Goal: Task Accomplishment & Management: Use online tool/utility

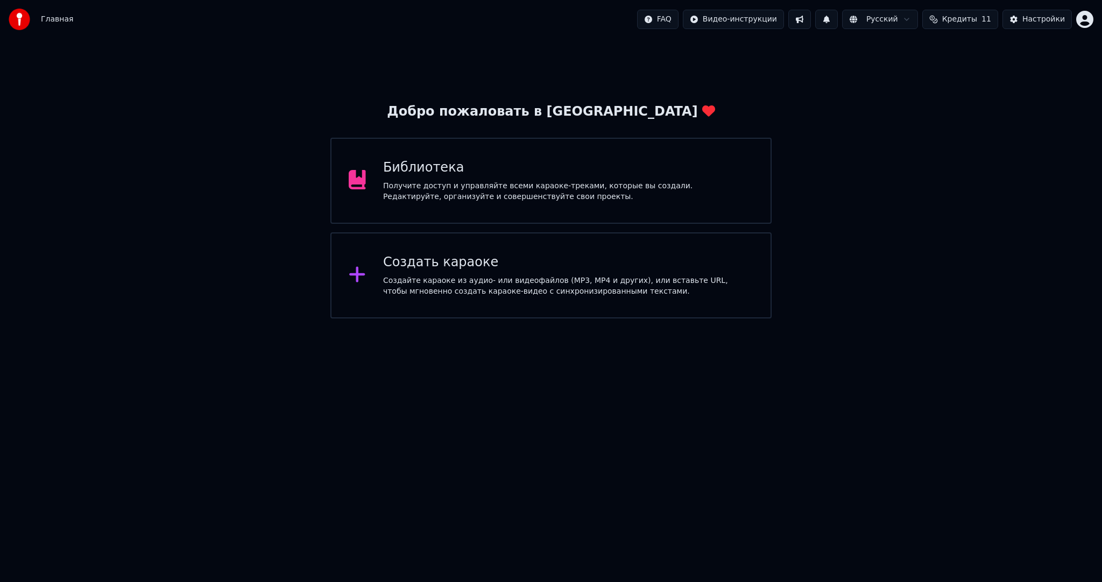
click at [489, 267] on div "Создать караоке" at bounding box center [568, 262] width 370 height 17
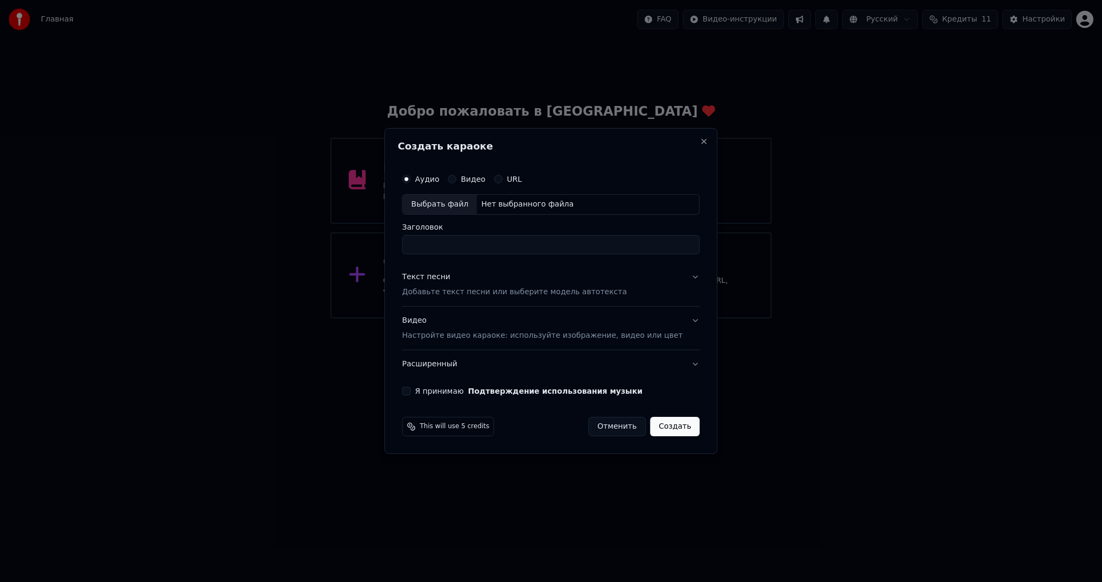
click at [458, 221] on div "Аудио Видео URL Выбрать файл Нет выбранного файла Заголовок" at bounding box center [551, 211] width 298 height 86
click at [462, 209] on div "Выбрать файл" at bounding box center [440, 204] width 74 height 19
click at [484, 331] on p "Настройте видео караоке: используйте изображение, видео или цвет" at bounding box center [542, 335] width 280 height 11
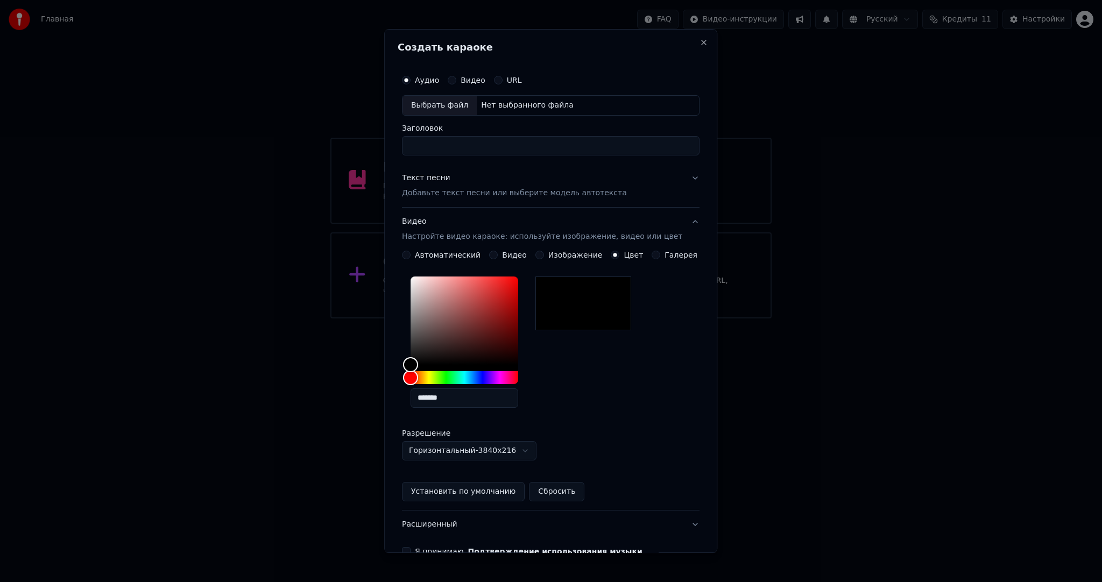
click at [492, 252] on button "Видео" at bounding box center [493, 255] width 9 height 9
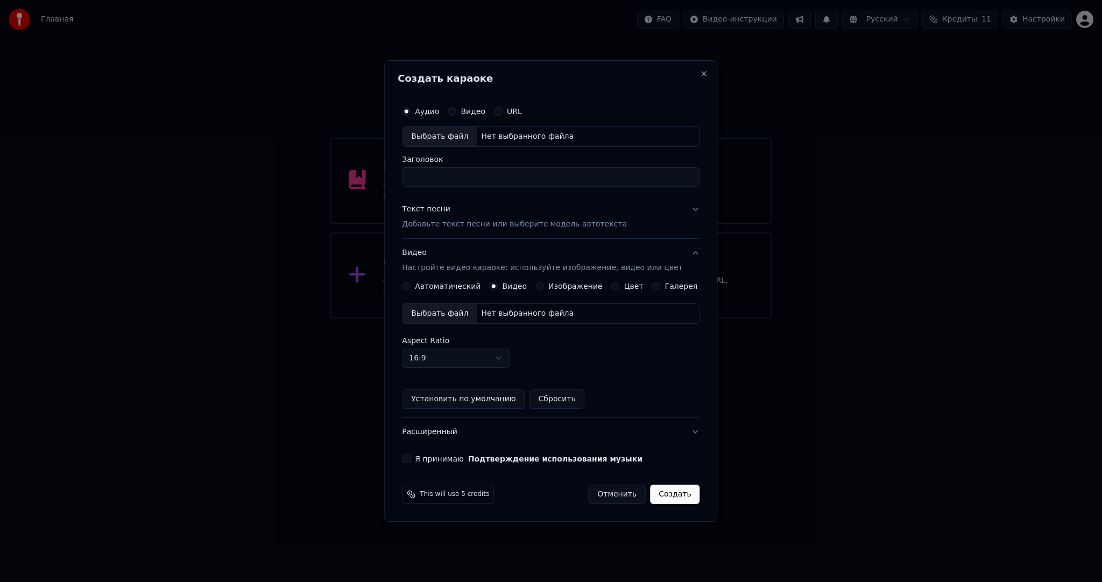
click at [450, 316] on div "Выбрать файл" at bounding box center [440, 313] width 74 height 19
click at [448, 137] on div "Выбрать файл" at bounding box center [440, 136] width 74 height 19
type input "**********"
click at [453, 225] on p "Добавьте текст песни или выберите модель автотекста" at bounding box center [514, 224] width 225 height 11
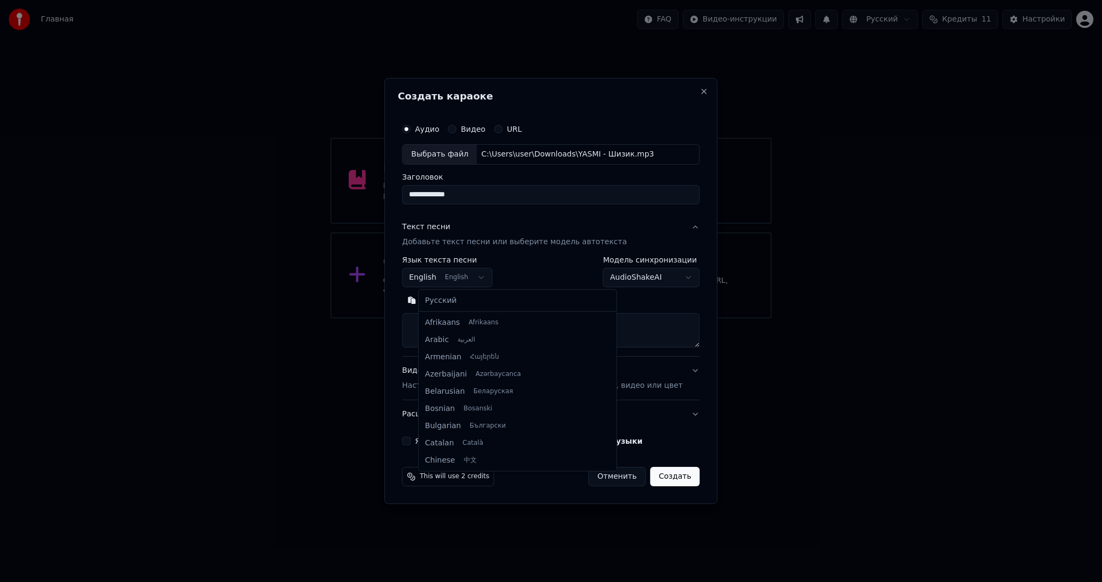
click at [454, 272] on body "**********" at bounding box center [551, 159] width 1102 height 319
select select "**"
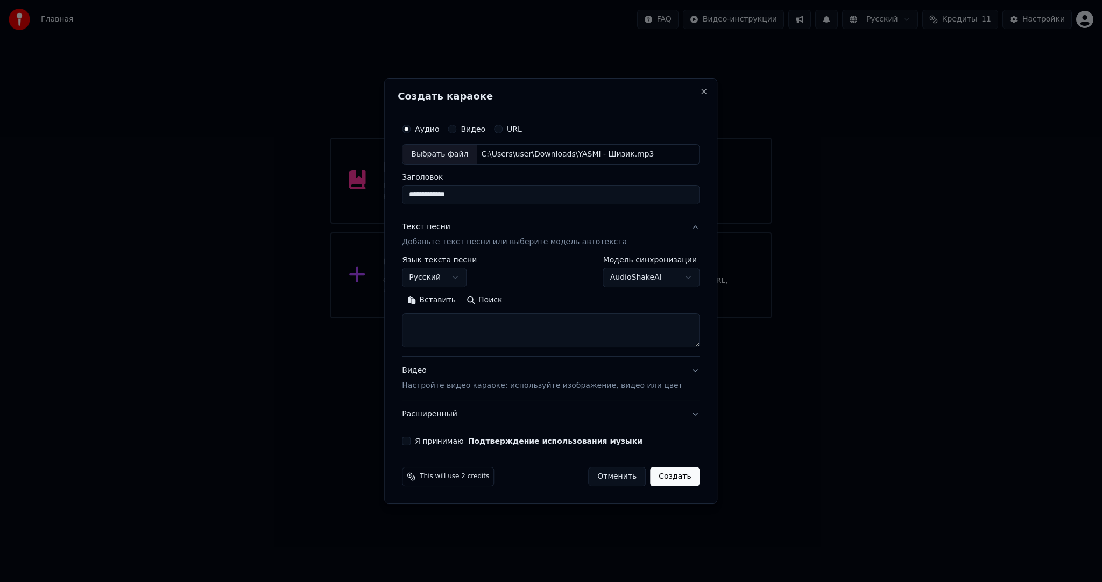
click at [458, 320] on textarea at bounding box center [551, 330] width 298 height 34
paste textarea "**********"
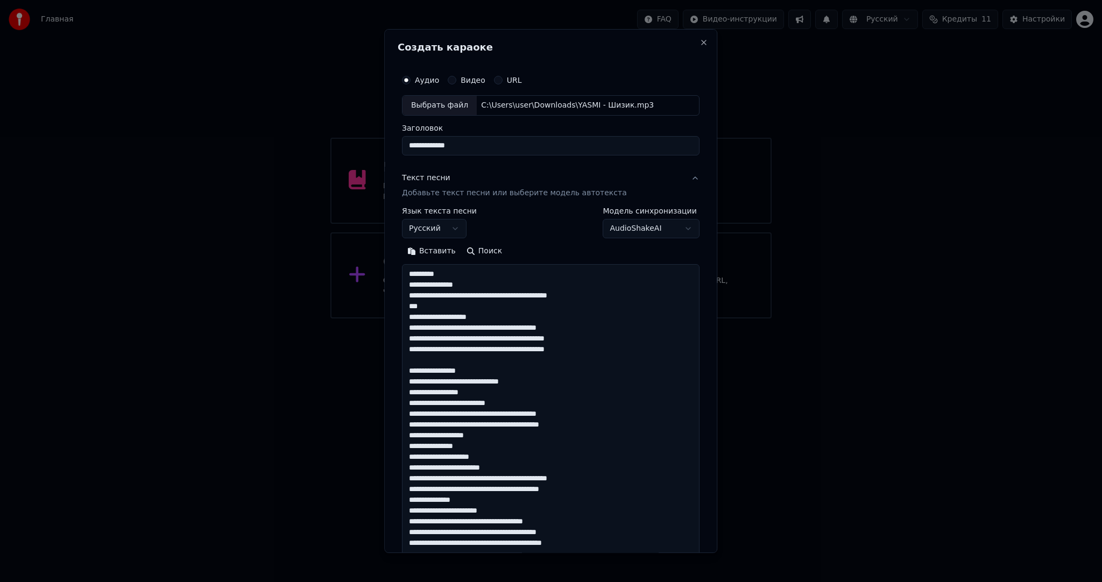
scroll to position [390, 0]
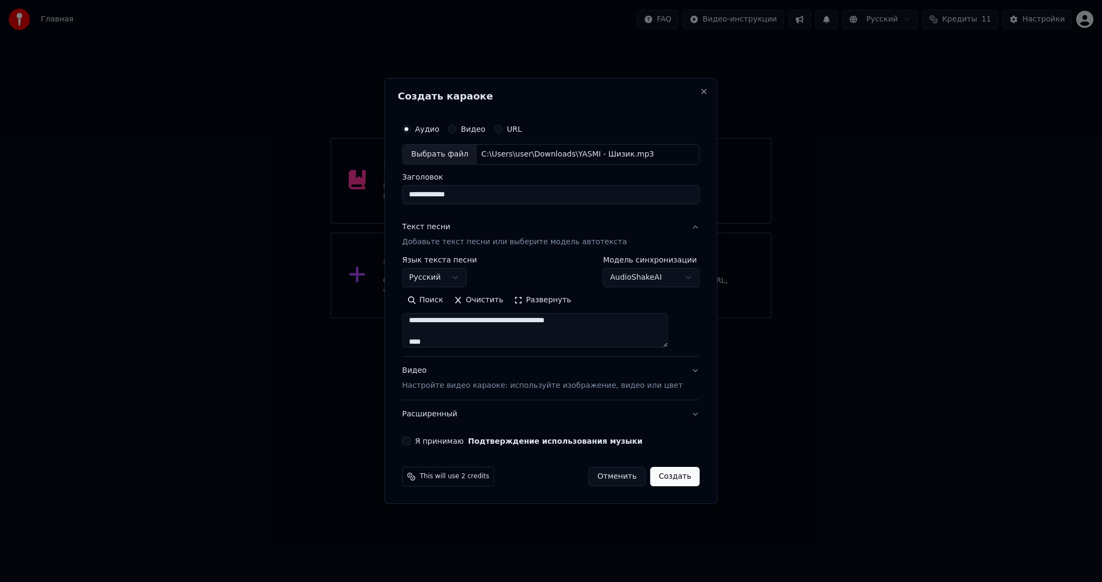
type textarea "**********"
click at [440, 375] on div "Видео Настройте видео караоке: используйте изображение, видео или цвет" at bounding box center [542, 378] width 280 height 26
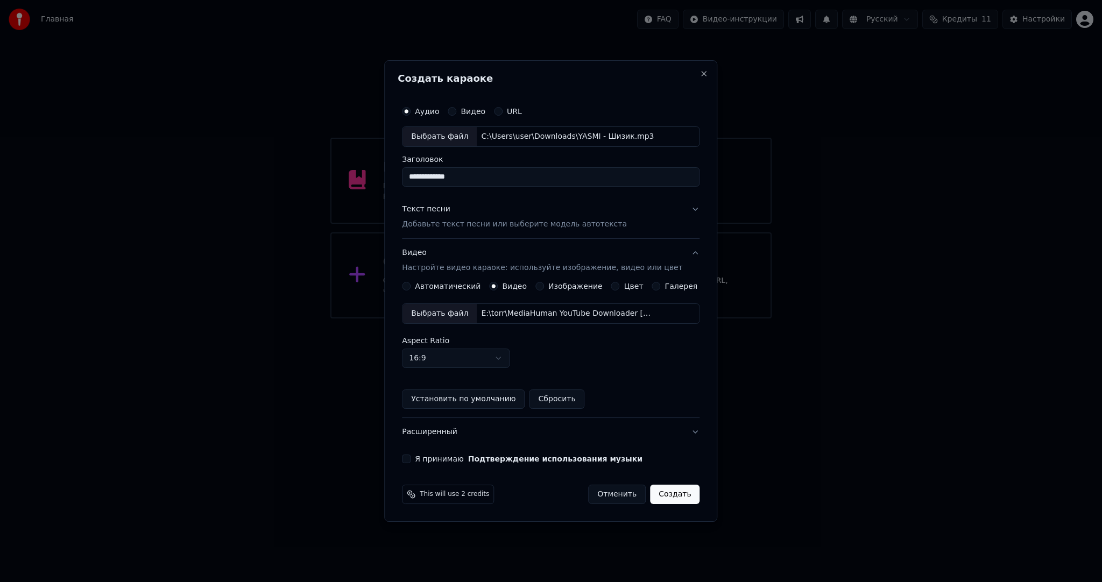
click at [411, 456] on button "Я принимаю Подтверждение использования музыки" at bounding box center [406, 459] width 9 height 9
click at [654, 491] on button "Создать" at bounding box center [675, 494] width 50 height 19
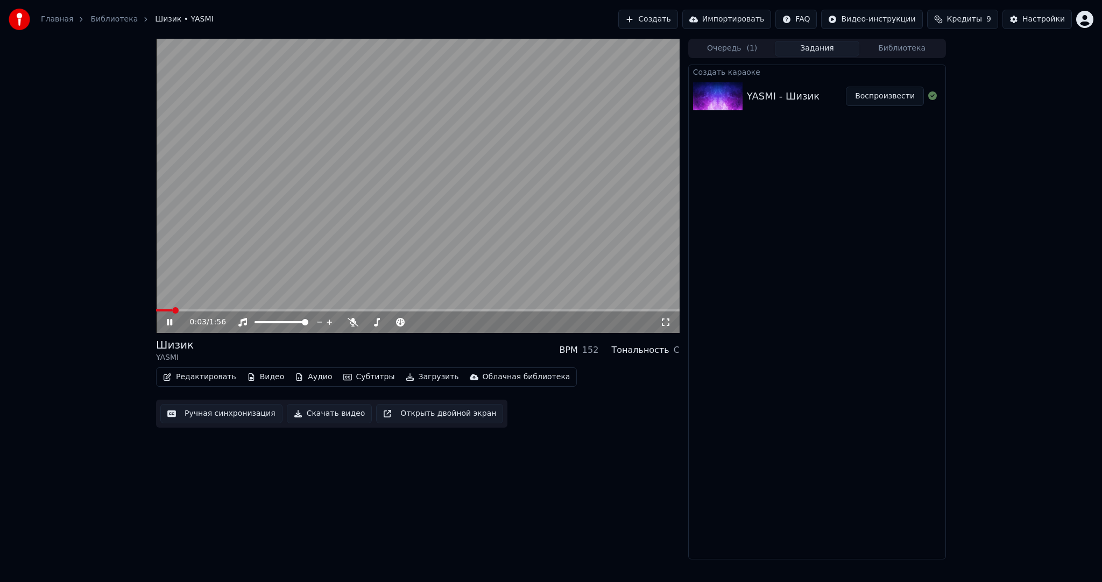
click at [295, 221] on video at bounding box center [418, 186] width 524 height 294
click at [357, 383] on button "Субтитры" at bounding box center [369, 377] width 60 height 15
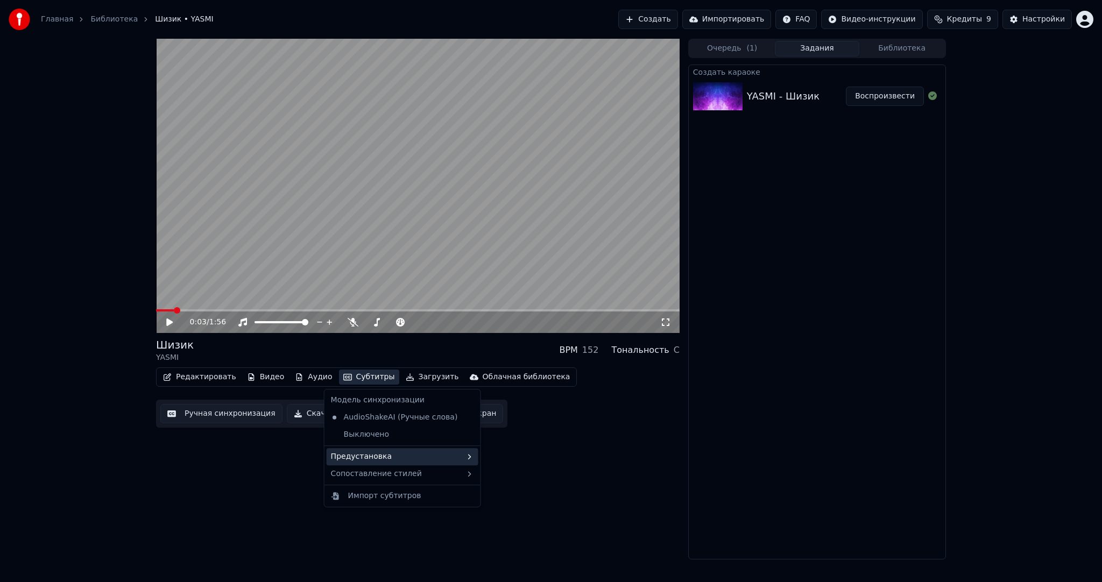
click at [370, 448] on div "Предустановка" at bounding box center [403, 456] width 152 height 17
click at [513, 524] on div "----------" at bounding box center [535, 528] width 136 height 17
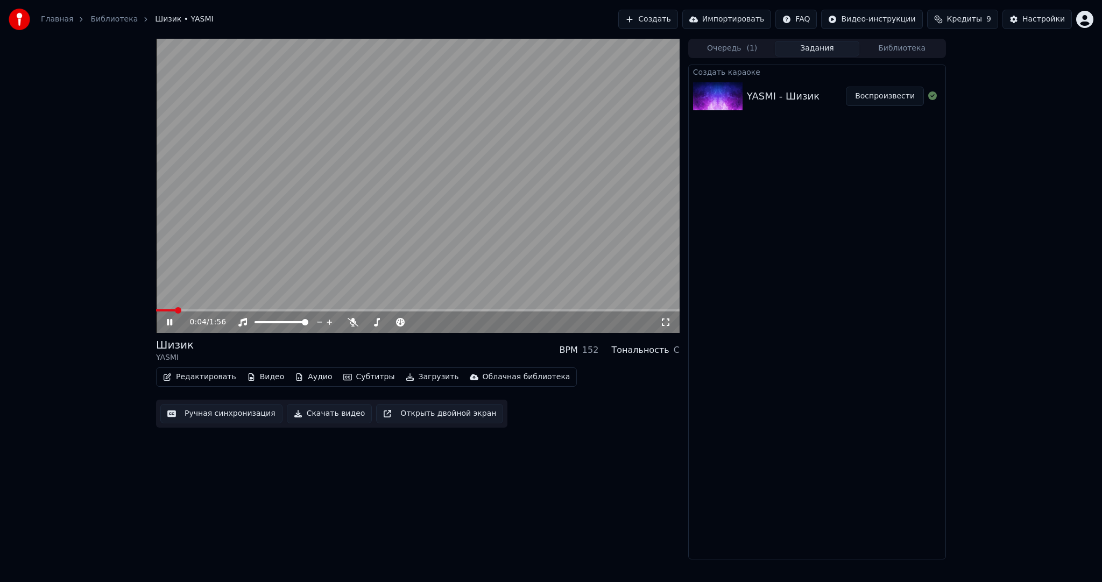
click at [213, 415] on button "Ручная синхронизация" at bounding box center [221, 413] width 122 height 19
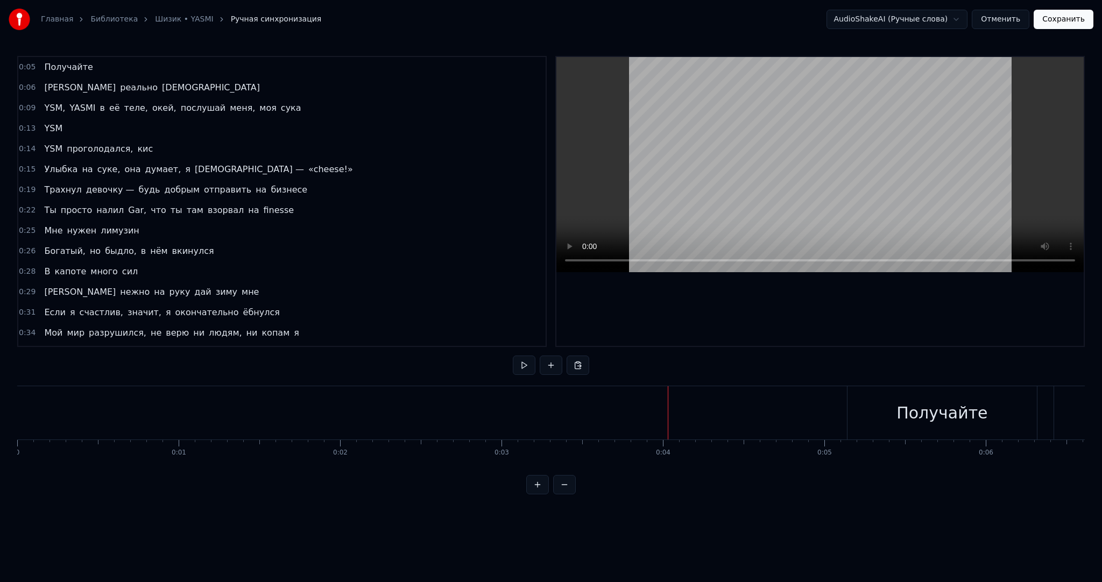
click at [521, 365] on button at bounding box center [524, 365] width 23 height 19
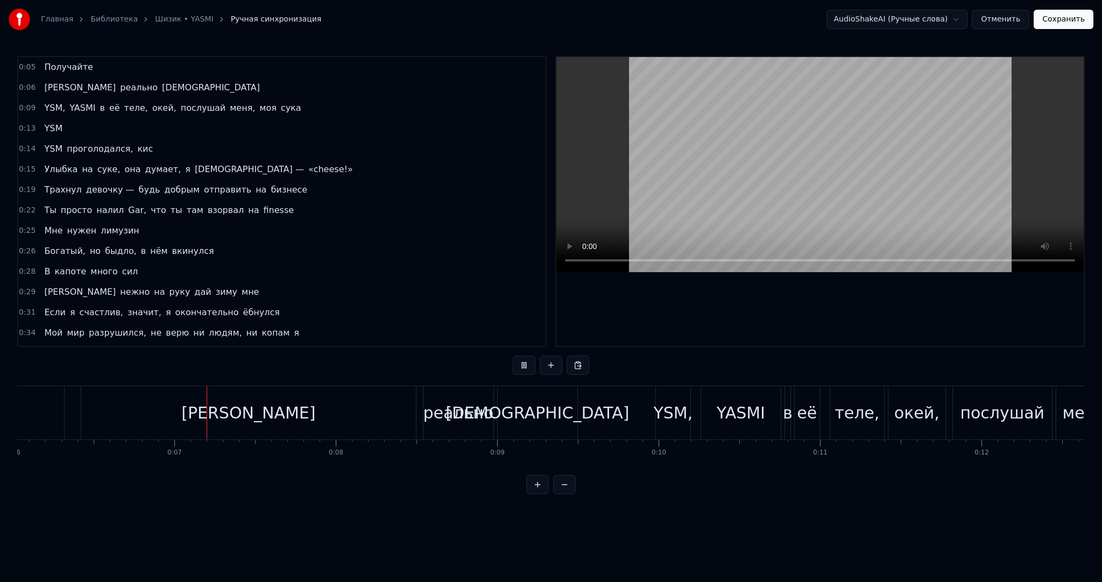
click at [521, 365] on button at bounding box center [524, 365] width 23 height 19
click at [376, 398] on div "[PERSON_NAME]" at bounding box center [248, 412] width 335 height 53
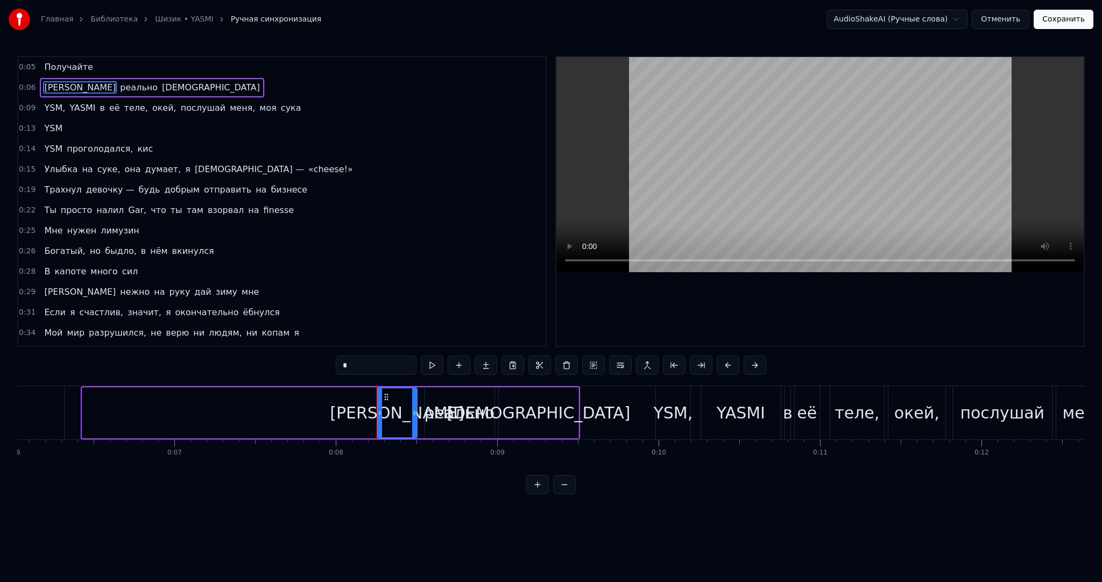
drag, startPoint x: 83, startPoint y: 413, endPoint x: 378, endPoint y: 407, distance: 295.0
click at [378, 407] on div at bounding box center [380, 413] width 4 height 49
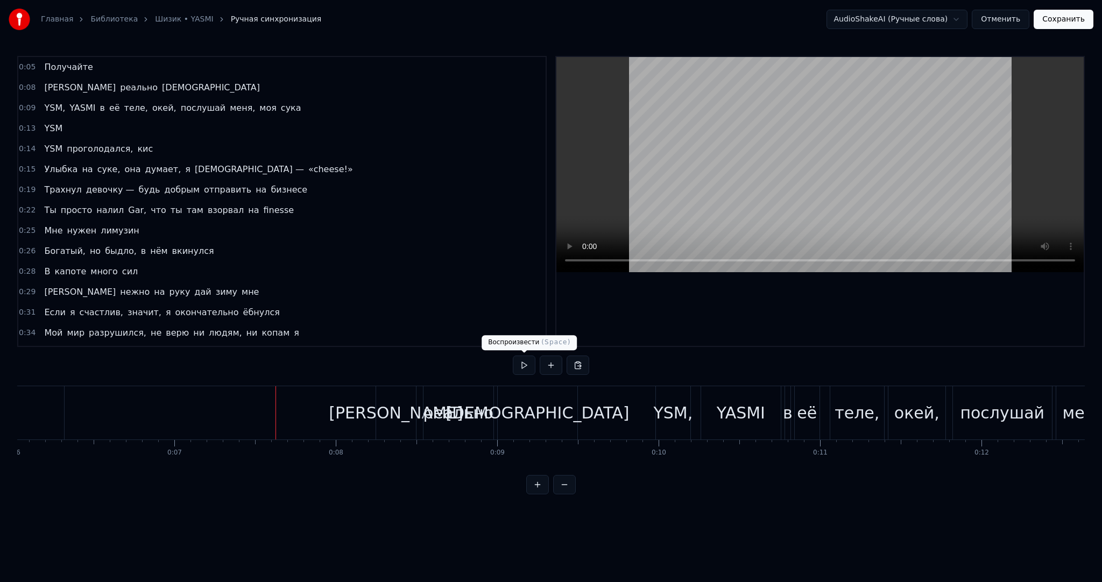
click at [526, 362] on button at bounding box center [524, 365] width 23 height 19
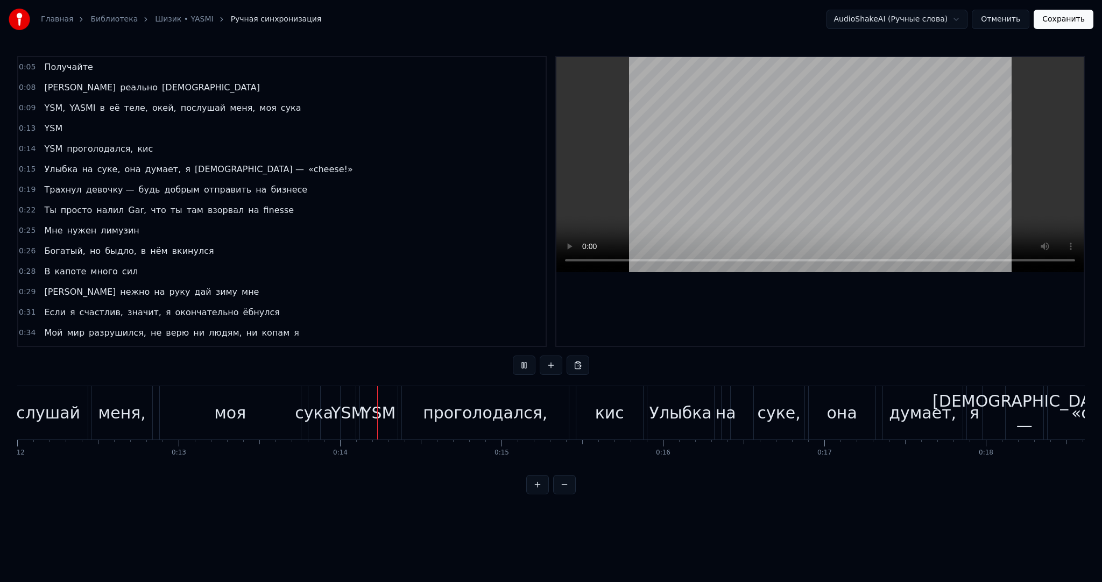
click at [526, 362] on button at bounding box center [524, 365] width 23 height 19
click at [245, 412] on div "моя" at bounding box center [230, 412] width 141 height 53
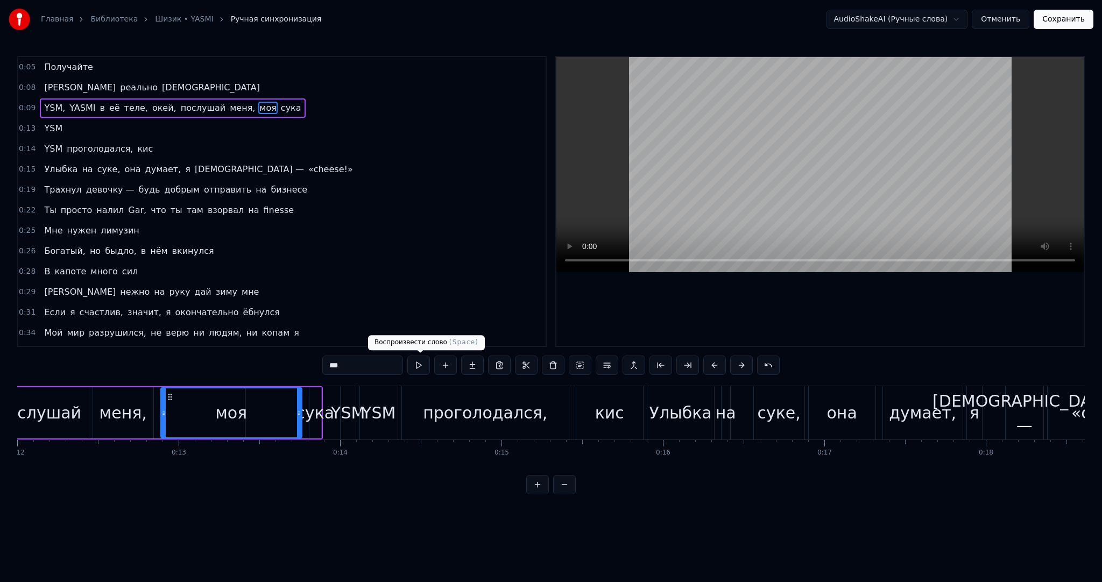
click at [244, 408] on div "моя" at bounding box center [231, 413] width 32 height 24
drag, startPoint x: 299, startPoint y: 415, endPoint x: 214, endPoint y: 415, distance: 85.0
click at [196, 419] on div at bounding box center [196, 413] width 4 height 49
click at [316, 415] on div "сука" at bounding box center [315, 413] width 38 height 24
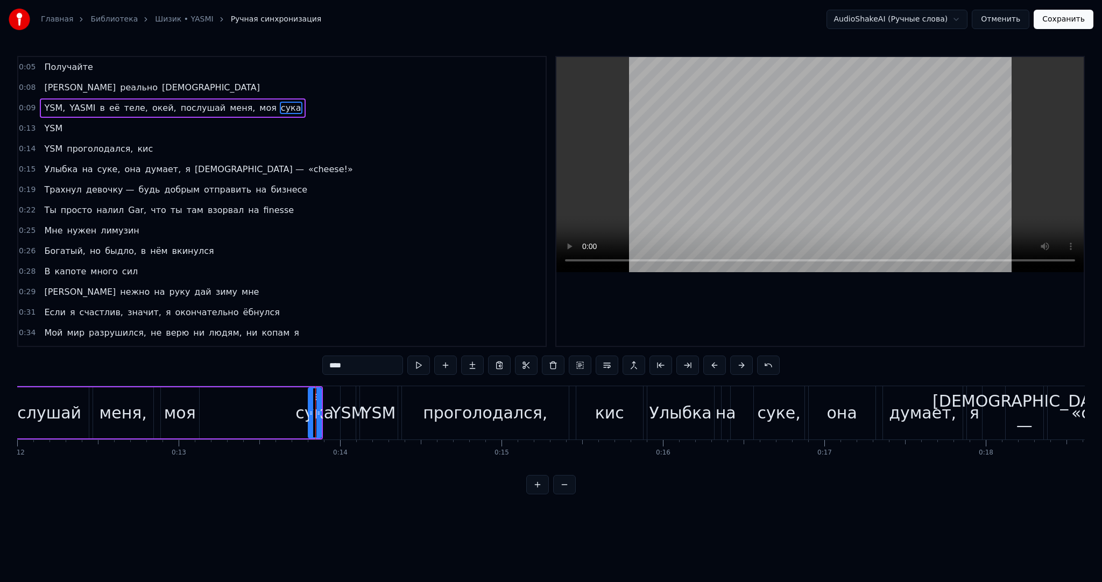
drag, startPoint x: 311, startPoint y: 393, endPoint x: 299, endPoint y: 394, distance: 12.4
click at [309, 394] on div at bounding box center [311, 413] width 4 height 49
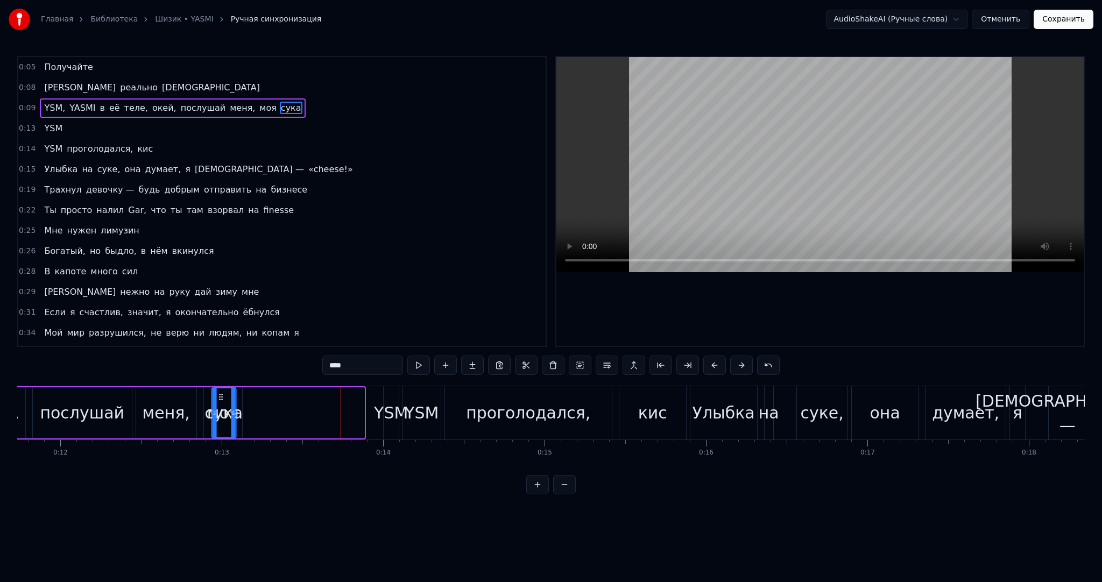
scroll to position [0, 1894]
drag, startPoint x: 306, startPoint y: 395, endPoint x: 256, endPoint y: 400, distance: 50.8
click at [256, 400] on icon at bounding box center [255, 397] width 9 height 9
click at [382, 413] on div "YSM" at bounding box center [392, 413] width 34 height 24
type input "***"
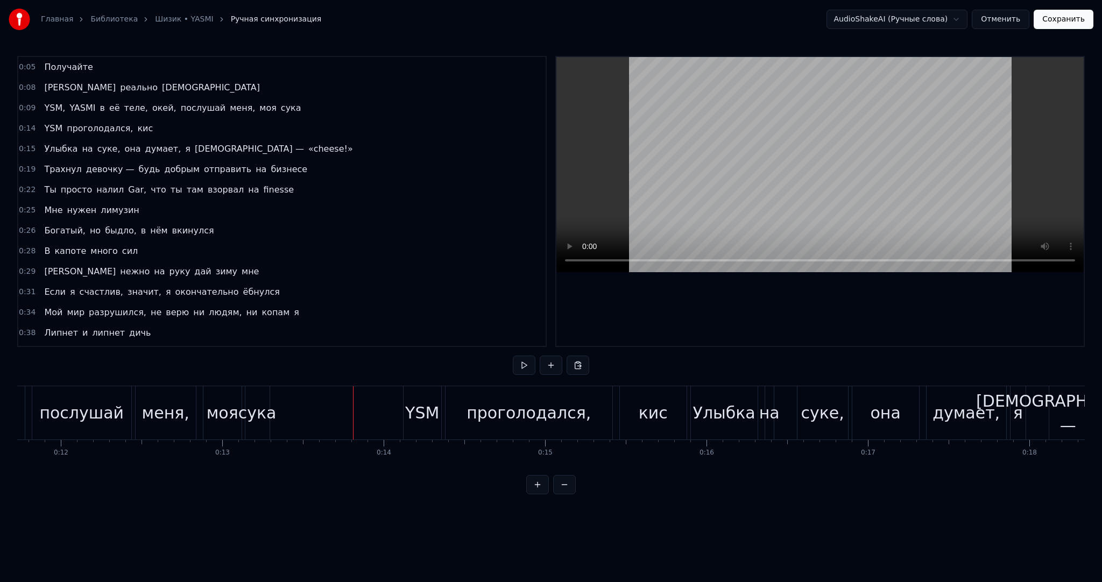
click at [508, 369] on div "0:05 Получайте 0:08 Я реально шизик 0:09 YSM, YASMI в её теле, окей, послушай м…" at bounding box center [551, 275] width 1068 height 439
click at [512, 369] on div "0:05 Получайте 0:08 Я реально шизик 0:09 YSM, YASMI в её теле, окей, послушай м…" at bounding box center [551, 275] width 1068 height 439
click at [516, 368] on button at bounding box center [524, 365] width 23 height 19
click at [521, 368] on button at bounding box center [524, 365] width 23 height 19
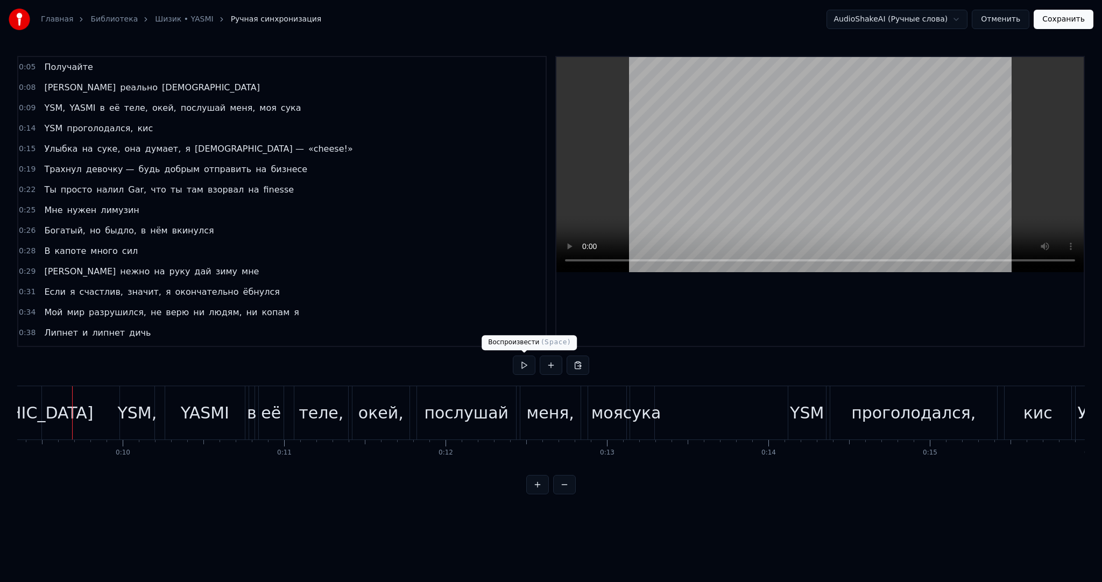
click at [526, 363] on button at bounding box center [524, 365] width 23 height 19
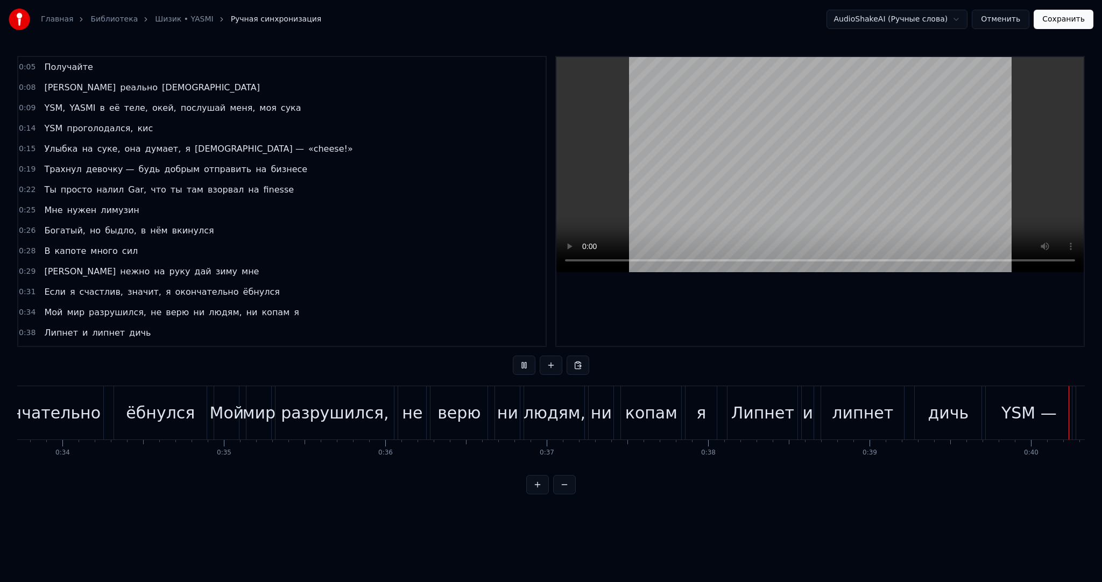
scroll to position [0, 6430]
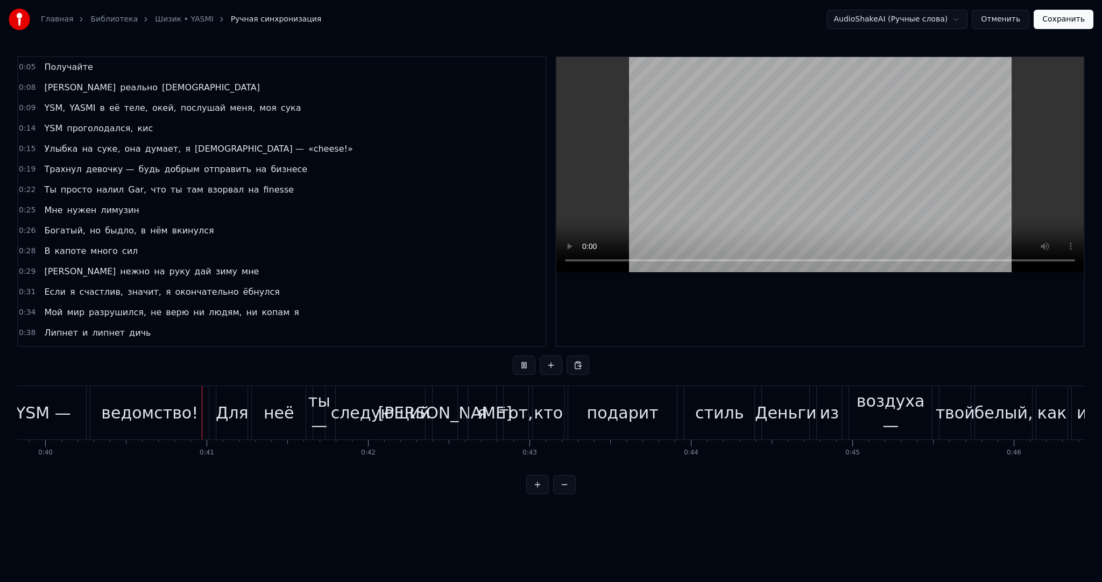
click at [740, 197] on video at bounding box center [819, 164] width 527 height 215
click at [784, 197] on video at bounding box center [819, 164] width 527 height 215
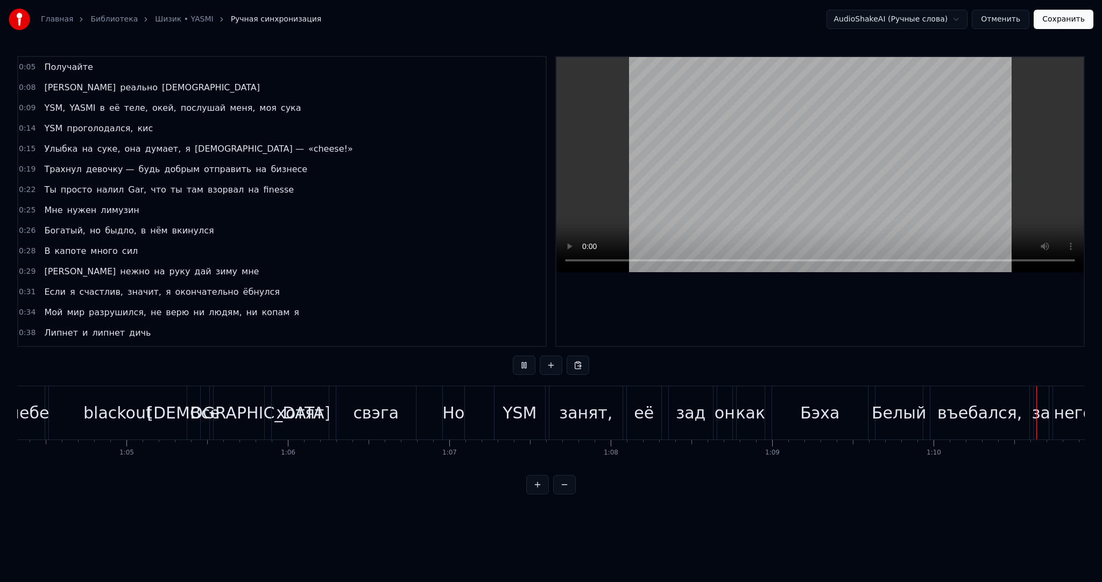
scroll to position [0, 11370]
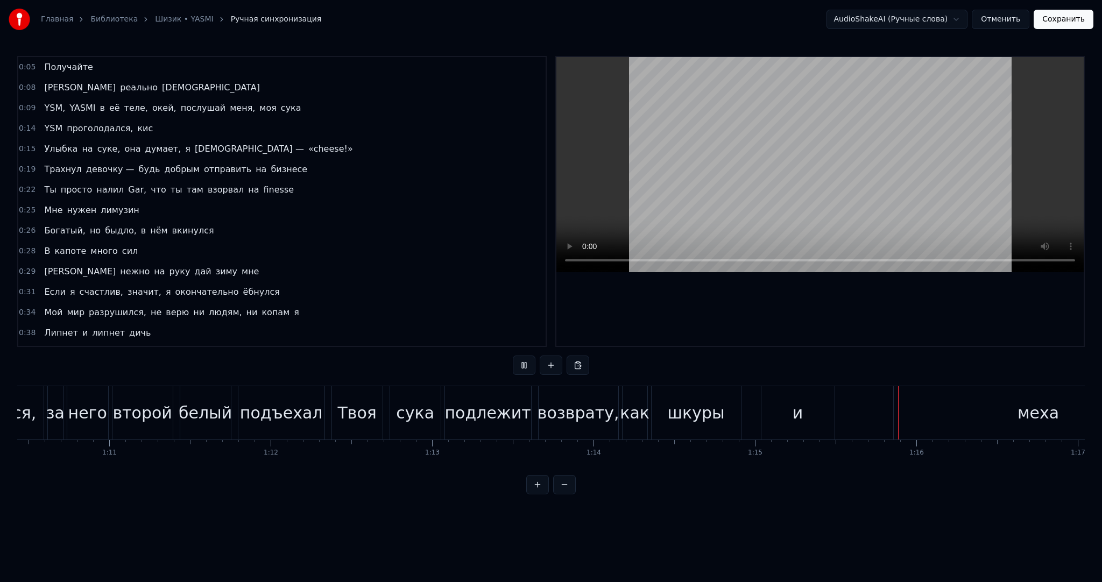
click at [863, 167] on video at bounding box center [819, 164] width 527 height 215
click at [986, 418] on div "меха" at bounding box center [1039, 412] width 290 height 53
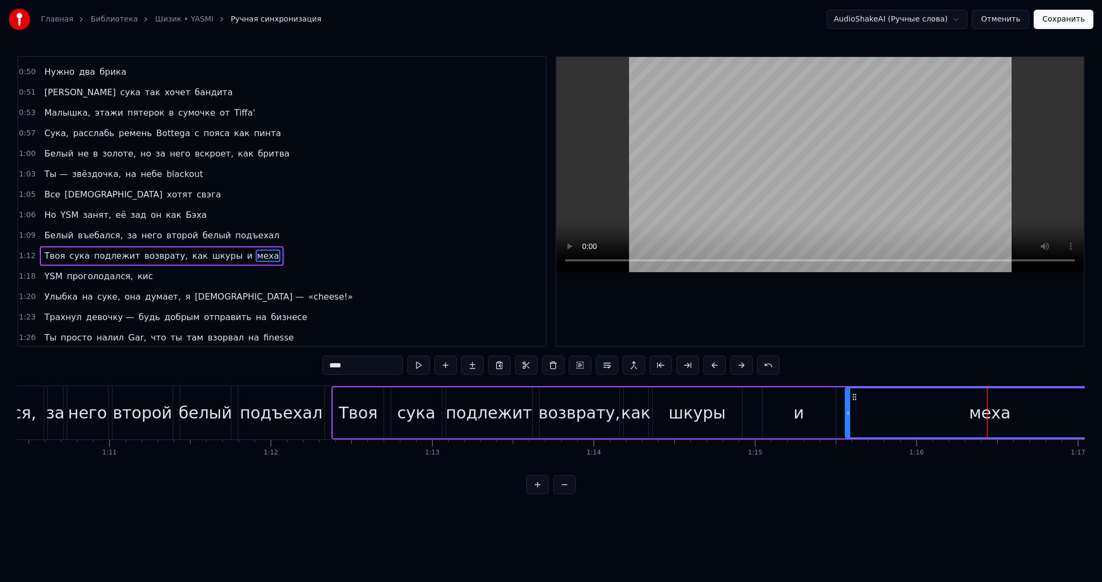
drag, startPoint x: 904, startPoint y: 396, endPoint x: 855, endPoint y: 396, distance: 49.5
click at [855, 396] on icon at bounding box center [854, 397] width 9 height 9
click at [794, 401] on div "и" at bounding box center [799, 413] width 11 height 24
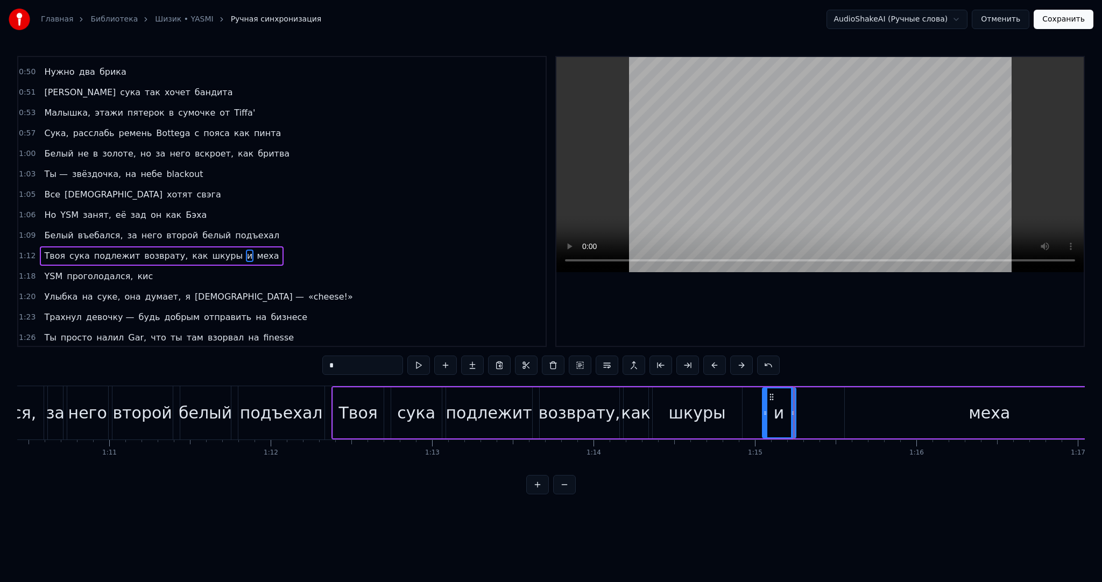
drag, startPoint x: 832, startPoint y: 412, endPoint x: 792, endPoint y: 413, distance: 40.4
click at [792, 413] on icon at bounding box center [793, 413] width 4 height 9
click at [886, 411] on div "меха" at bounding box center [990, 412] width 290 height 51
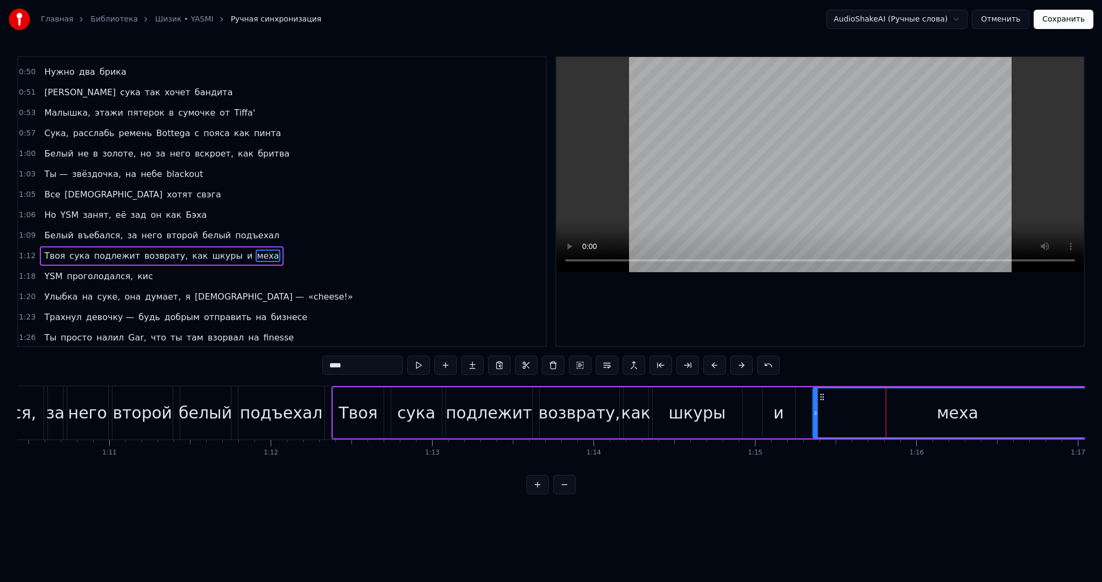
drag, startPoint x: 851, startPoint y: 396, endPoint x: 812, endPoint y: 396, distance: 39.3
click at [818, 396] on icon at bounding box center [822, 397] width 9 height 9
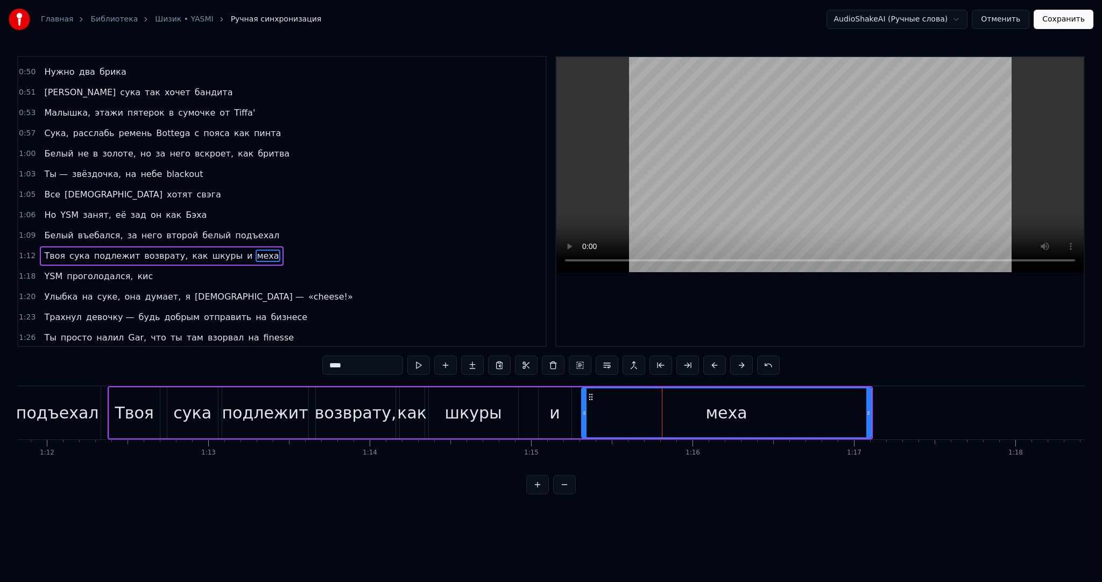
scroll to position [0, 11609]
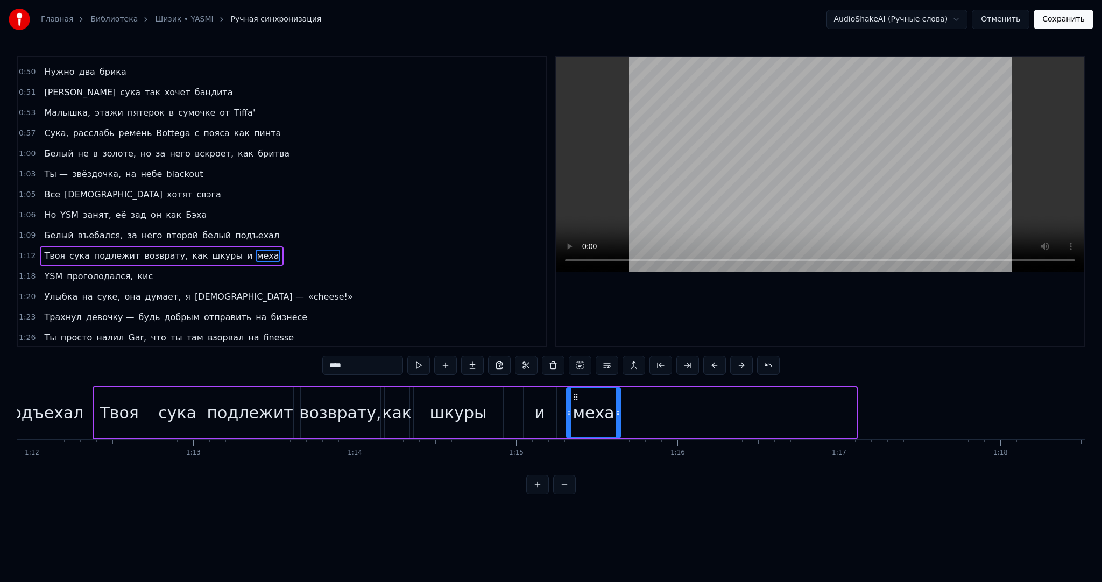
drag, startPoint x: 854, startPoint y: 418, endPoint x: 609, endPoint y: 418, distance: 244.9
click at [618, 419] on div at bounding box center [618, 413] width 4 height 49
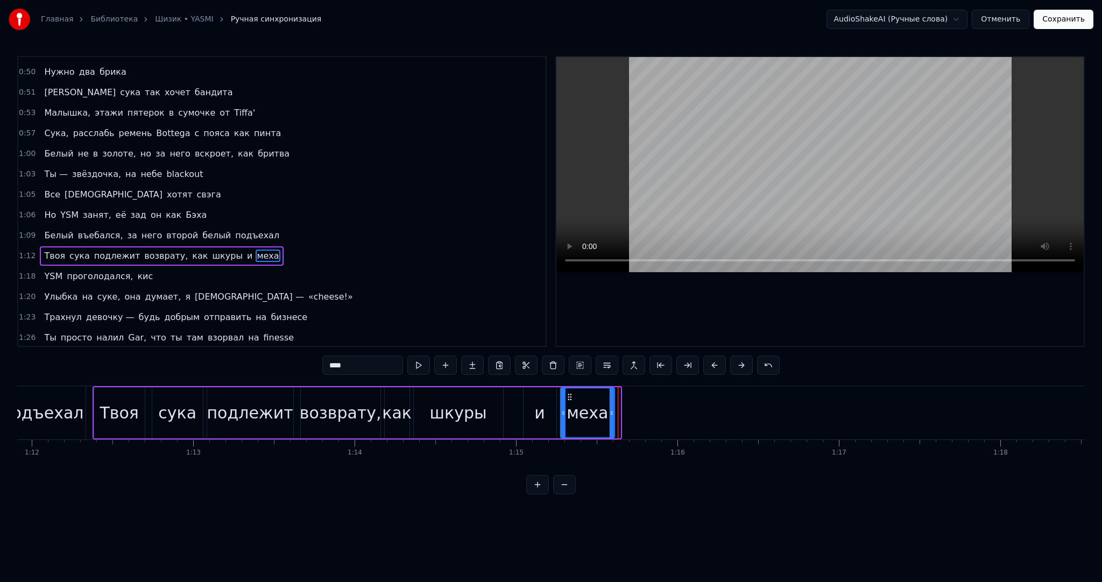
drag, startPoint x: 574, startPoint y: 392, endPoint x: 568, endPoint y: 392, distance: 6.5
click at [568, 393] on icon at bounding box center [570, 397] width 9 height 9
click at [422, 364] on button at bounding box center [418, 365] width 23 height 19
click at [528, 404] on div "и" at bounding box center [540, 412] width 33 height 51
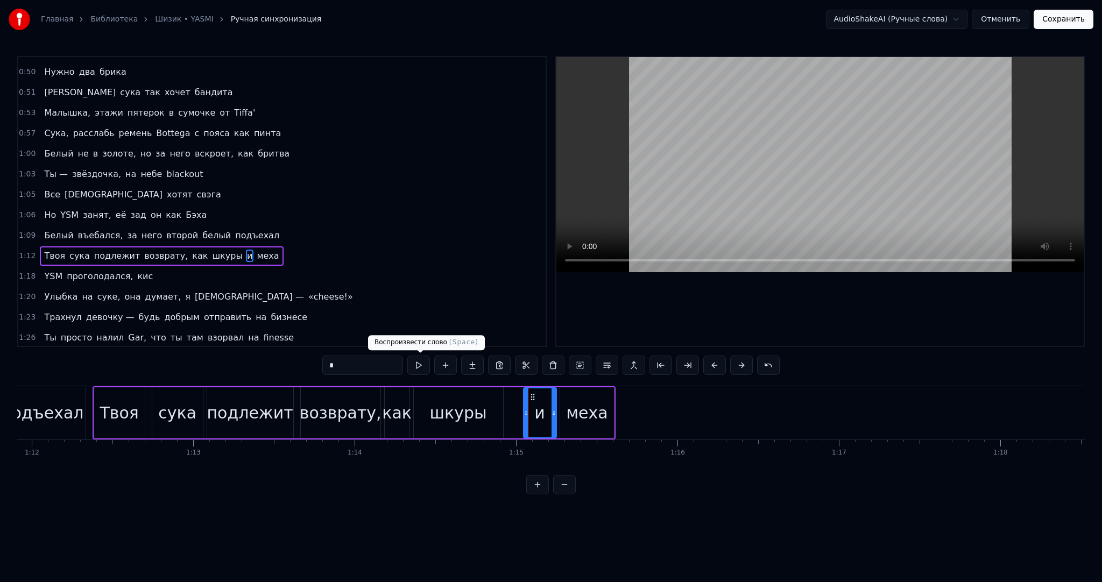
click at [422, 368] on button at bounding box center [418, 365] width 23 height 19
drag, startPoint x: 531, startPoint y: 398, endPoint x: 511, endPoint y: 394, distance: 20.4
click at [511, 394] on icon at bounding box center [513, 397] width 9 height 9
click at [577, 398] on div "меха" at bounding box center [587, 412] width 54 height 51
type input "****"
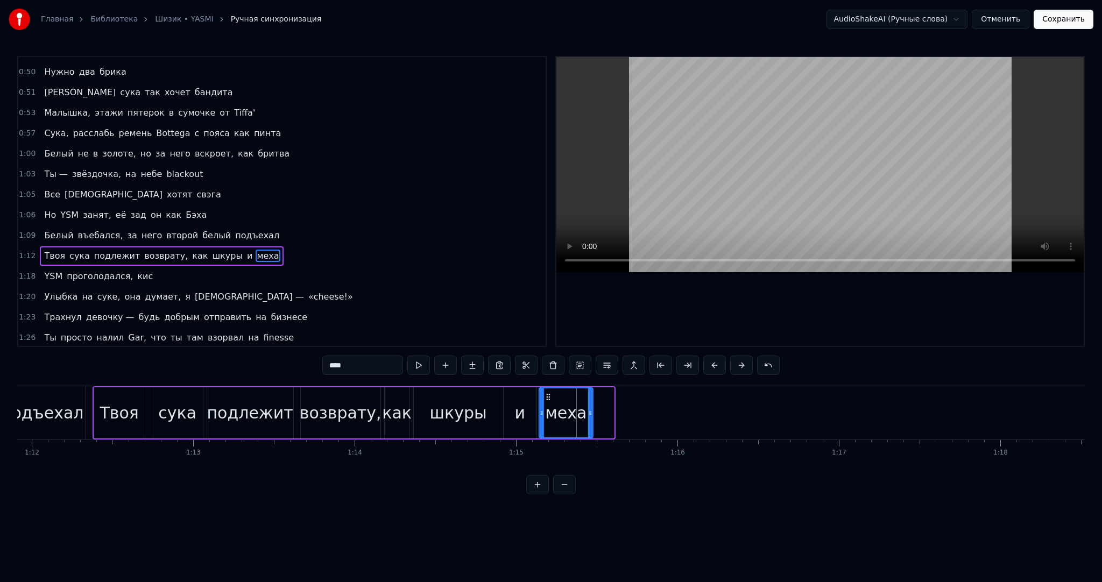
drag, startPoint x: 566, startPoint y: 394, endPoint x: 547, endPoint y: 393, distance: 19.4
click at [547, 393] on icon at bounding box center [548, 397] width 9 height 9
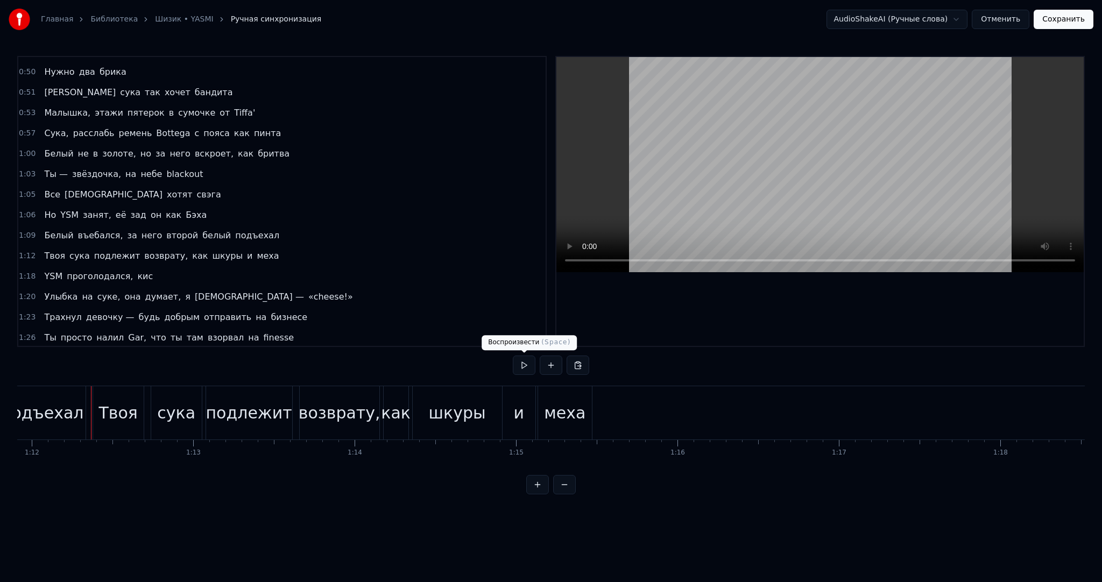
click at [532, 357] on button at bounding box center [524, 365] width 23 height 19
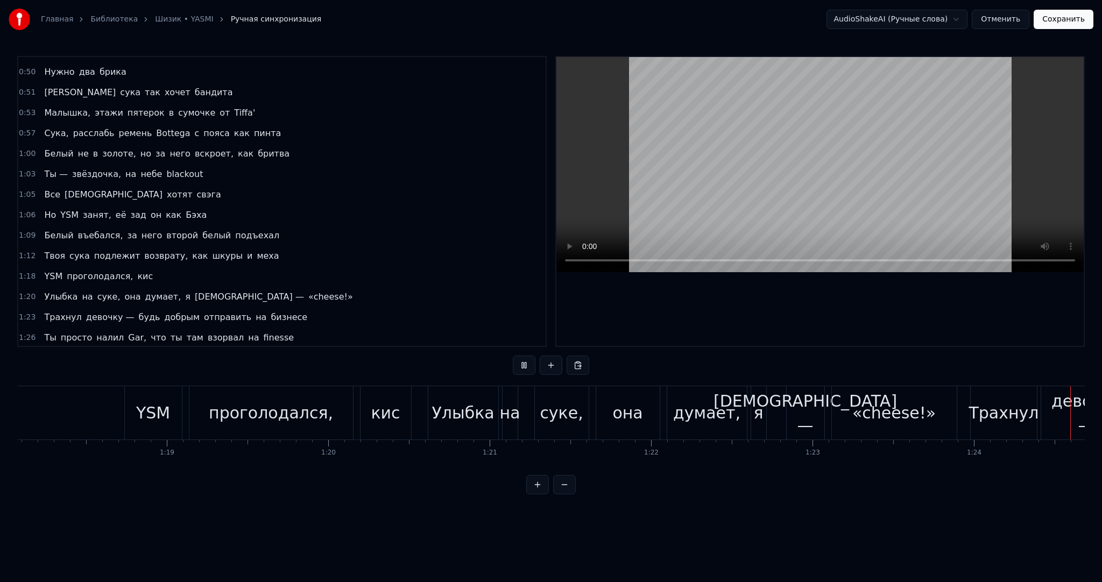
scroll to position [0, 13591]
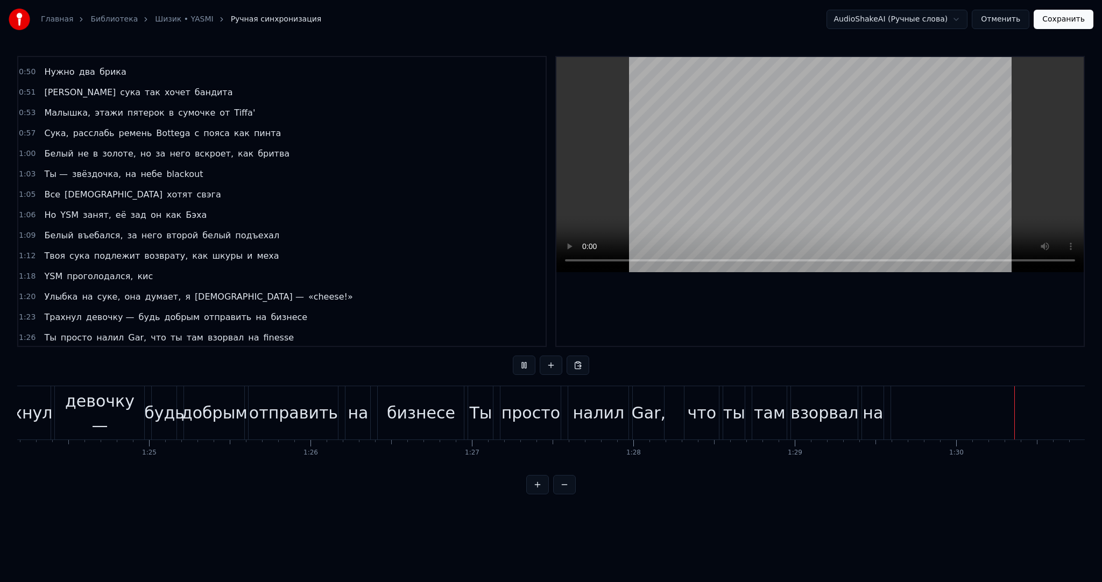
click at [532, 362] on button at bounding box center [524, 365] width 23 height 19
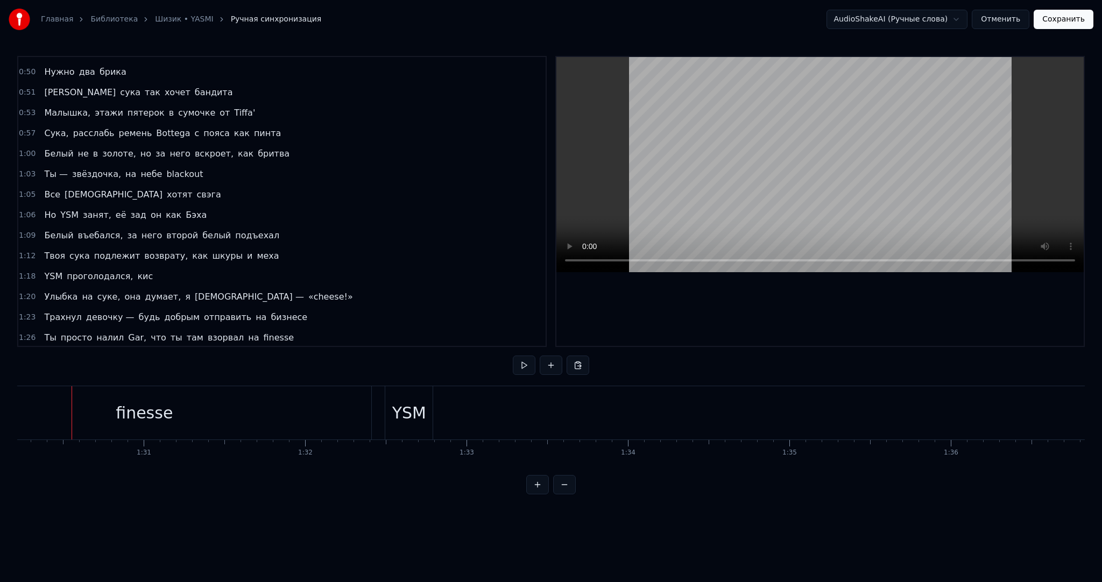
click at [281, 400] on div "finesse" at bounding box center [144, 412] width 454 height 53
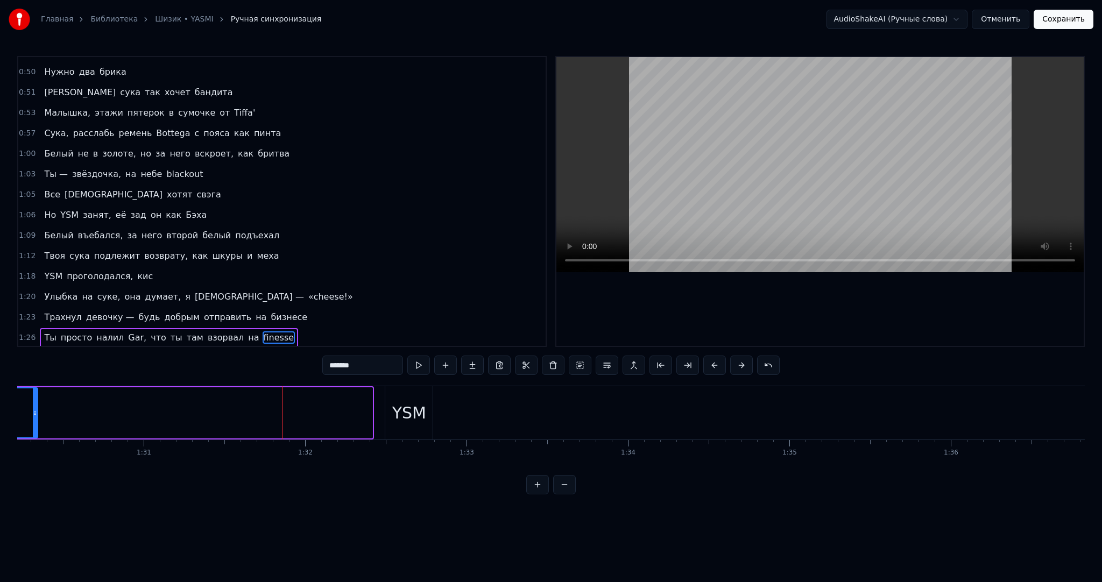
drag, startPoint x: 367, startPoint y: 406, endPoint x: 30, endPoint y: 411, distance: 337.5
click at [33, 411] on div at bounding box center [35, 413] width 4 height 49
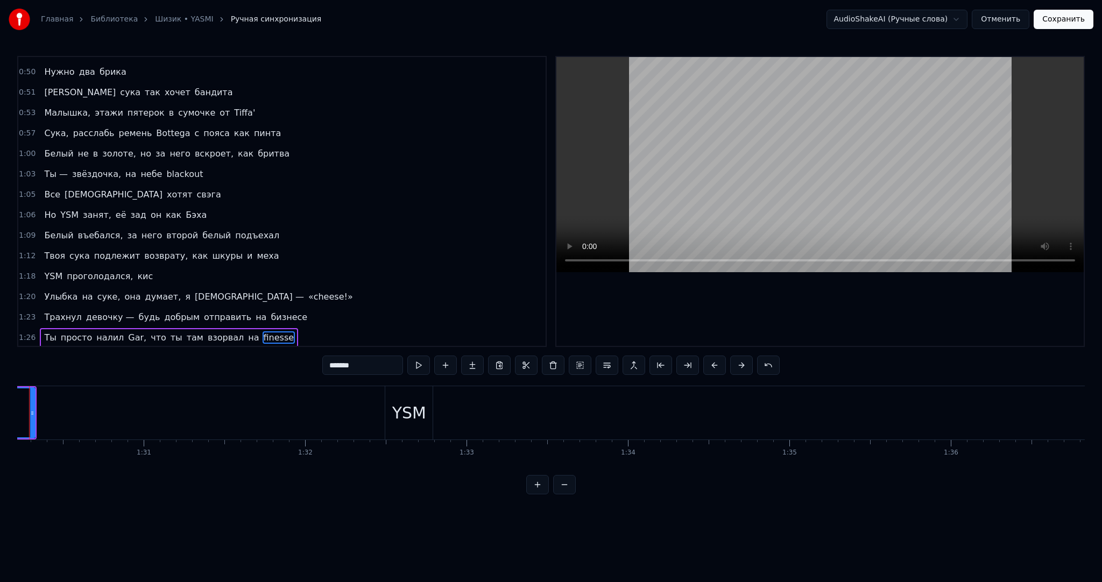
scroll to position [0, 14522]
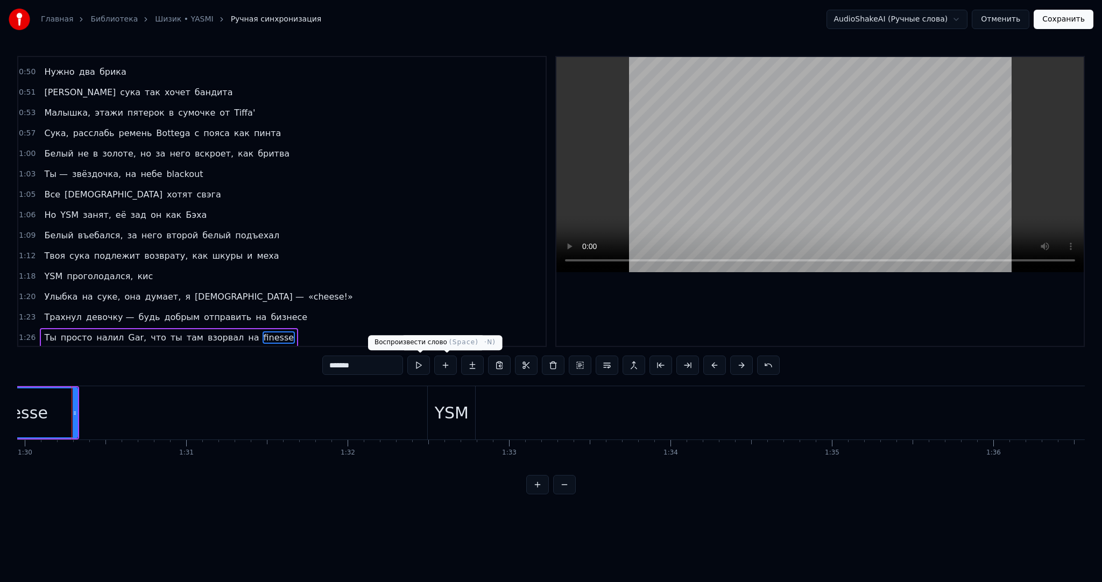
click at [429, 362] on button at bounding box center [418, 365] width 23 height 19
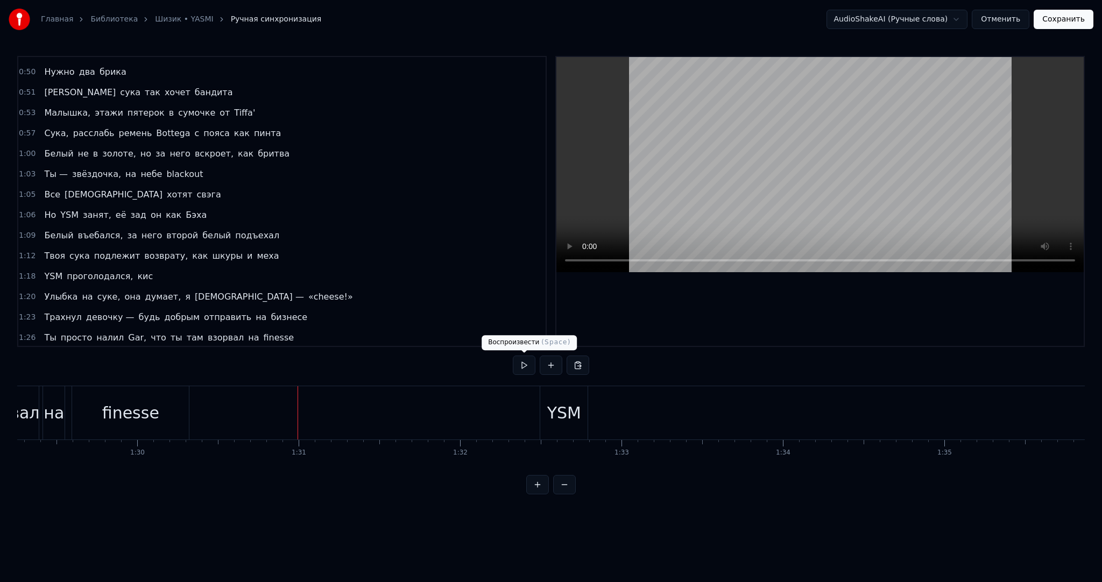
click at [520, 368] on button at bounding box center [524, 365] width 23 height 19
click at [526, 368] on button at bounding box center [524, 365] width 23 height 19
click at [561, 418] on div "YSM" at bounding box center [564, 413] width 34 height 24
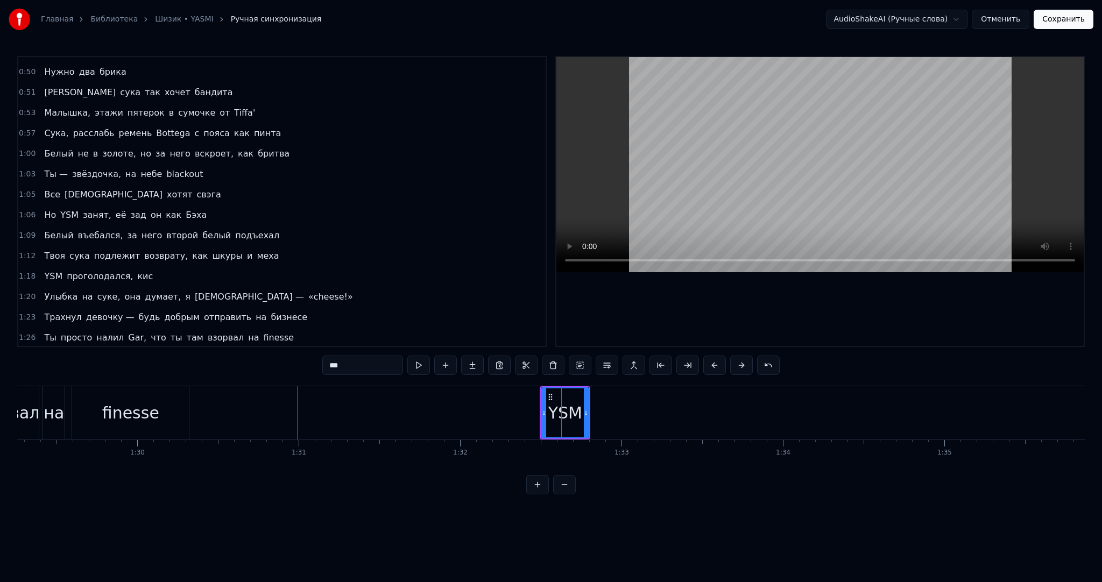
scroll to position [364, 0]
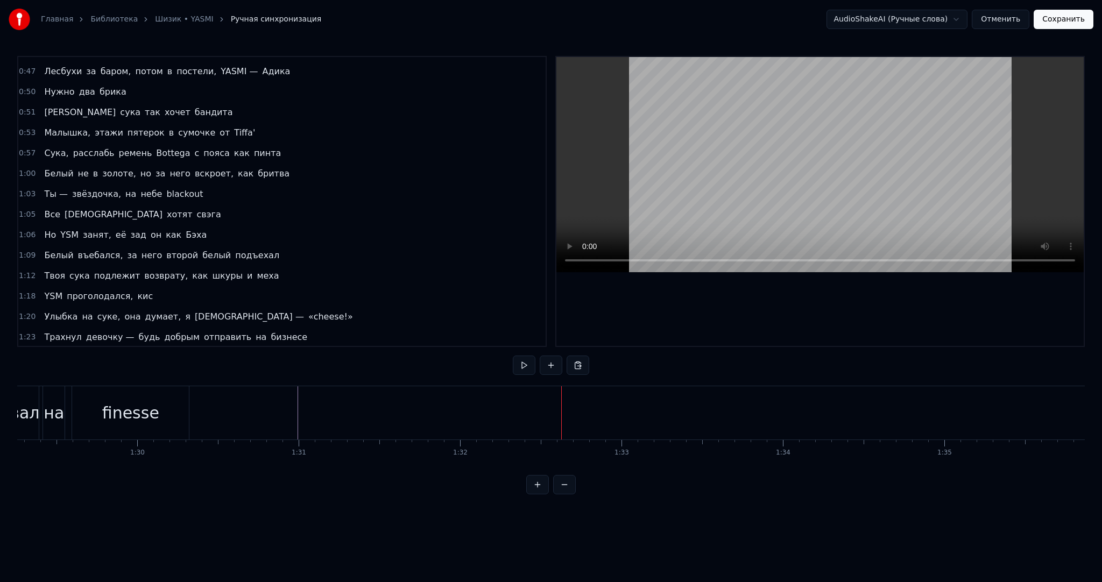
click at [524, 365] on button at bounding box center [524, 365] width 23 height 19
click at [1060, 17] on button "Сохранить" at bounding box center [1064, 19] width 60 height 19
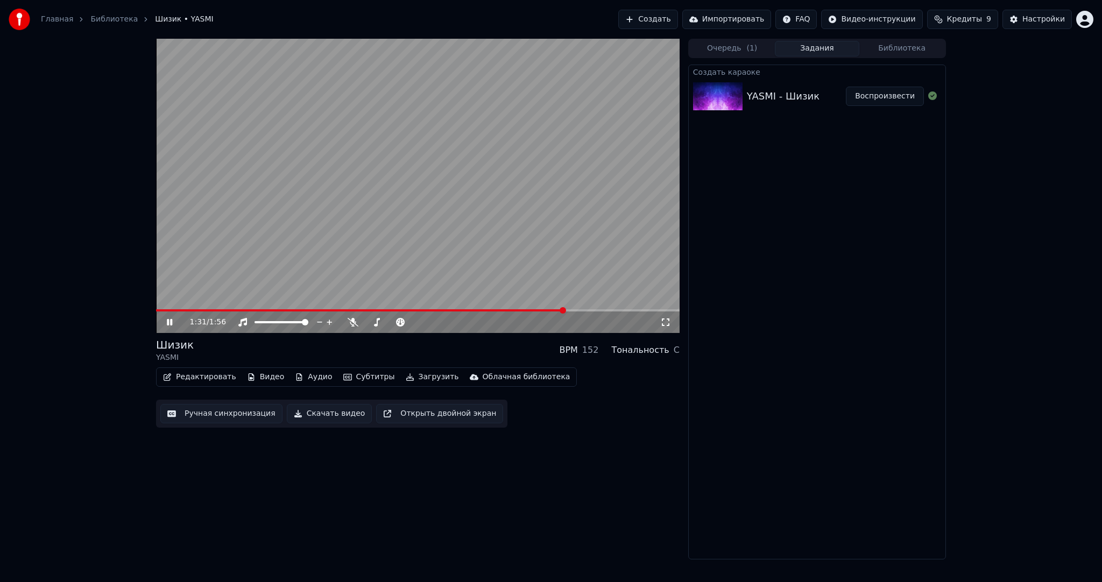
drag, startPoint x: 484, startPoint y: 185, endPoint x: 470, endPoint y: 201, distance: 21.7
click at [483, 185] on video at bounding box center [418, 186] width 524 height 294
click at [404, 382] on button "Загрузить" at bounding box center [432, 377] width 62 height 15
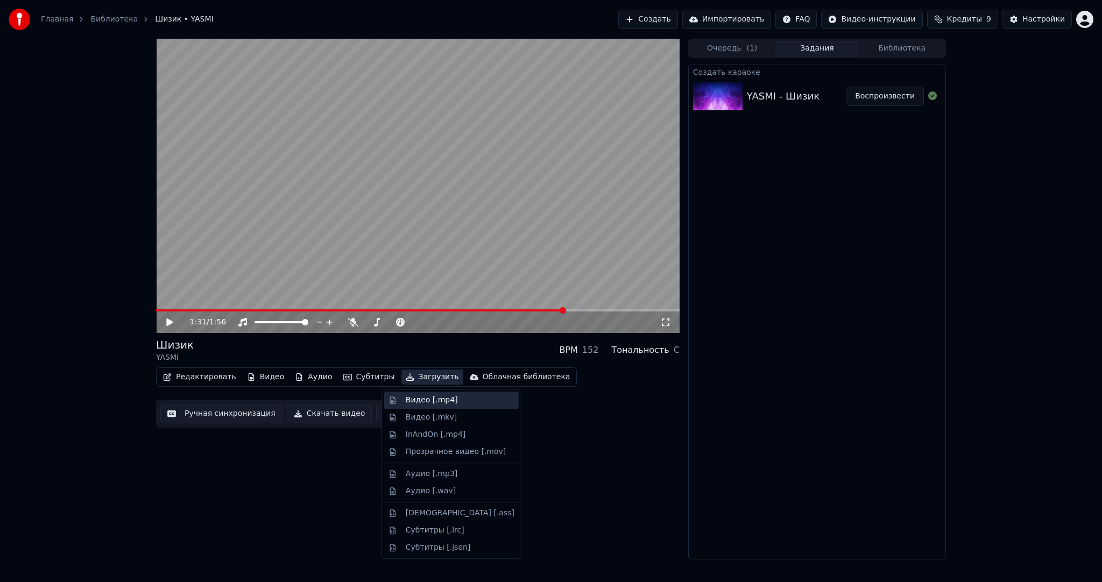
click at [414, 396] on div "Видео [.mp4]" at bounding box center [432, 400] width 52 height 11
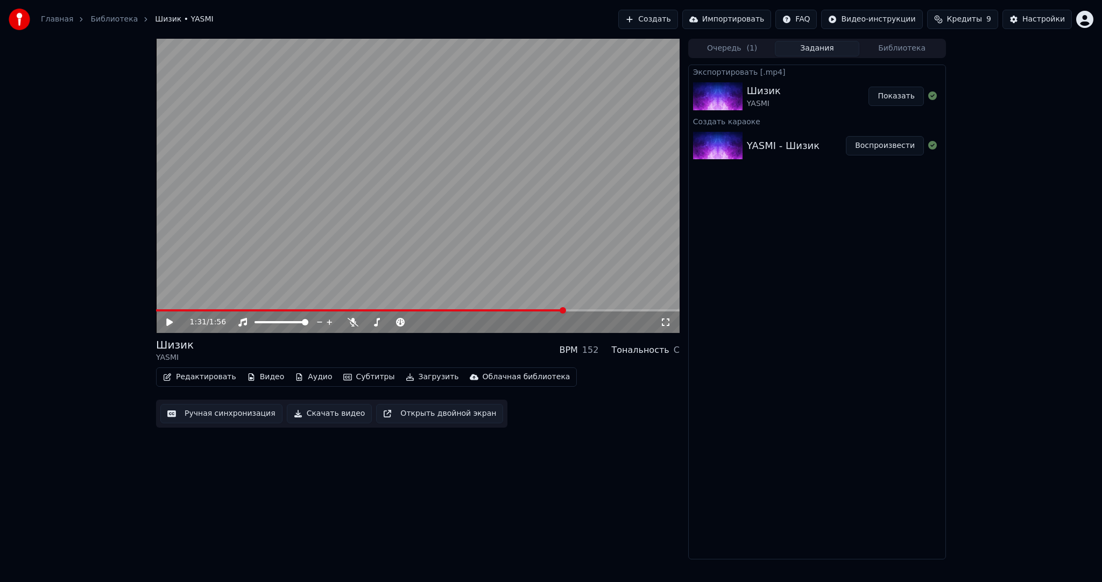
click at [671, 22] on button "Создать" at bounding box center [647, 19] width 59 height 19
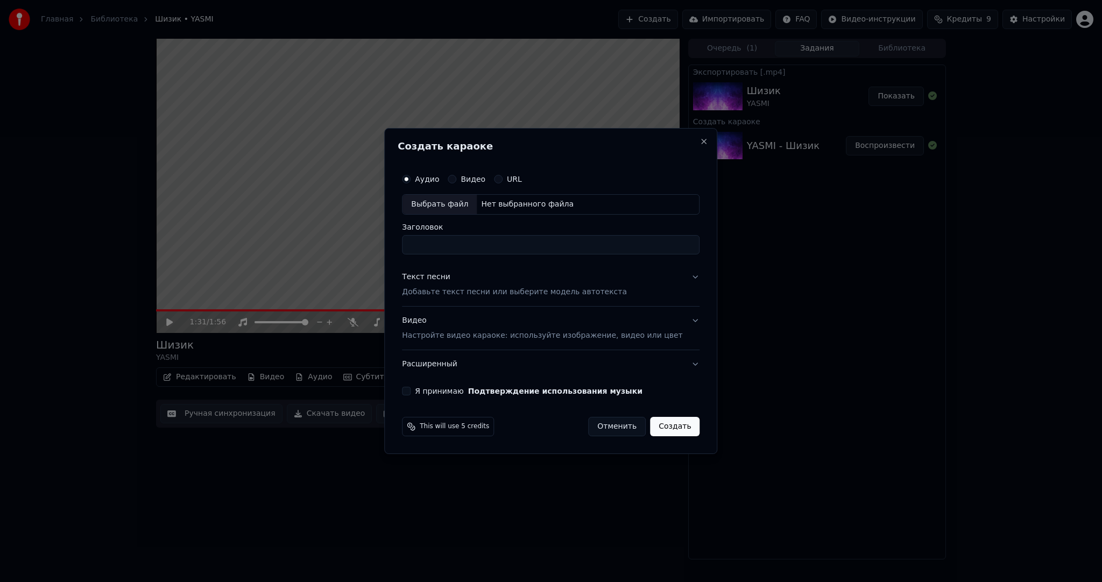
click at [456, 207] on div "Выбрать файл" at bounding box center [440, 204] width 74 height 19
type input "**********"
click at [472, 288] on p "Добавьте текст песни или выберите модель автотекста" at bounding box center [514, 292] width 225 height 11
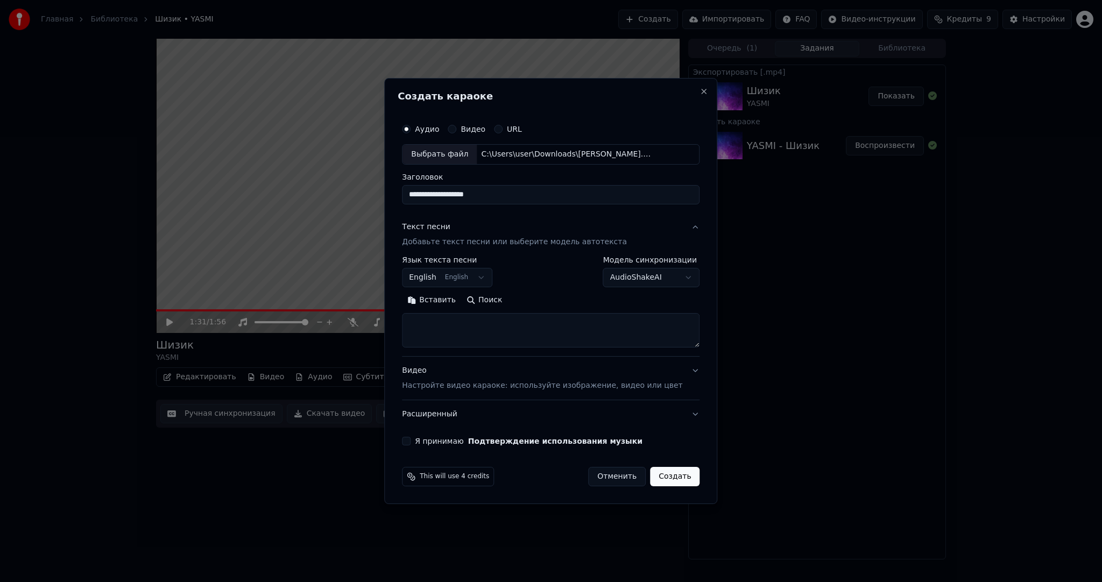
click at [449, 271] on body "**********" at bounding box center [551, 291] width 1102 height 582
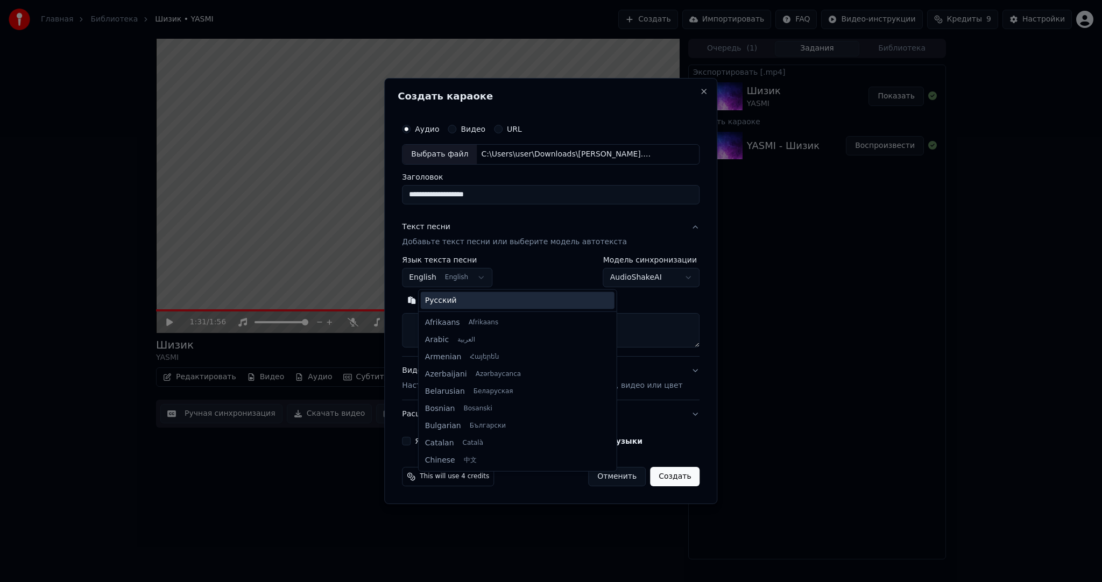
scroll to position [86, 0]
select select "**"
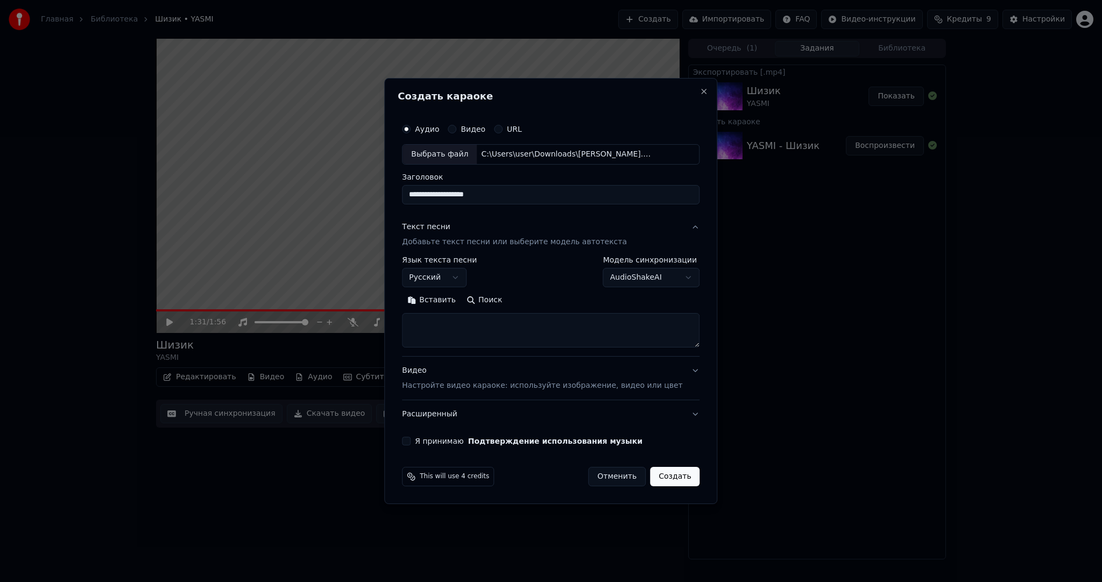
click at [453, 325] on textarea at bounding box center [551, 330] width 298 height 34
paste textarea "**********"
type textarea "**********"
click at [530, 374] on div "Видео Настройте видео караоке: используйте изображение, видео или цвет" at bounding box center [542, 378] width 280 height 26
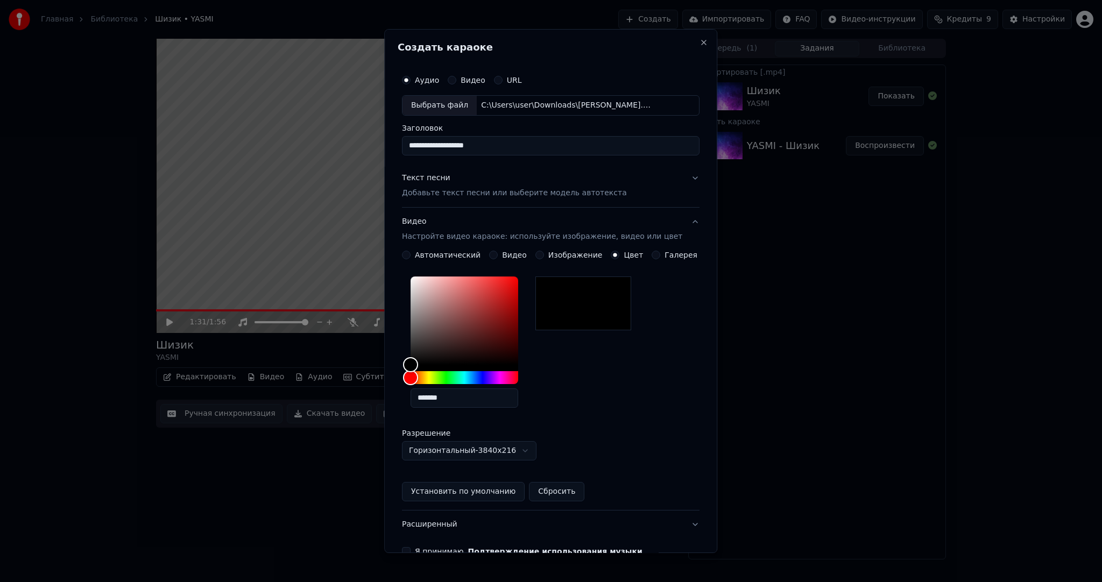
click at [491, 254] on button "Видео" at bounding box center [493, 255] width 9 height 9
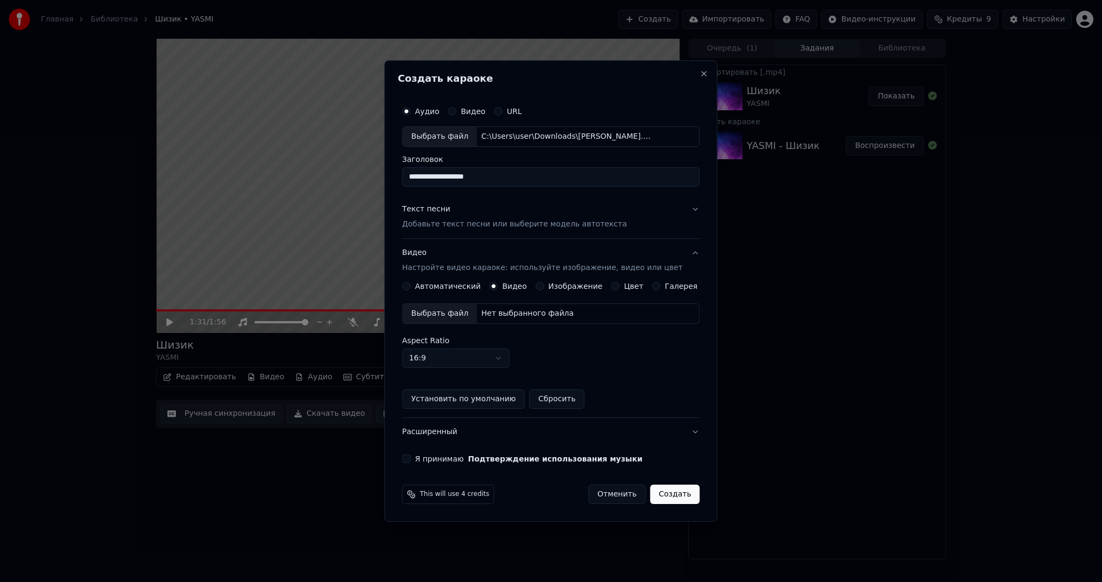
click at [452, 319] on div "Выбрать файл" at bounding box center [440, 313] width 74 height 19
click at [424, 461] on div "Я принимаю Подтверждение использования музыки" at bounding box center [551, 459] width 298 height 9
click at [411, 456] on button "Я принимаю Подтверждение использования музыки" at bounding box center [406, 459] width 9 height 9
click at [663, 496] on button "Создать" at bounding box center [675, 494] width 50 height 19
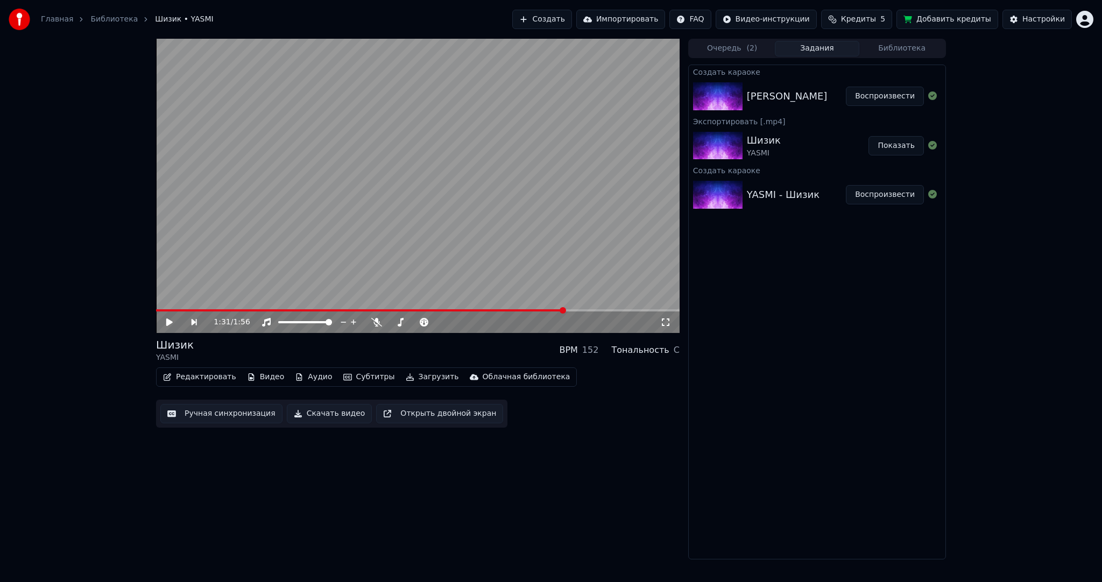
click at [859, 97] on button "Воспроизвести" at bounding box center [885, 96] width 78 height 19
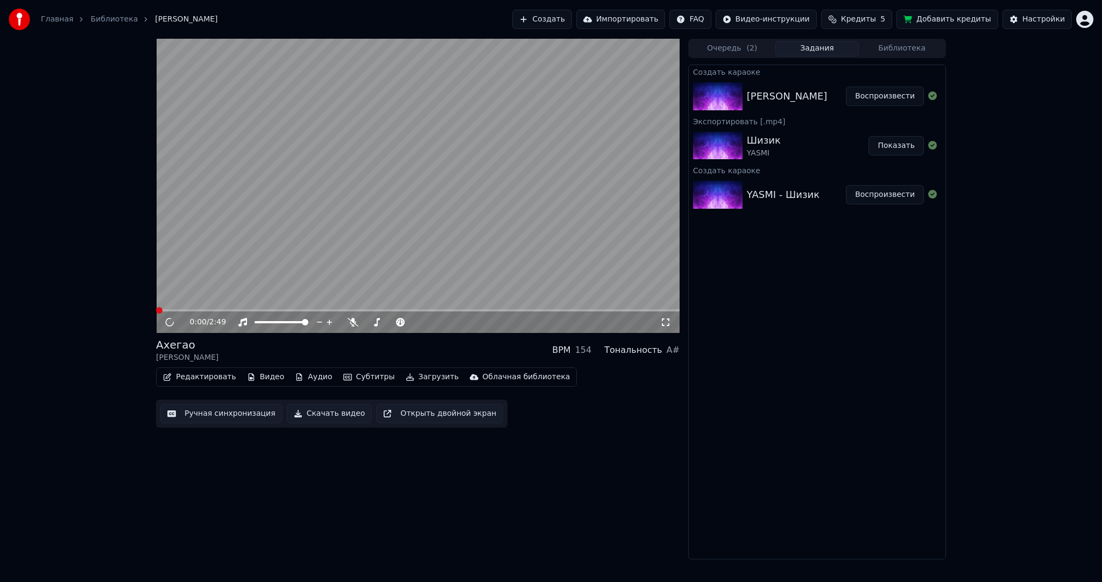
click at [344, 208] on video at bounding box center [418, 186] width 524 height 294
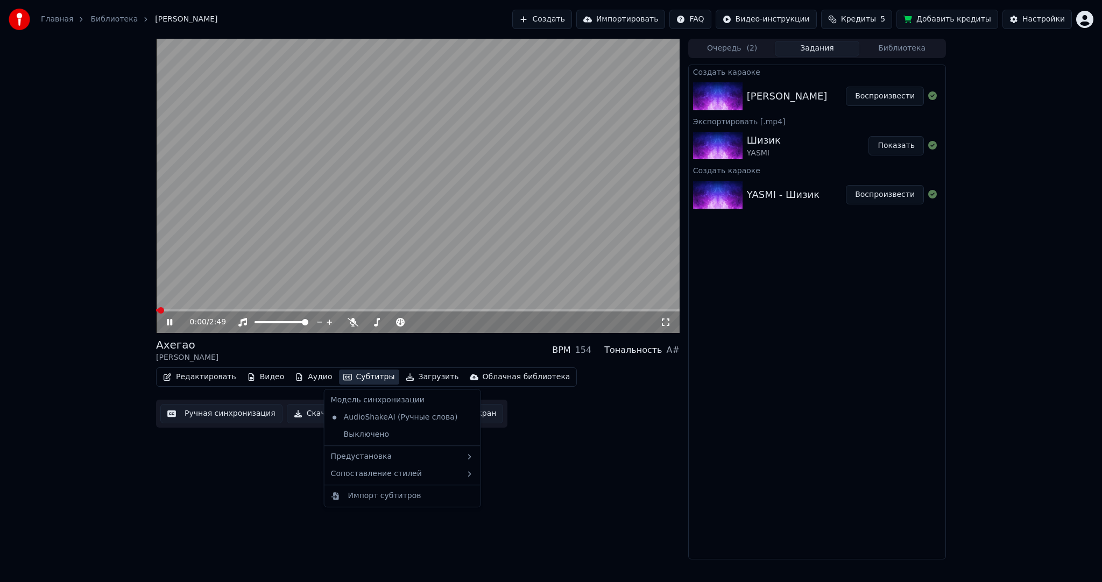
click at [358, 376] on button "Субтитры" at bounding box center [369, 377] width 60 height 15
click at [375, 450] on div "Предустановка" at bounding box center [403, 456] width 152 height 17
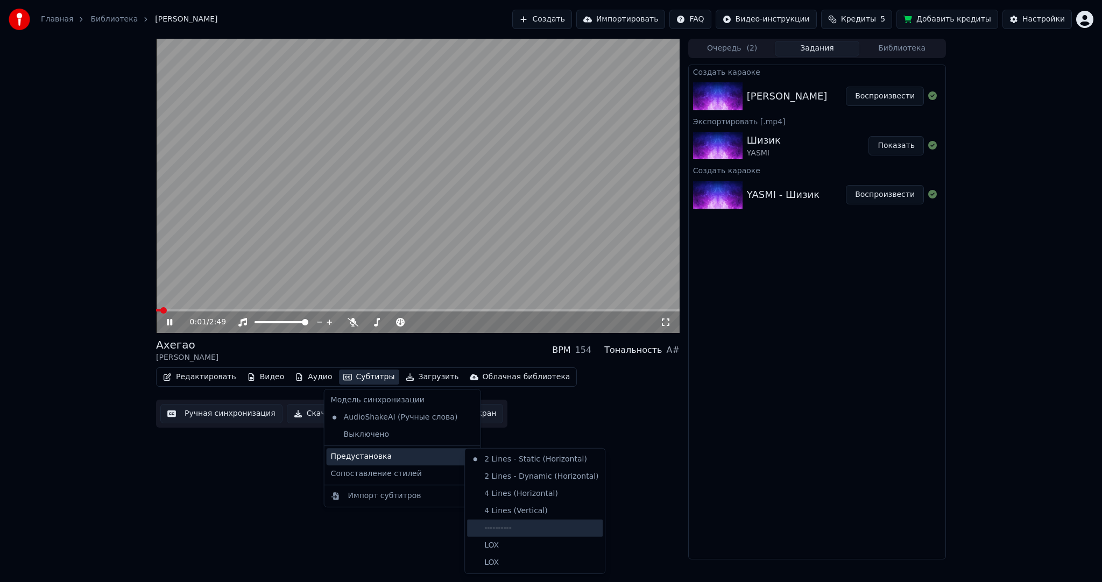
click at [504, 521] on div "----------" at bounding box center [535, 528] width 136 height 17
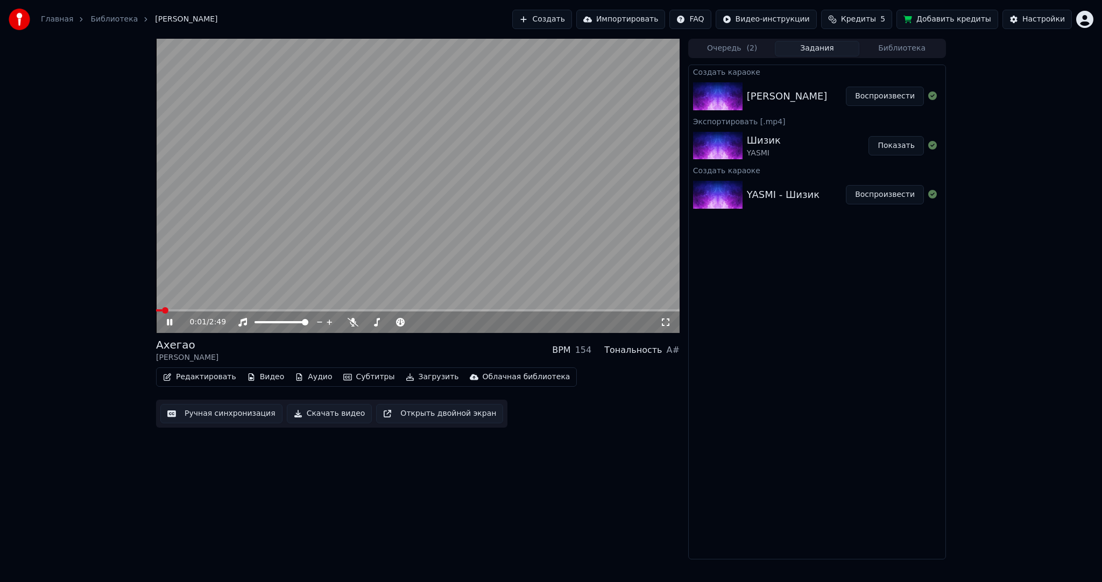
click at [190, 411] on button "Ручная синхронизация" at bounding box center [221, 413] width 122 height 19
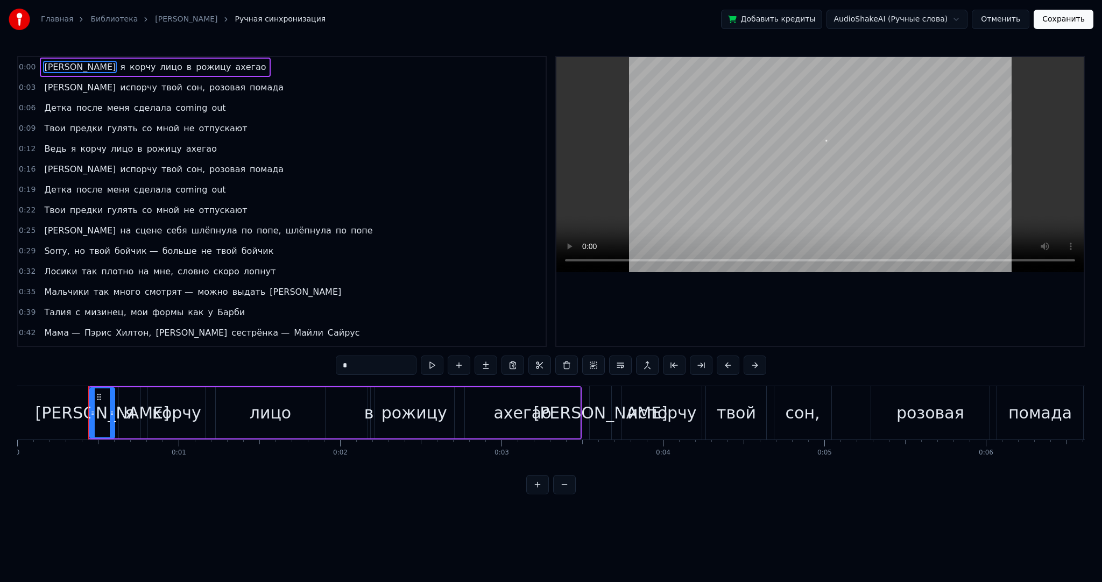
scroll to position [0, 17]
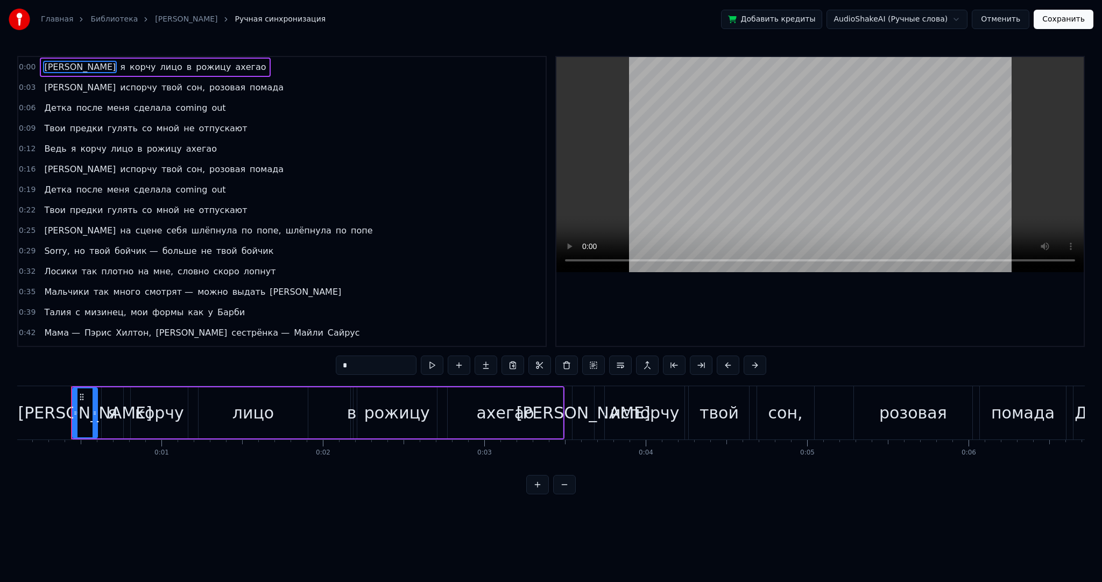
drag, startPoint x: 46, startPoint y: 413, endPoint x: 34, endPoint y: 413, distance: 11.3
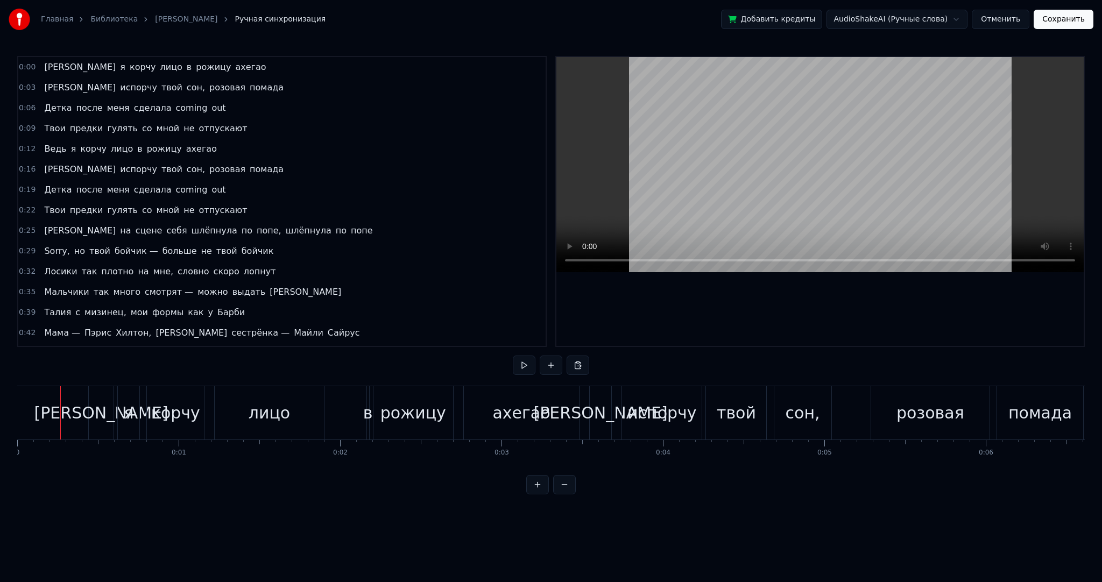
drag, startPoint x: 34, startPoint y: 413, endPoint x: 27, endPoint y: 412, distance: 7.6
click at [26, 412] on div at bounding box center [26, 412] width 1 height 53
click at [527, 364] on button at bounding box center [524, 365] width 23 height 19
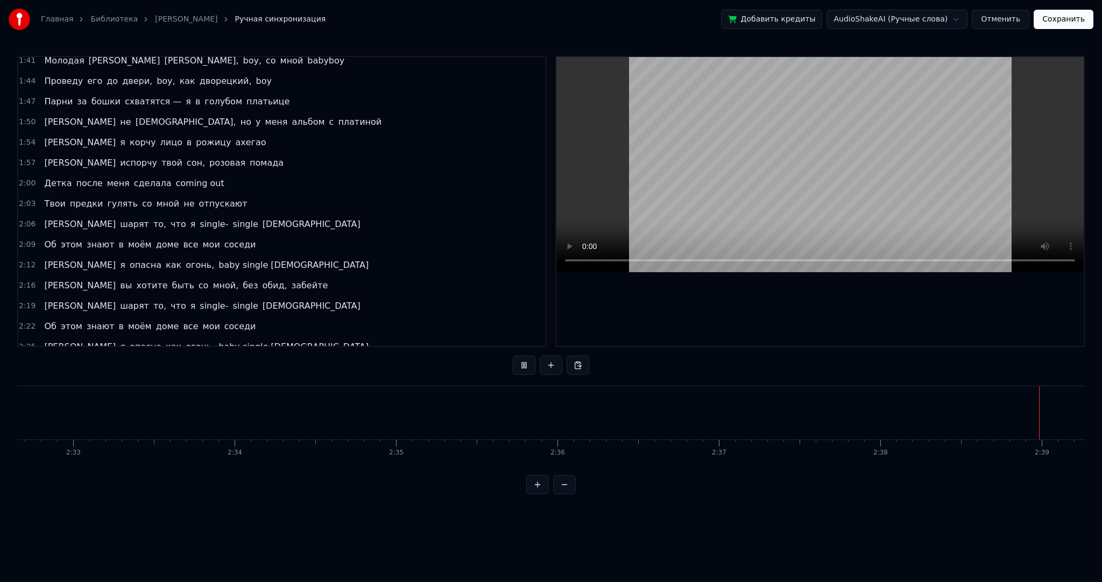
scroll to position [0, 25633]
click at [1070, 15] on button "Сохранить" at bounding box center [1064, 19] width 60 height 19
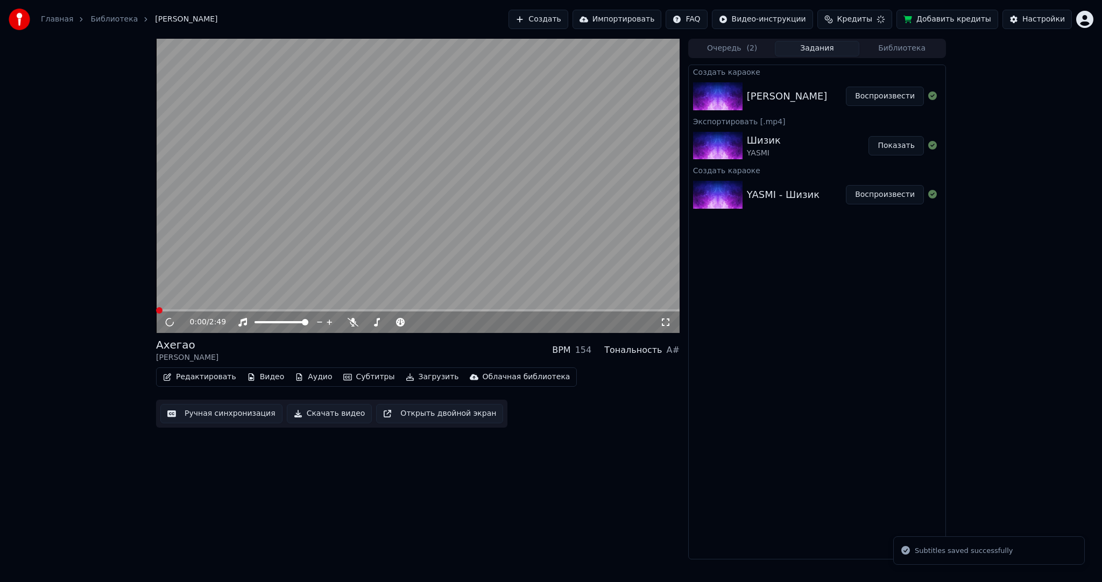
click at [518, 160] on video at bounding box center [418, 186] width 524 height 294
click at [413, 181] on video at bounding box center [418, 186] width 524 height 294
click at [420, 374] on button "Загрузить" at bounding box center [432, 377] width 62 height 15
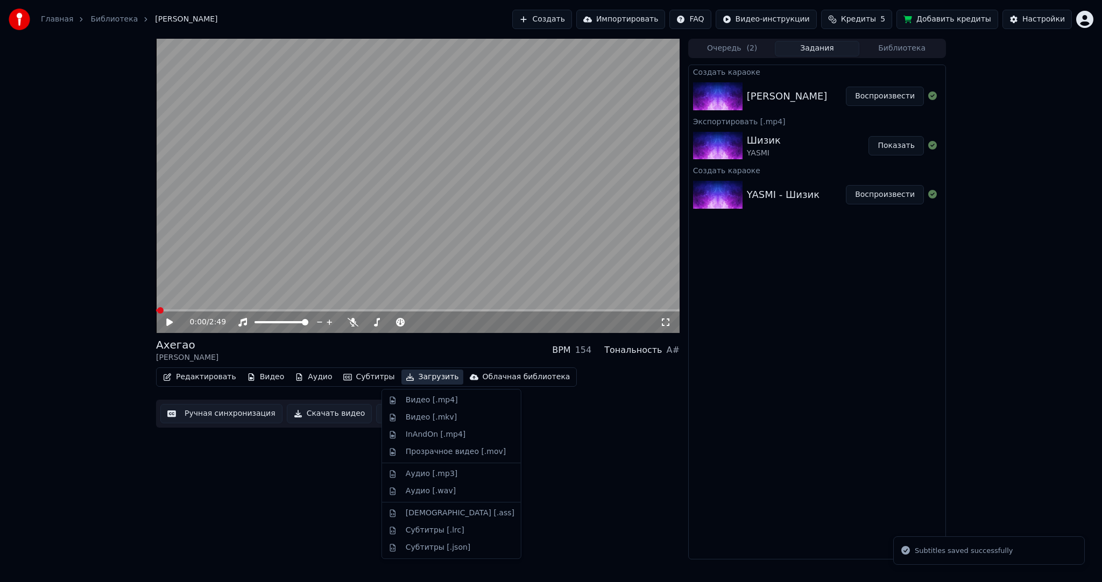
click at [426, 398] on div "Видео [.mp4]" at bounding box center [432, 400] width 52 height 11
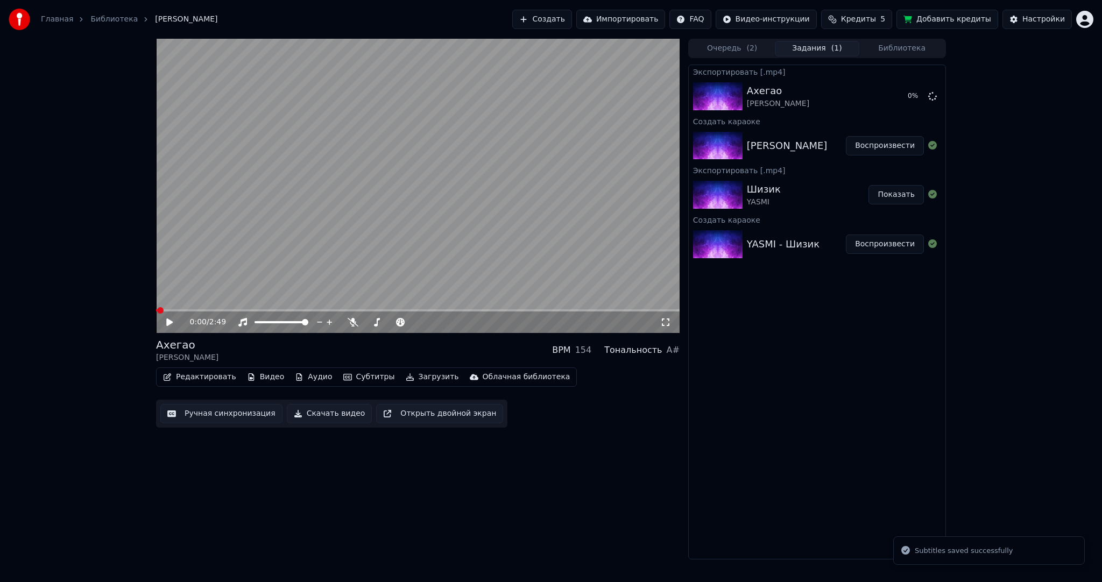
click at [422, 210] on video at bounding box center [418, 186] width 524 height 294
click at [392, 224] on video at bounding box center [418, 186] width 524 height 294
click at [403, 230] on video at bounding box center [418, 186] width 524 height 294
click at [401, 230] on video at bounding box center [418, 186] width 524 height 294
click at [287, 278] on video at bounding box center [418, 186] width 524 height 294
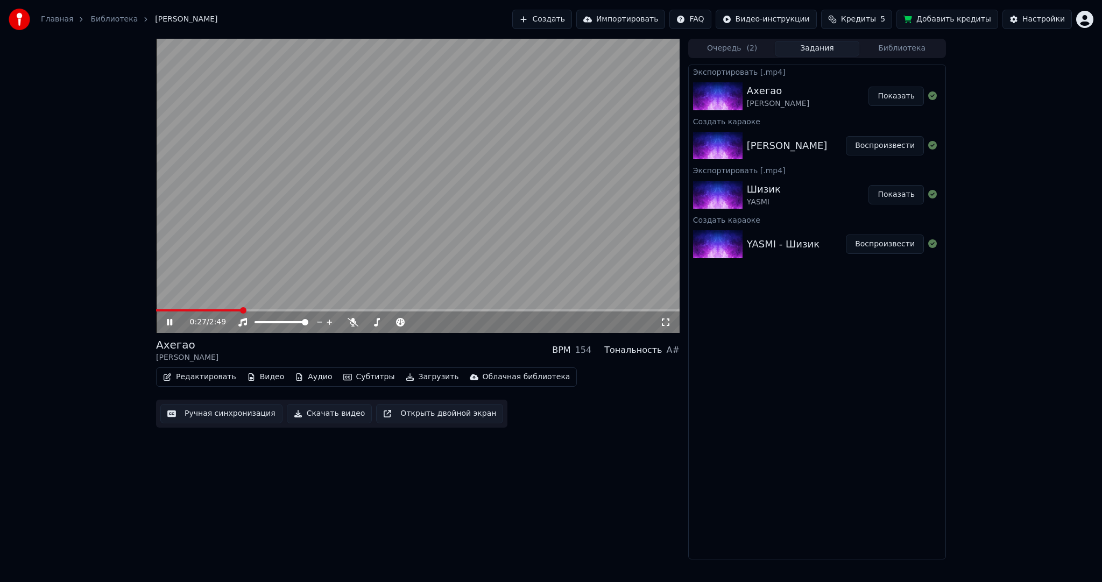
click at [404, 225] on video at bounding box center [418, 186] width 524 height 294
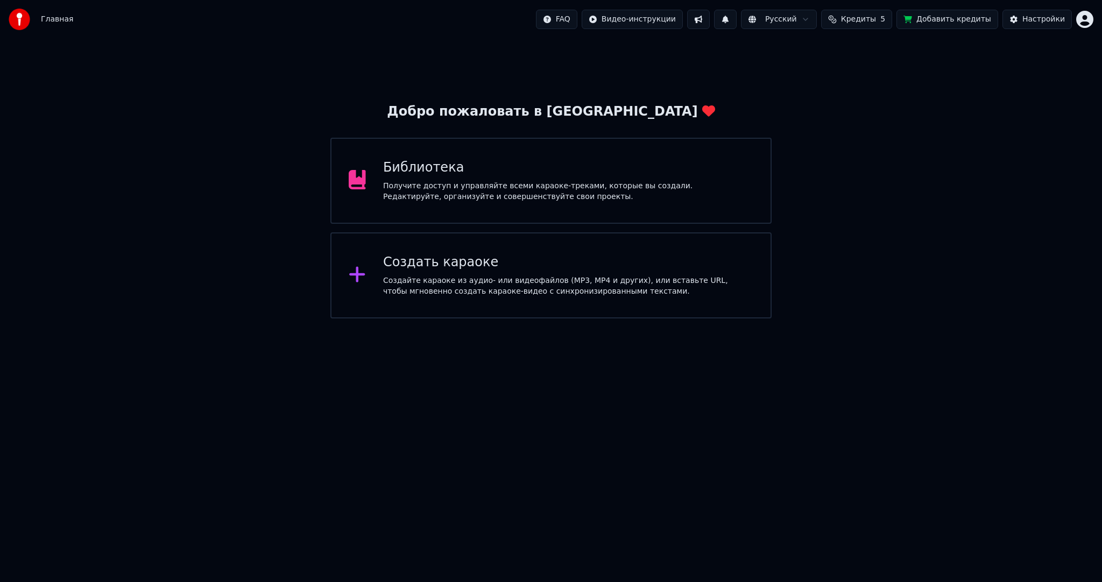
click at [443, 248] on div "Создать караоке Создайте караоке из аудио- или видеофайлов (MP3, MP4 и других),…" at bounding box center [550, 275] width 441 height 86
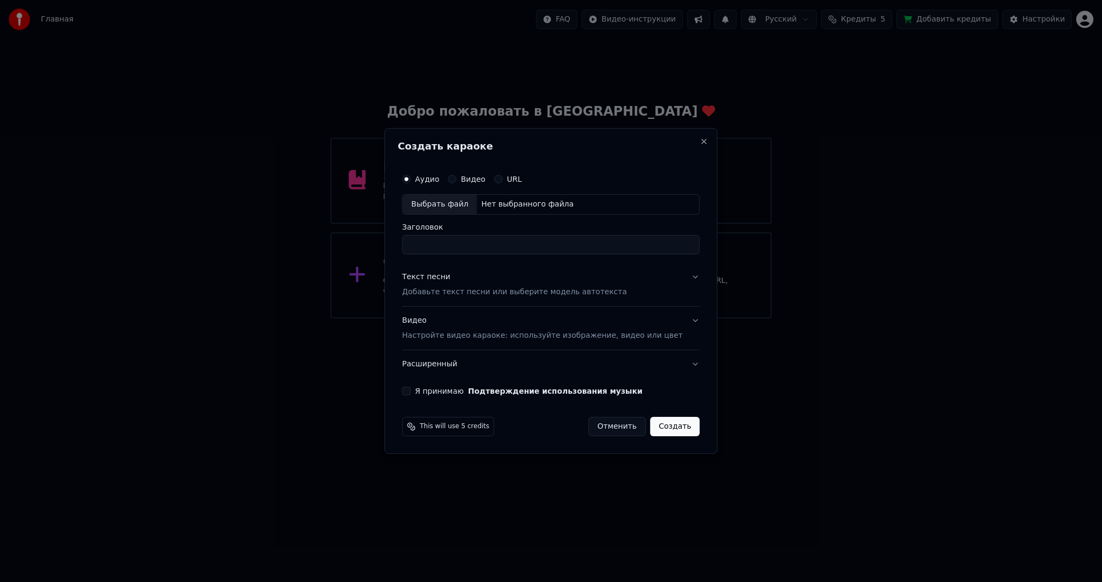
click at [458, 210] on div "Выбрать файл" at bounding box center [440, 204] width 74 height 19
type input "**********"
click at [454, 335] on p "Настройте видео караоке: используйте изображение, видео или цвет" at bounding box center [542, 335] width 280 height 11
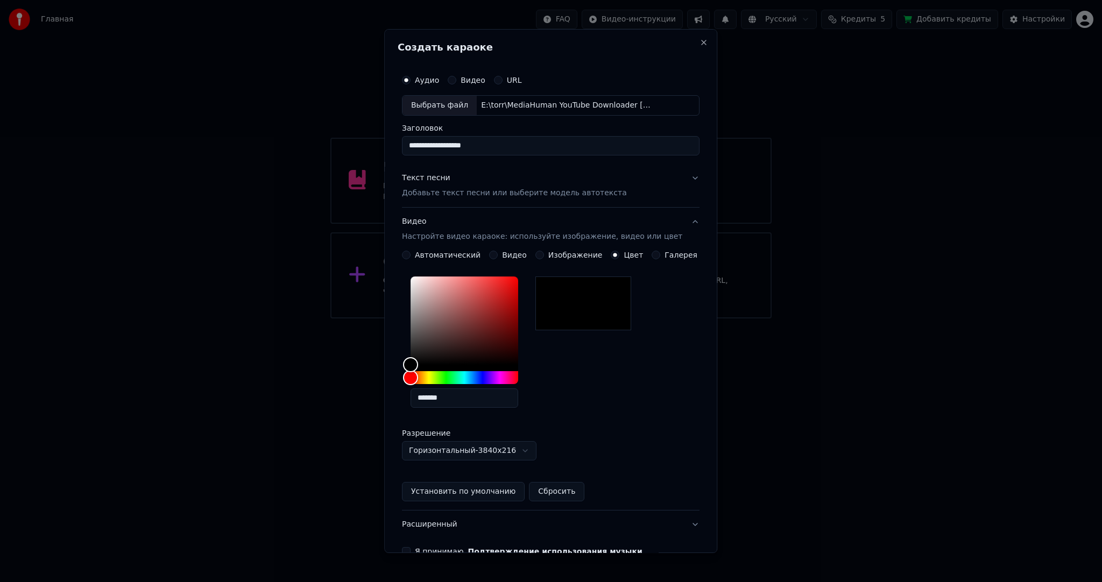
click at [497, 255] on button "Видео" at bounding box center [493, 255] width 9 height 9
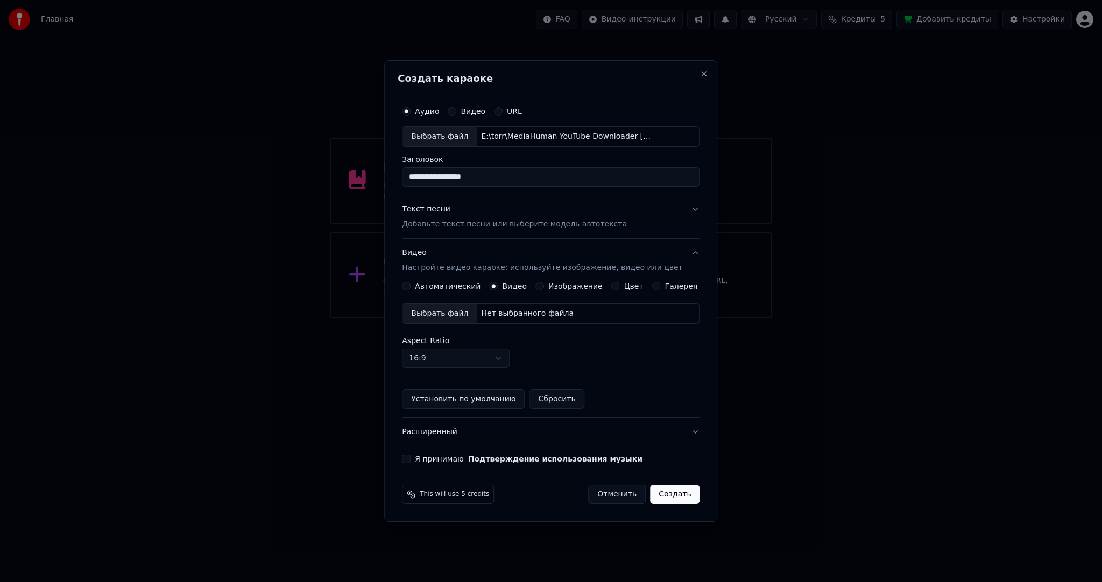
click at [463, 311] on div "Выбрать файл" at bounding box center [440, 313] width 74 height 19
click at [454, 215] on div "Текст песни Добавьте текст песни или выберите модель автотекста" at bounding box center [514, 217] width 225 height 26
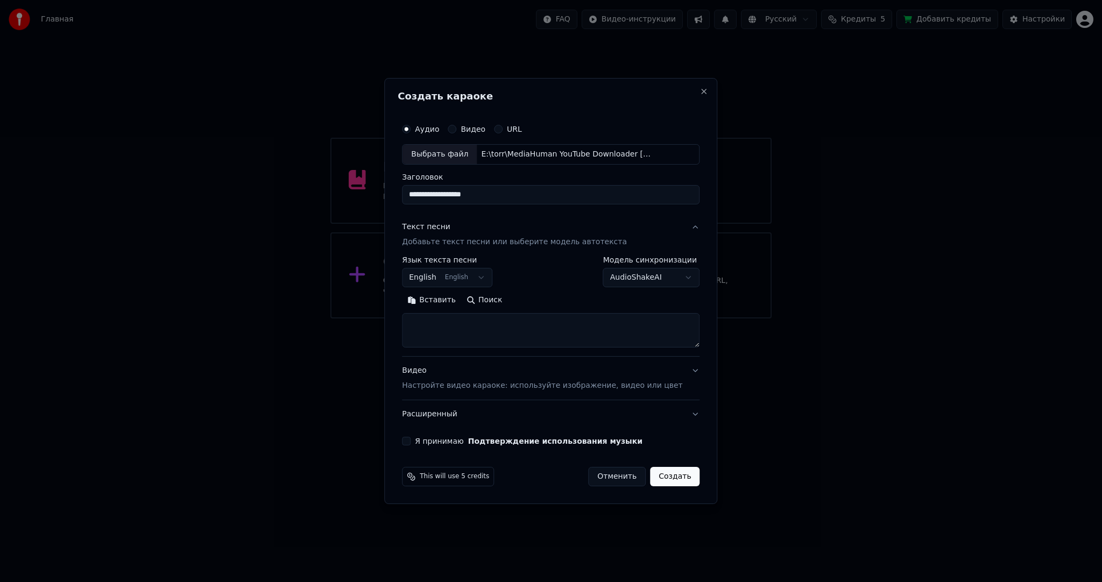
click at [450, 278] on body "Главная FAQ Видео-инструкции Русский Кредиты 5 Добавить кредиты Настройки Добро…" at bounding box center [551, 159] width 1102 height 319
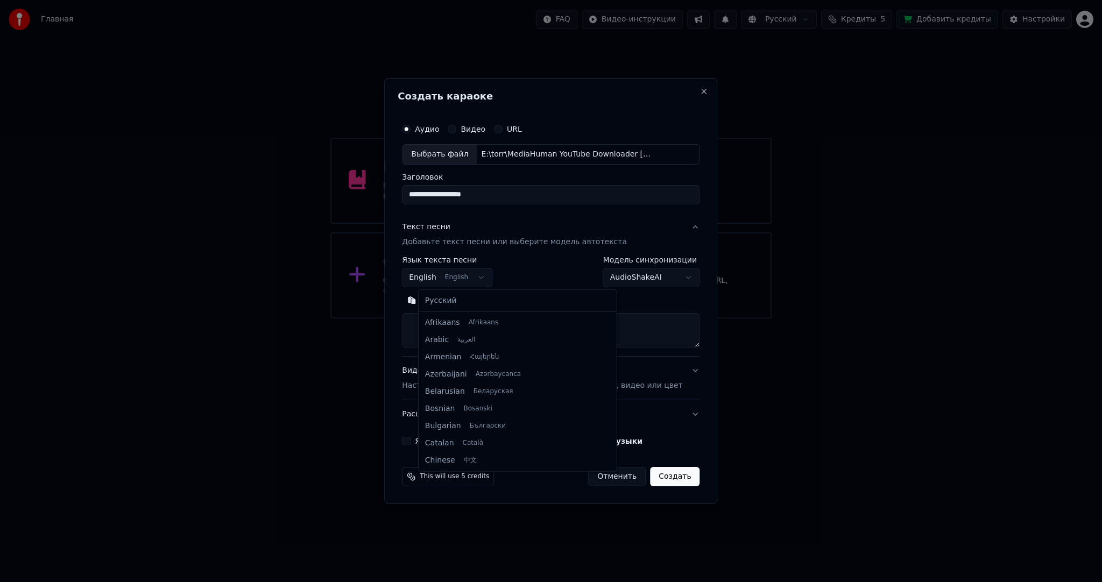
scroll to position [86, 0]
select select "**"
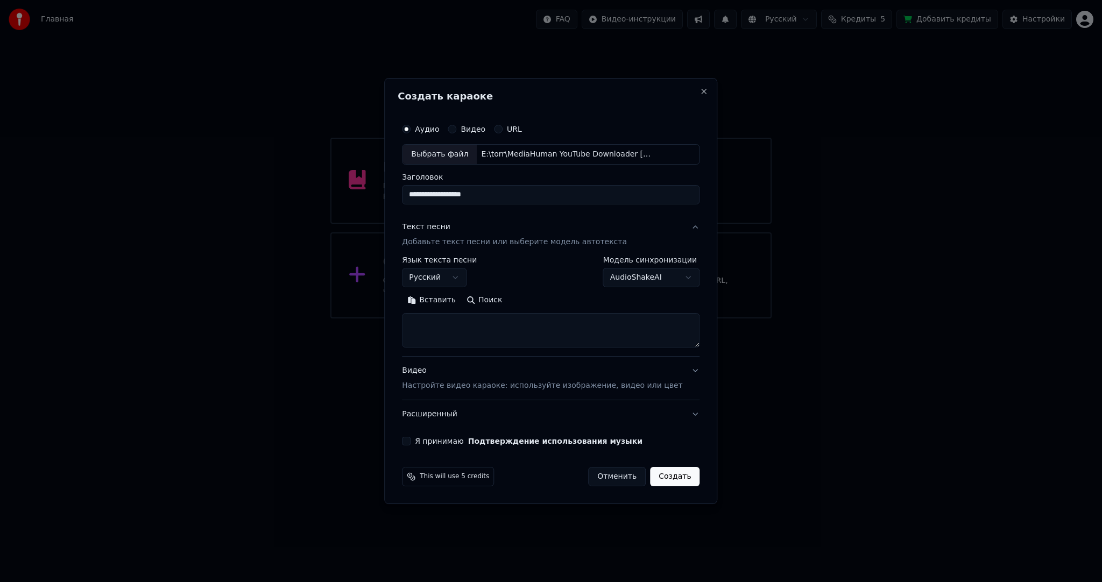
click at [470, 336] on textarea at bounding box center [551, 330] width 298 height 34
paste textarea "**********"
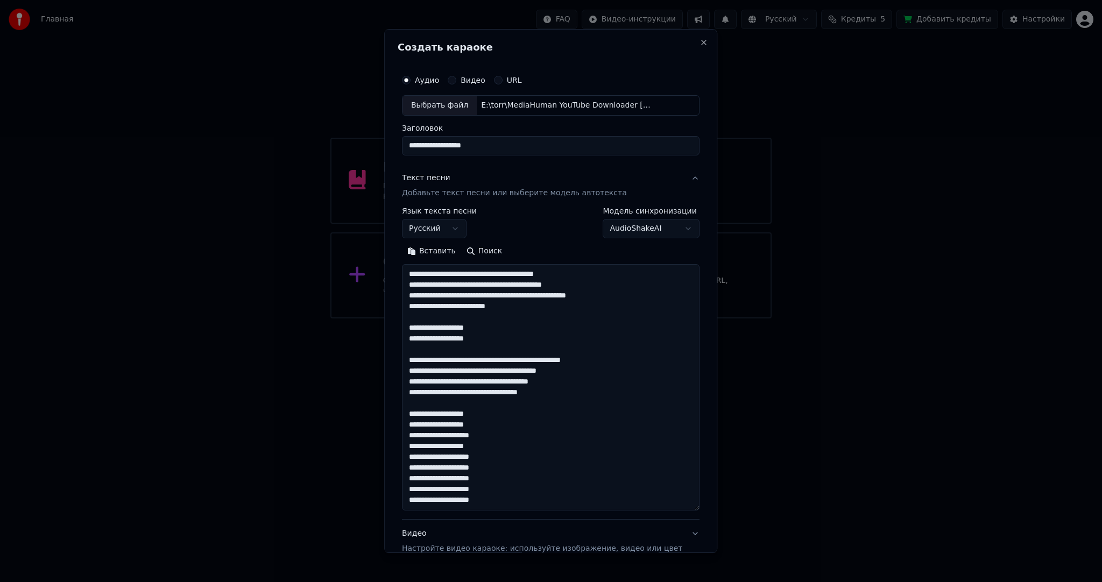
scroll to position [207, 0]
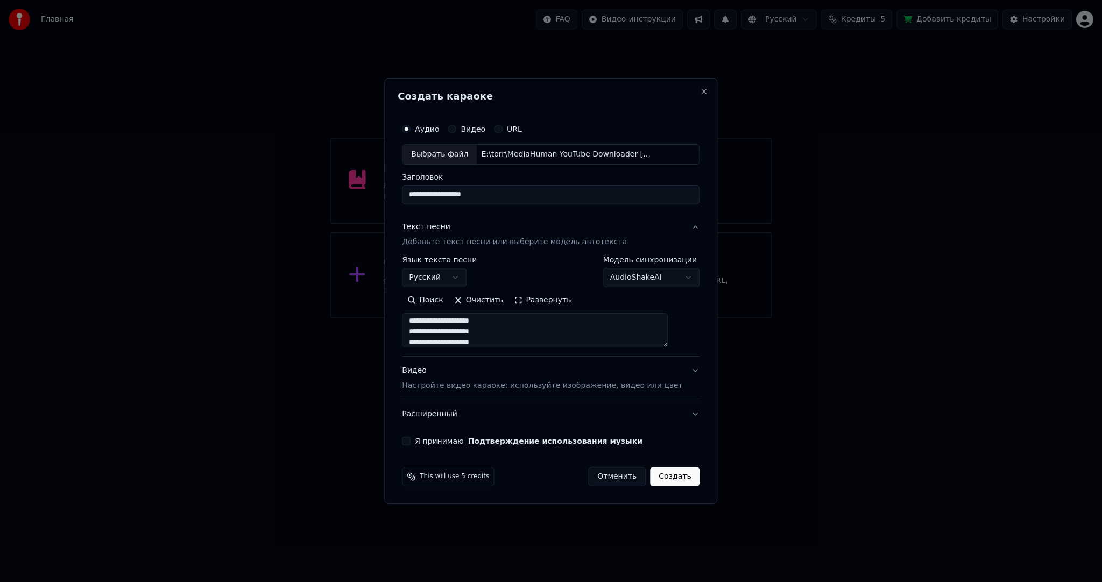
type textarea "**********"
click at [411, 443] on button "Я принимаю Подтверждение использования музыки" at bounding box center [406, 441] width 9 height 9
click at [658, 476] on button "Создать" at bounding box center [675, 476] width 50 height 19
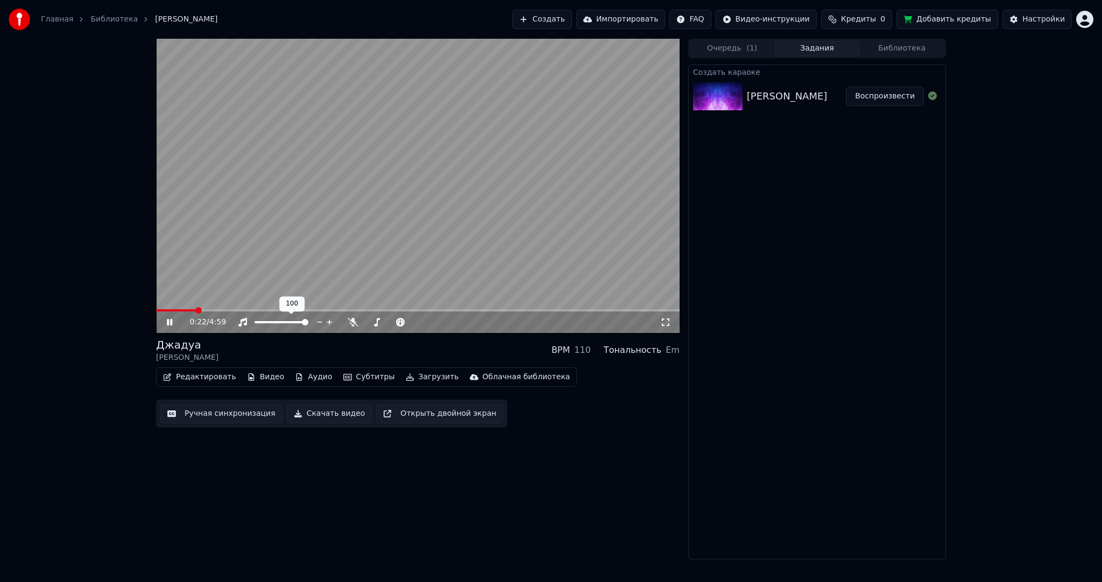
click at [332, 224] on video at bounding box center [418, 186] width 524 height 294
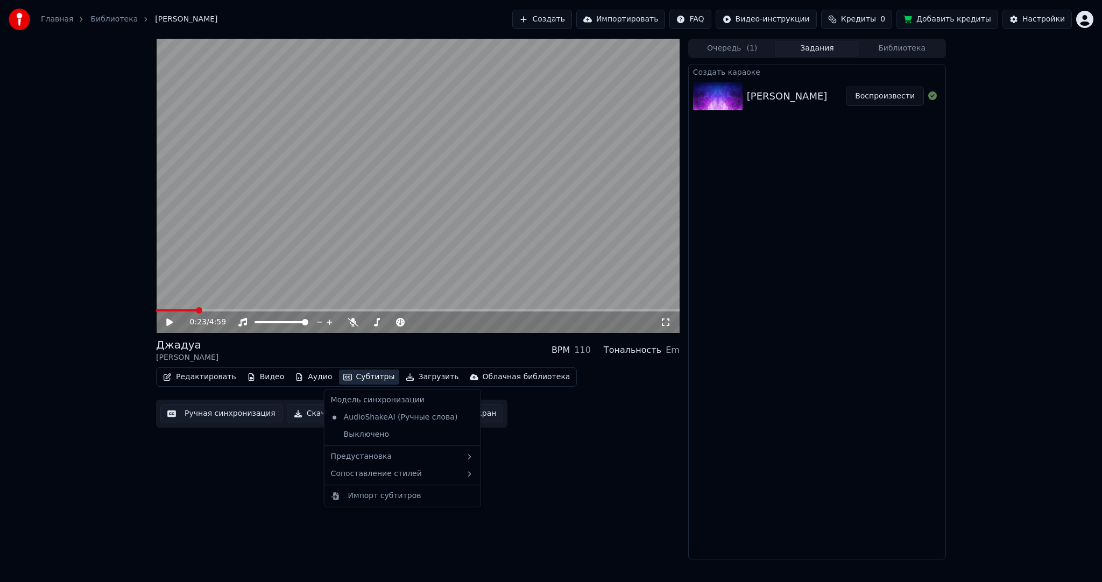
click at [369, 377] on button "Субтитры" at bounding box center [369, 377] width 60 height 15
click at [388, 455] on div "Предустановка" at bounding box center [403, 456] width 152 height 17
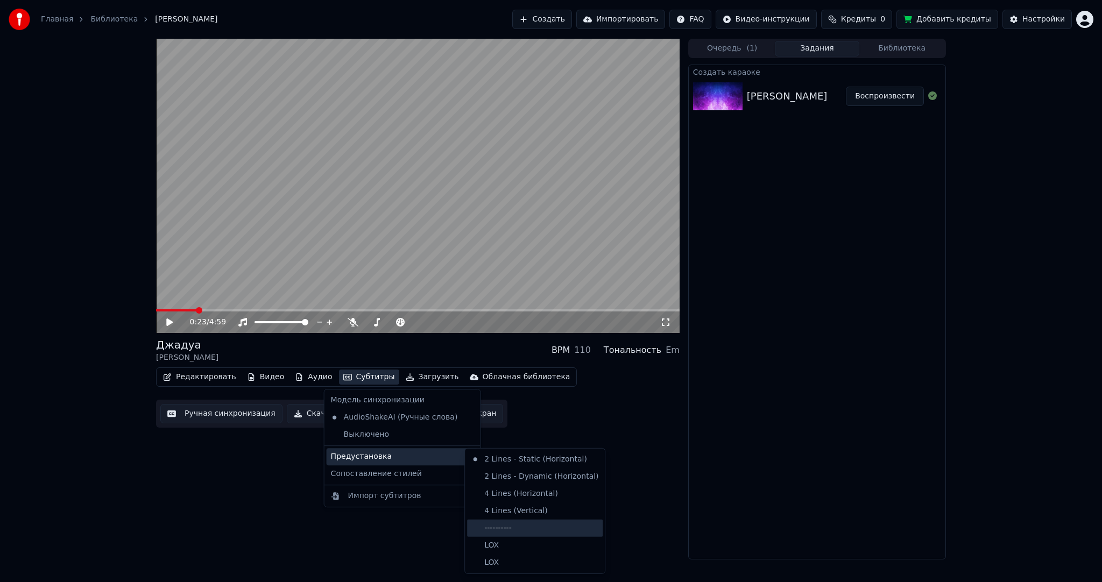
click at [513, 523] on div "----------" at bounding box center [535, 528] width 136 height 17
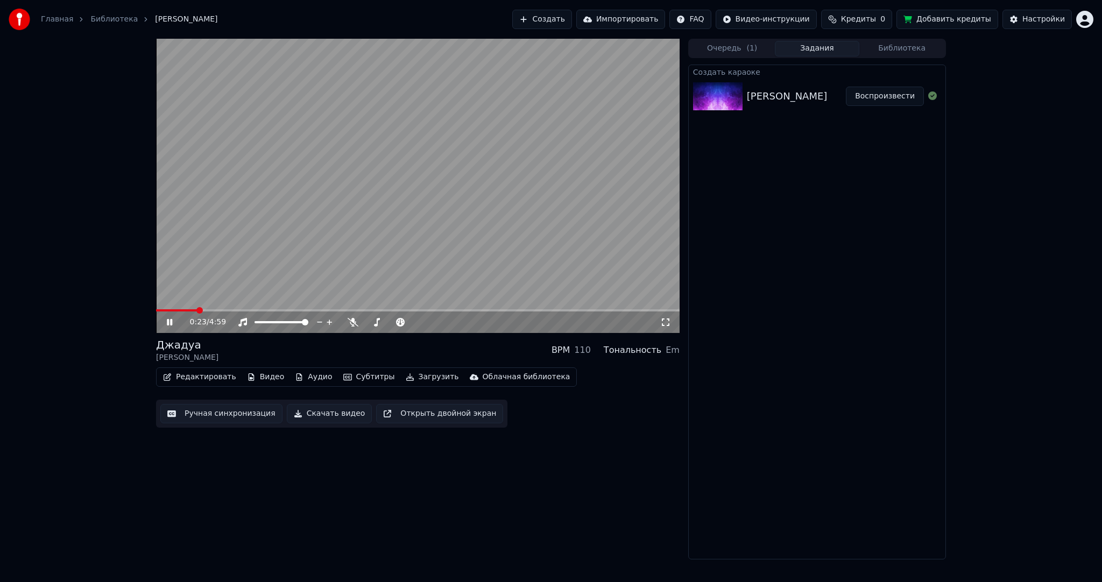
click at [218, 418] on button "Ручная синхронизация" at bounding box center [221, 413] width 122 height 19
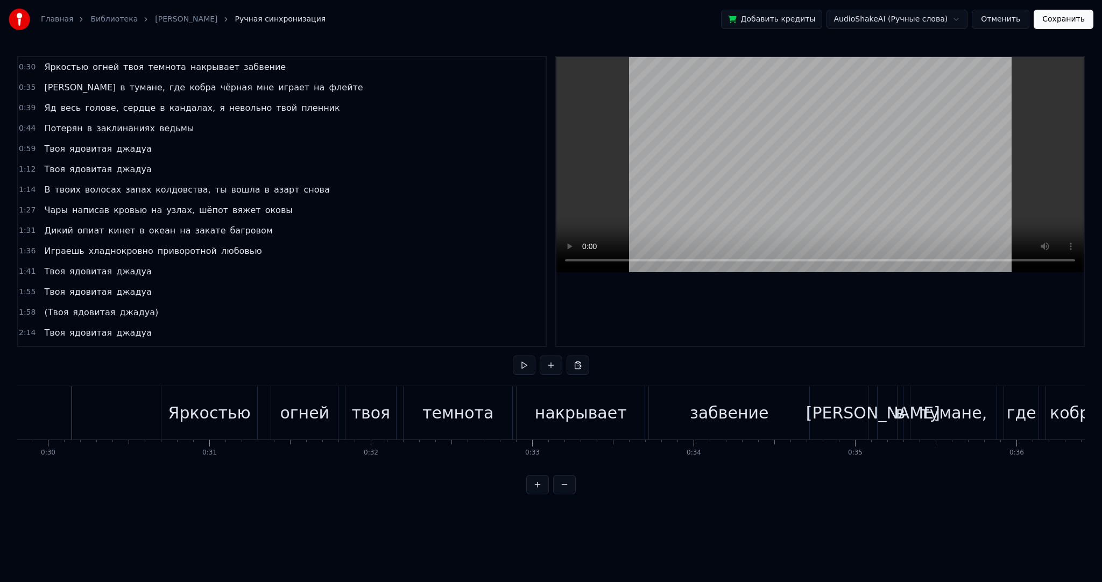
drag, startPoint x: 30, startPoint y: 405, endPoint x: 144, endPoint y: 392, distance: 114.8
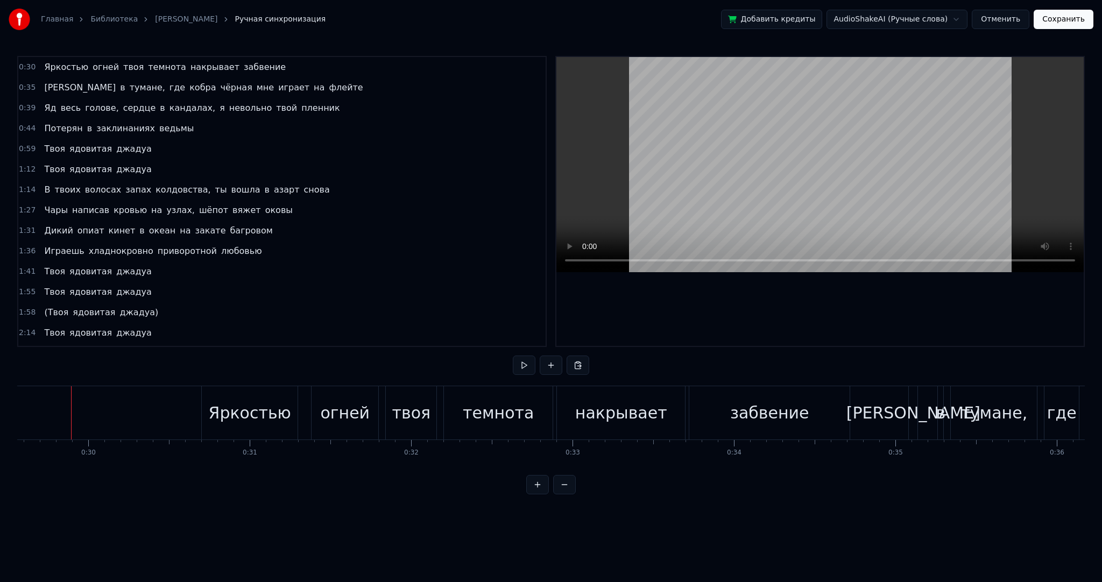
click at [527, 364] on button at bounding box center [524, 365] width 23 height 19
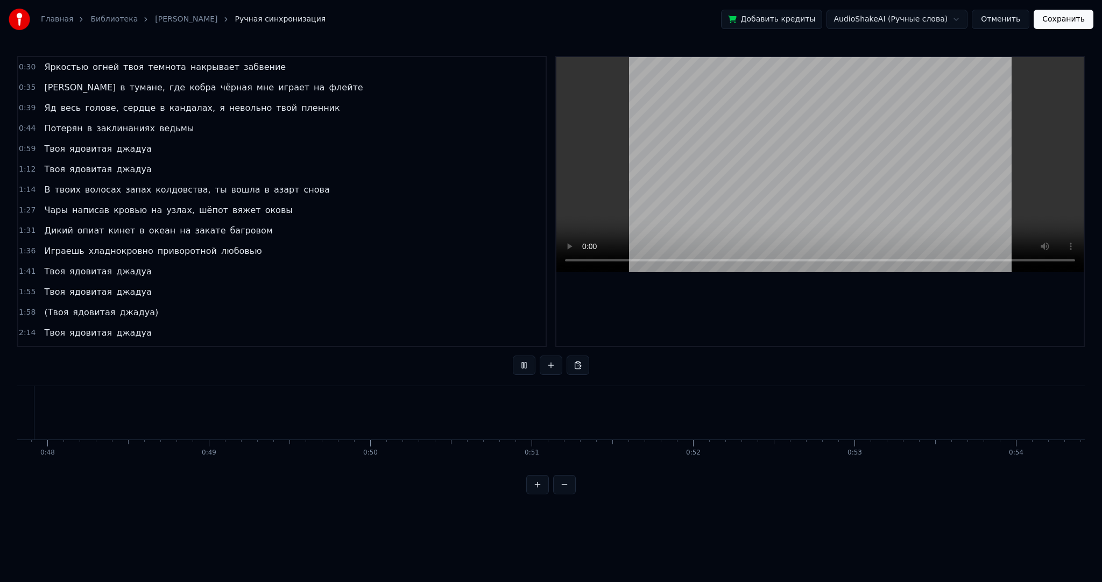
scroll to position [0, 8806]
click at [779, 180] on video at bounding box center [819, 164] width 527 height 215
click at [369, 405] on div "Твоя" at bounding box center [622, 412] width 800 height 53
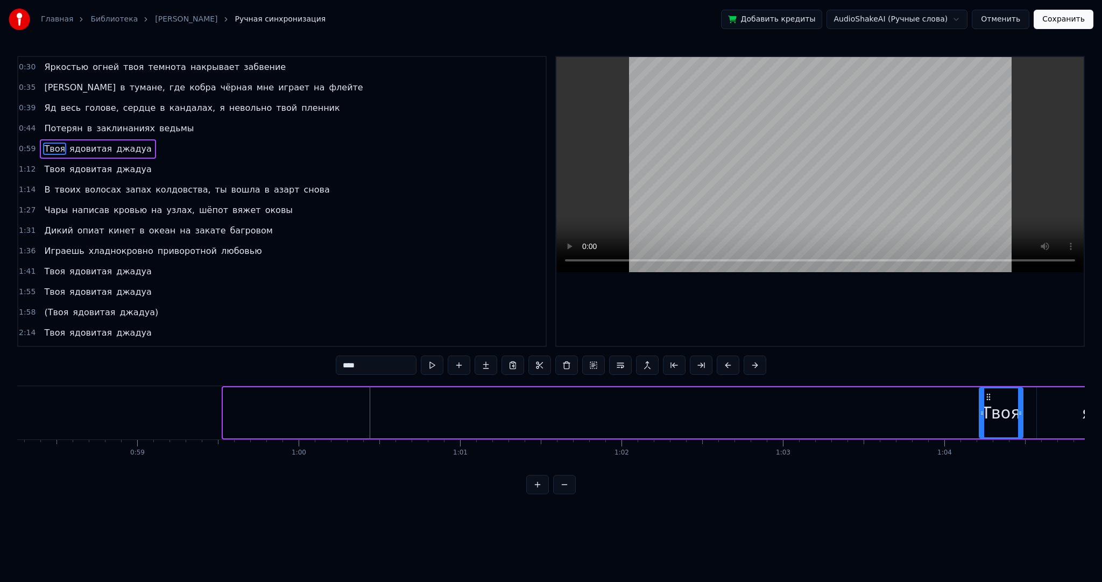
drag, startPoint x: 223, startPoint y: 410, endPoint x: 971, endPoint y: 407, distance: 748.6
click at [980, 408] on div at bounding box center [982, 413] width 4 height 49
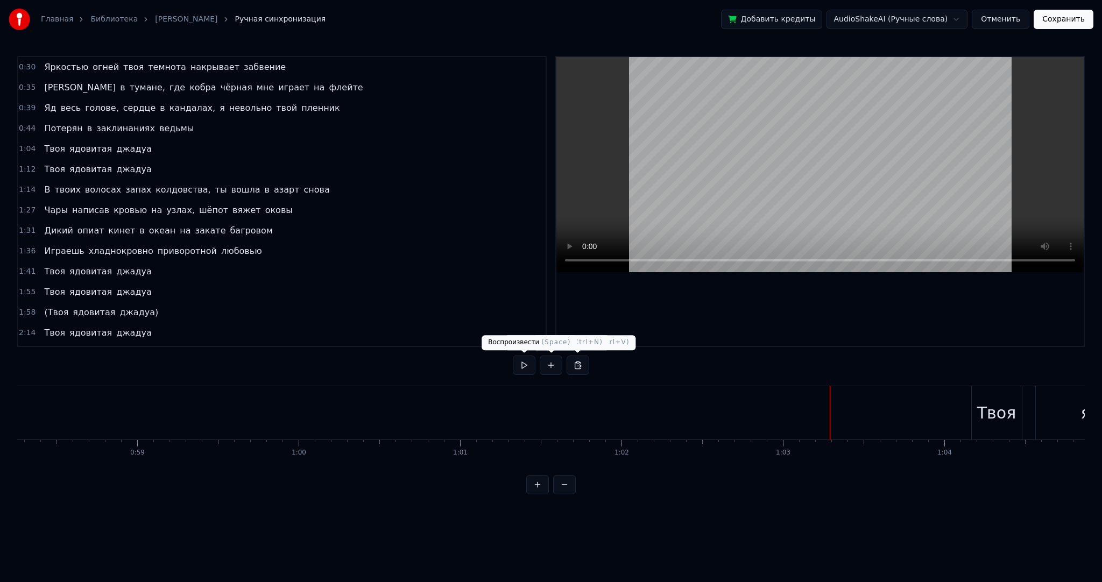
click at [521, 362] on button at bounding box center [524, 365] width 23 height 19
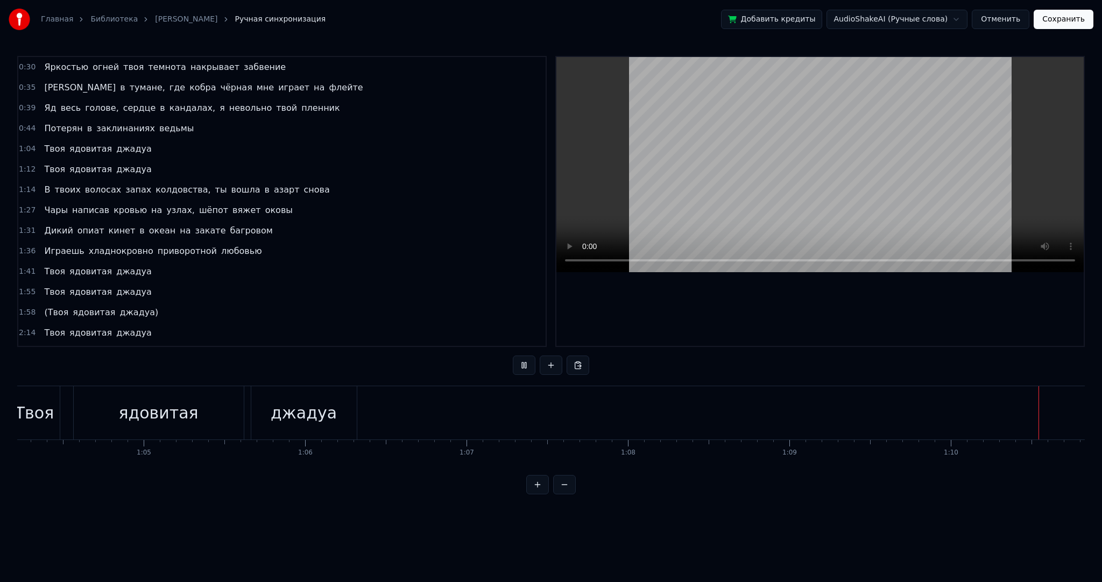
scroll to position [0, 11354]
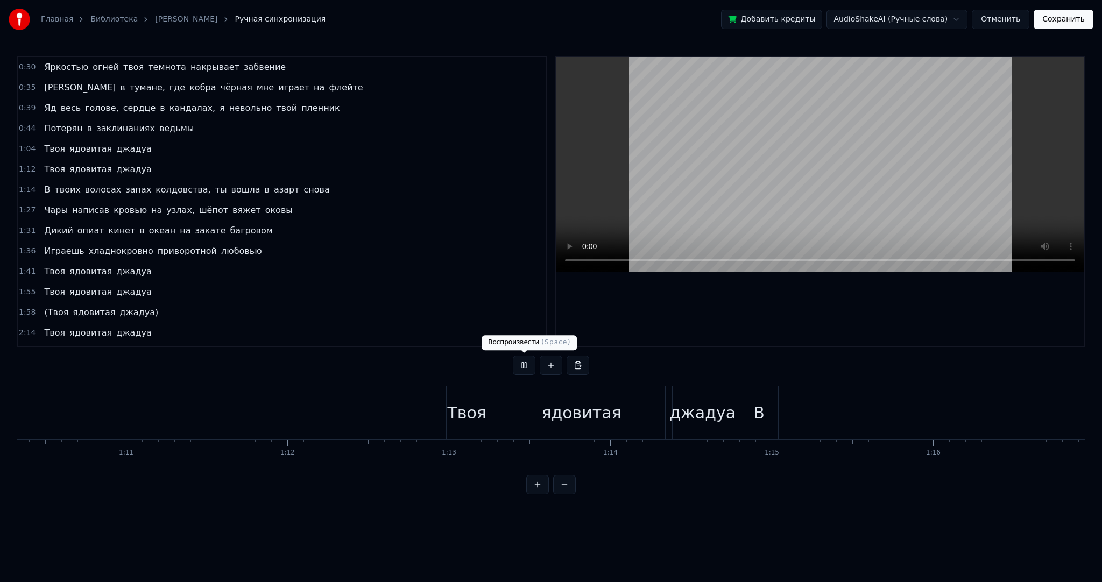
click at [527, 363] on button at bounding box center [524, 365] width 23 height 19
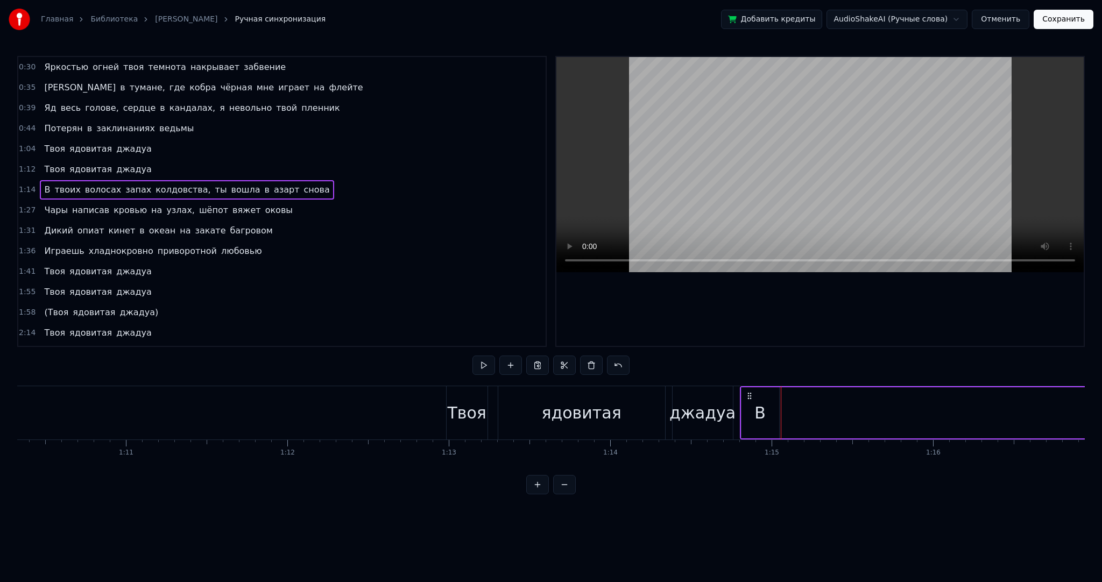
click at [769, 400] on div "В" at bounding box center [761, 412] width 38 height 51
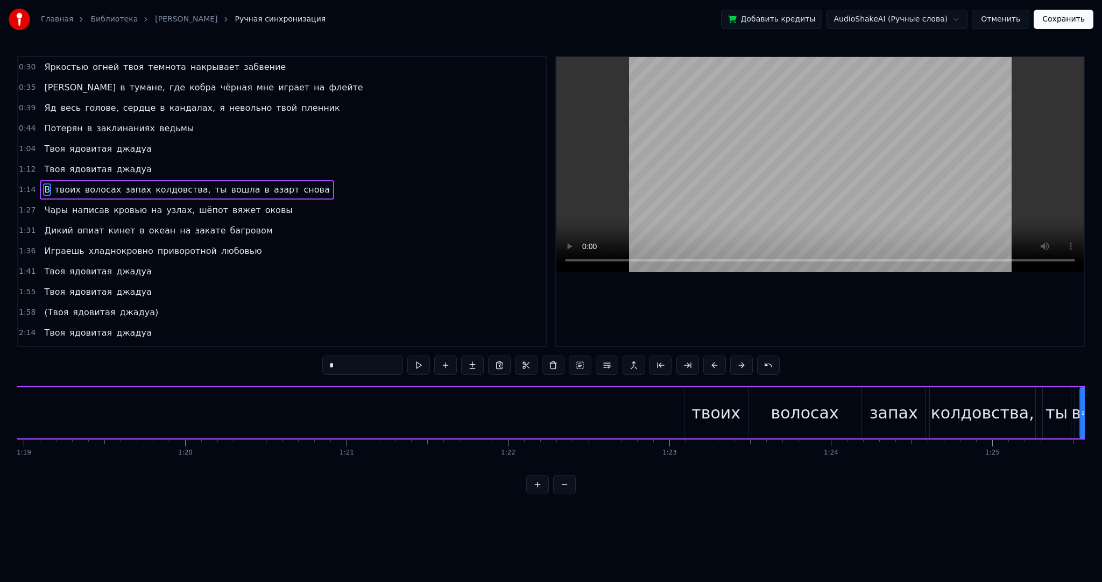
scroll to position [0, 12795]
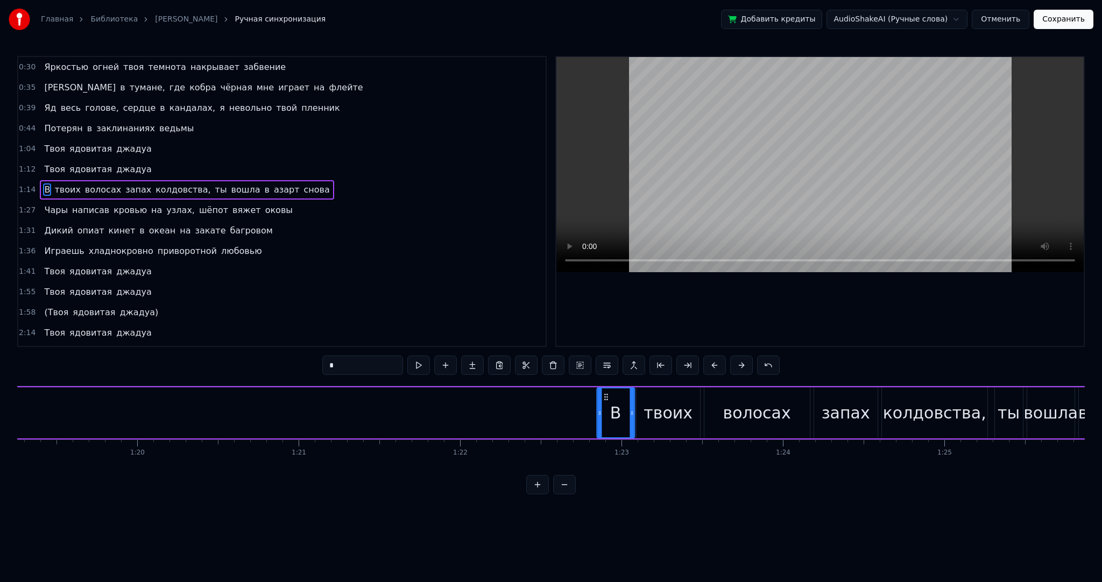
drag, startPoint x: 759, startPoint y: 396, endPoint x: 603, endPoint y: 404, distance: 156.3
click at [603, 404] on div "В" at bounding box center [615, 413] width 37 height 49
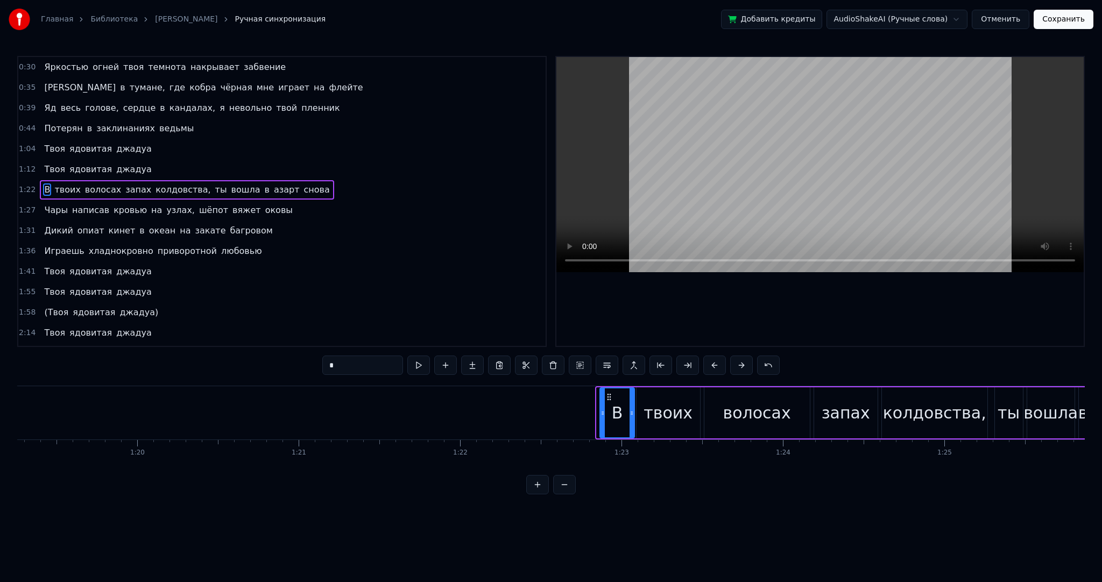
drag, startPoint x: 598, startPoint y: 412, endPoint x: 606, endPoint y: 412, distance: 7.5
click at [605, 412] on icon at bounding box center [603, 413] width 4 height 9
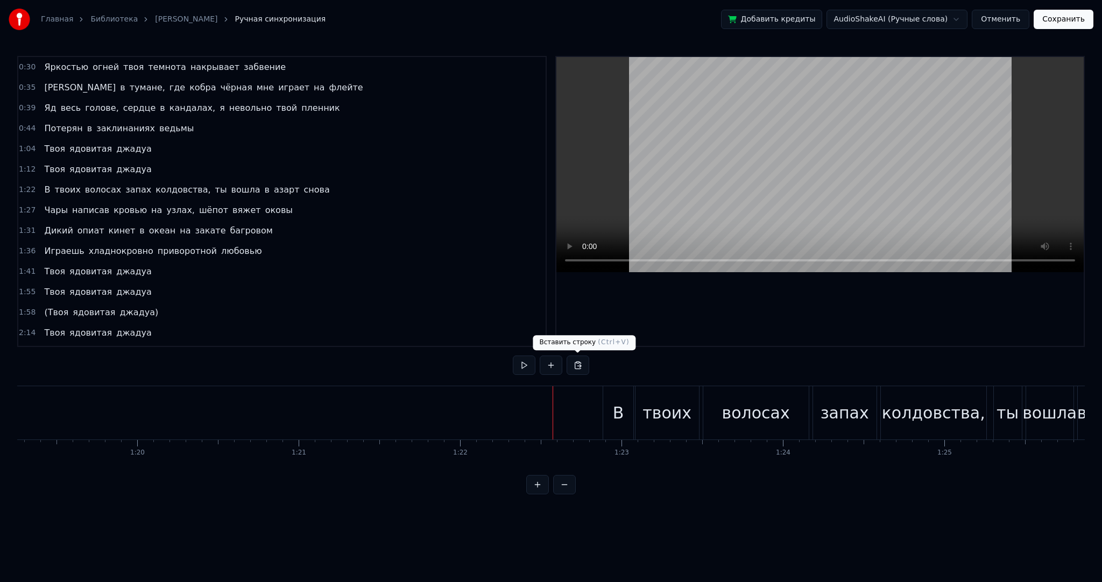
click at [532, 363] on button at bounding box center [524, 365] width 23 height 19
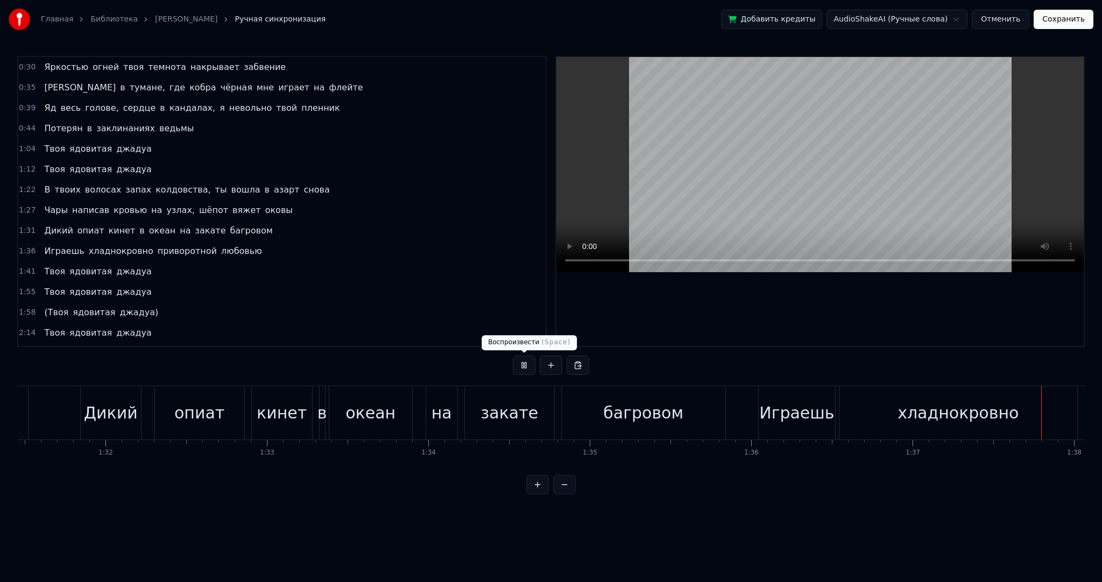
scroll to position [0, 15751]
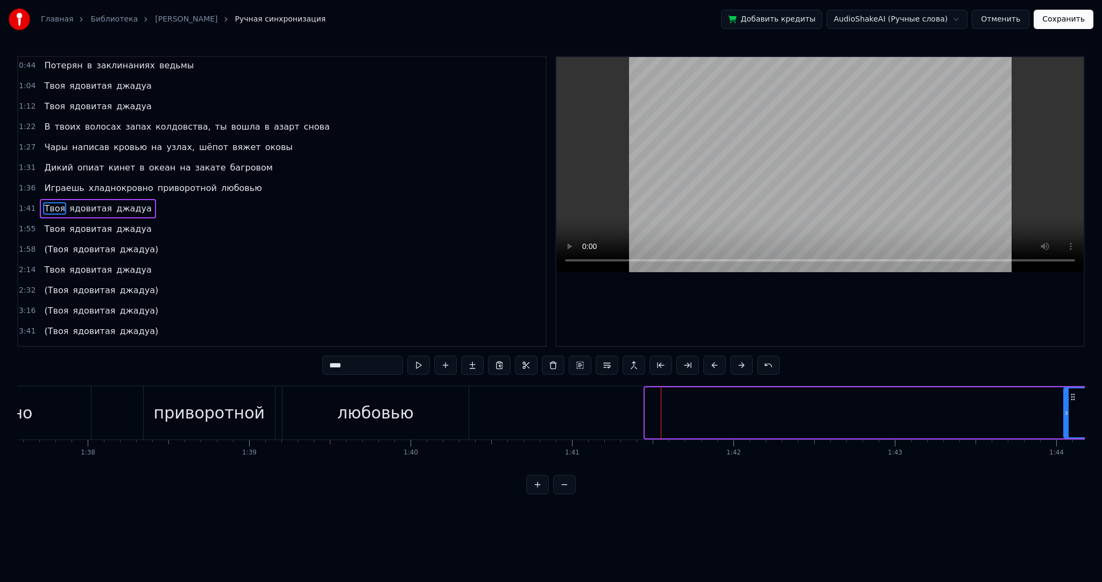
drag, startPoint x: 646, startPoint y: 395, endPoint x: 1078, endPoint y: 395, distance: 432.1
click at [1069, 395] on div at bounding box center [1066, 413] width 4 height 49
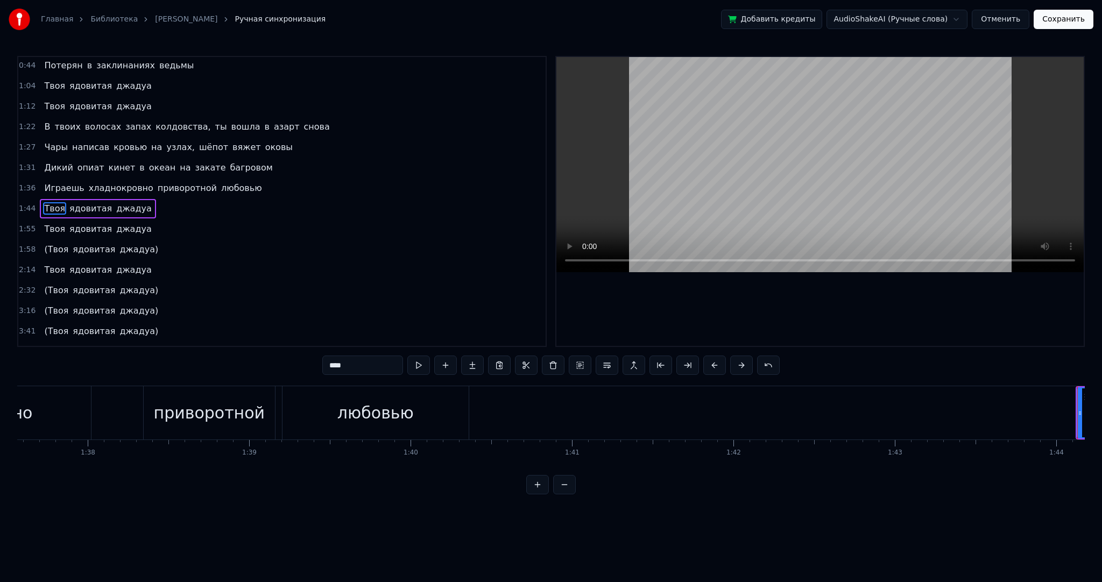
scroll to position [0, 16757]
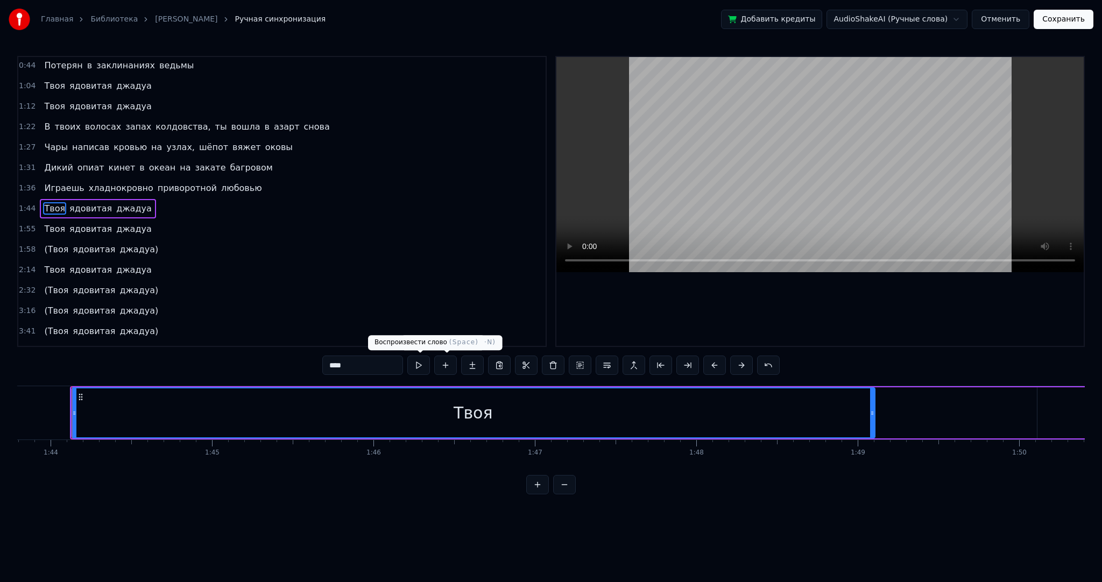
click at [422, 361] on button at bounding box center [418, 365] width 23 height 19
click at [424, 362] on button at bounding box center [418, 365] width 23 height 19
click at [217, 409] on div "Твоя" at bounding box center [475, 413] width 802 height 49
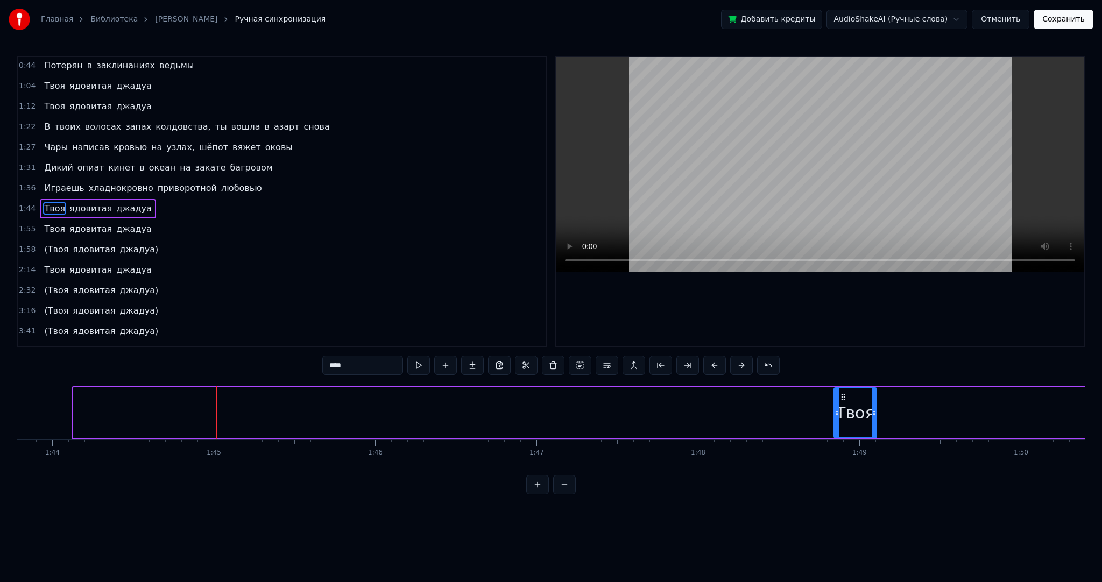
drag, startPoint x: 75, startPoint y: 407, endPoint x: 857, endPoint y: 408, distance: 781.9
click at [839, 408] on div at bounding box center [837, 413] width 4 height 49
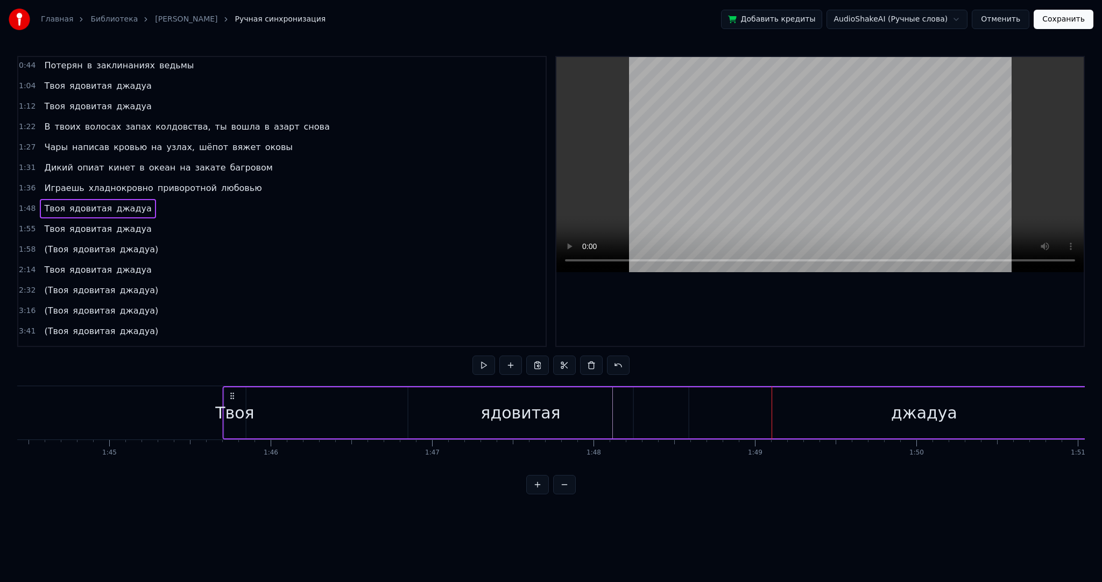
scroll to position [0, 16859]
drag, startPoint x: 869, startPoint y: 396, endPoint x: 280, endPoint y: 394, distance: 589.3
click at [235, 397] on icon at bounding box center [234, 396] width 9 height 9
click at [489, 363] on button at bounding box center [483, 365] width 23 height 19
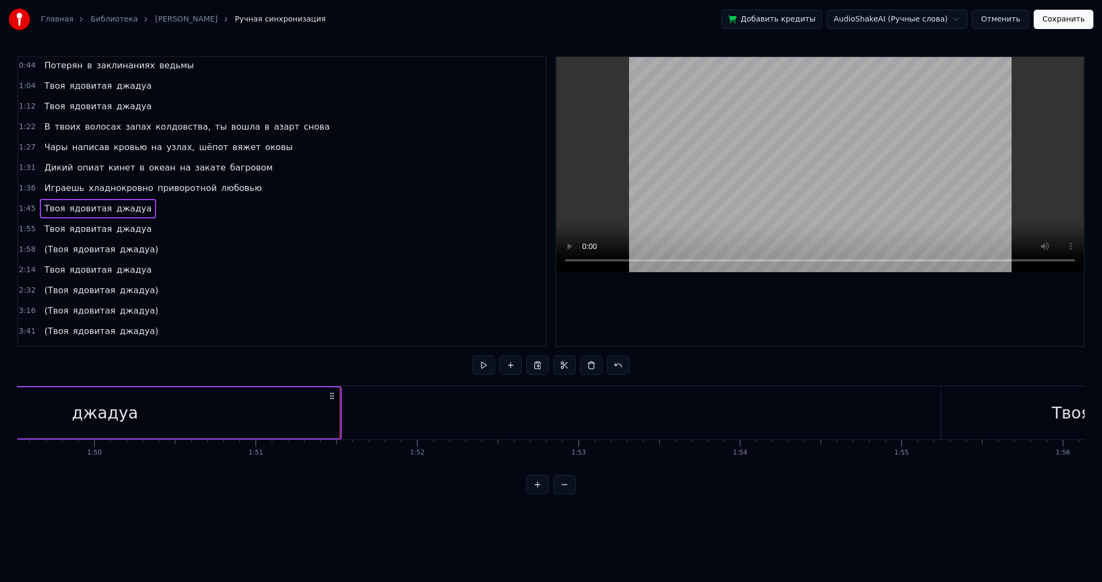
scroll to position [0, 17405]
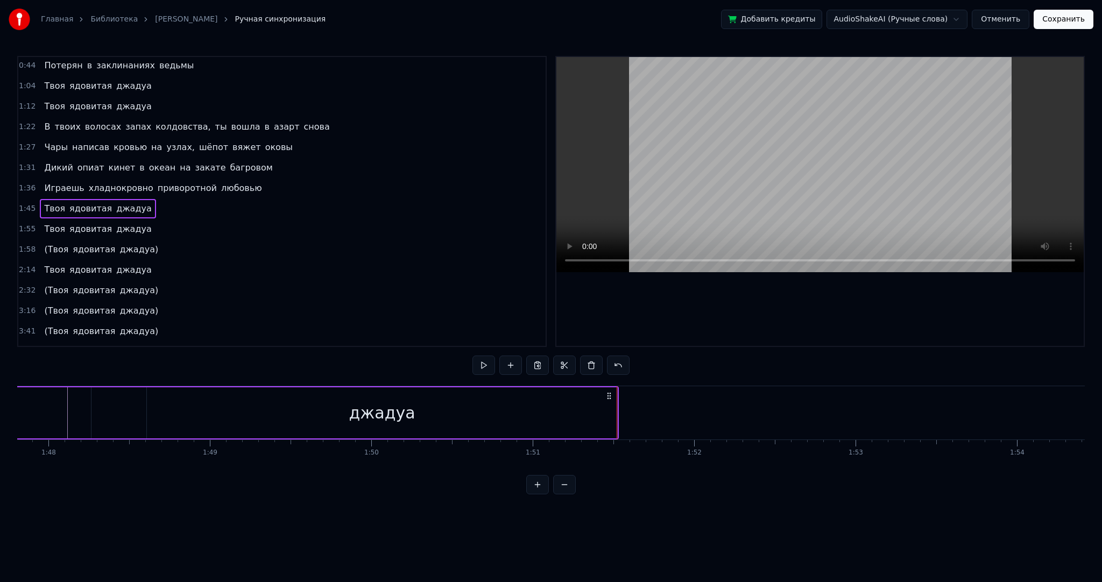
click at [60, 199] on div "Твоя ядовитая джадуа" at bounding box center [98, 208] width 116 height 19
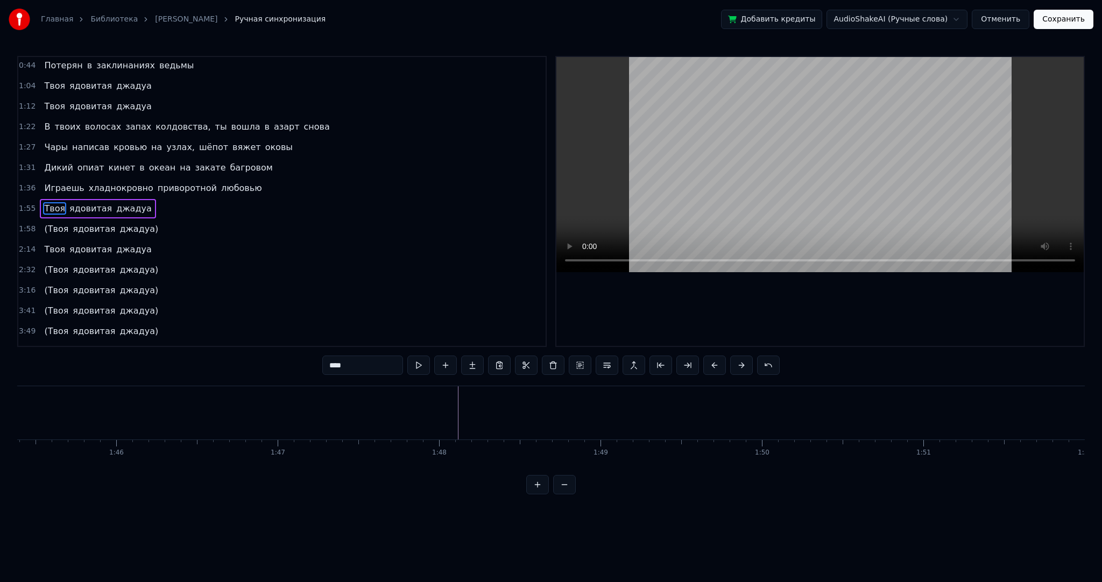
scroll to position [0, 18551]
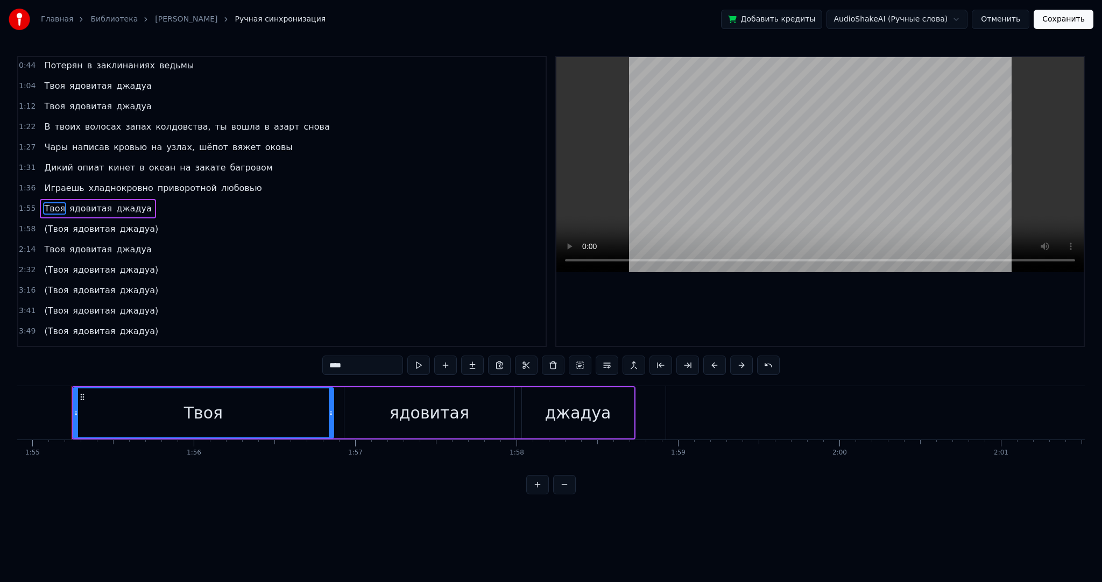
click at [169, 410] on div "Твоя" at bounding box center [203, 413] width 259 height 49
drag, startPoint x: 75, startPoint y: 407, endPoint x: 284, endPoint y: 401, distance: 208.9
click at [284, 401] on div at bounding box center [282, 413] width 4 height 49
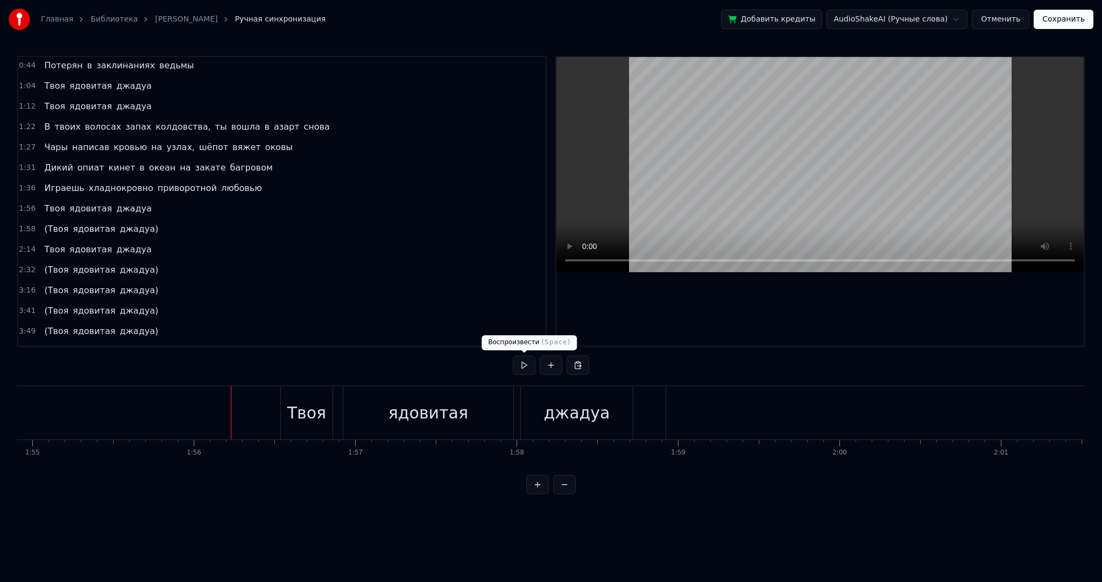
click at [521, 361] on button at bounding box center [524, 365] width 23 height 19
click at [527, 362] on button at bounding box center [524, 365] width 23 height 19
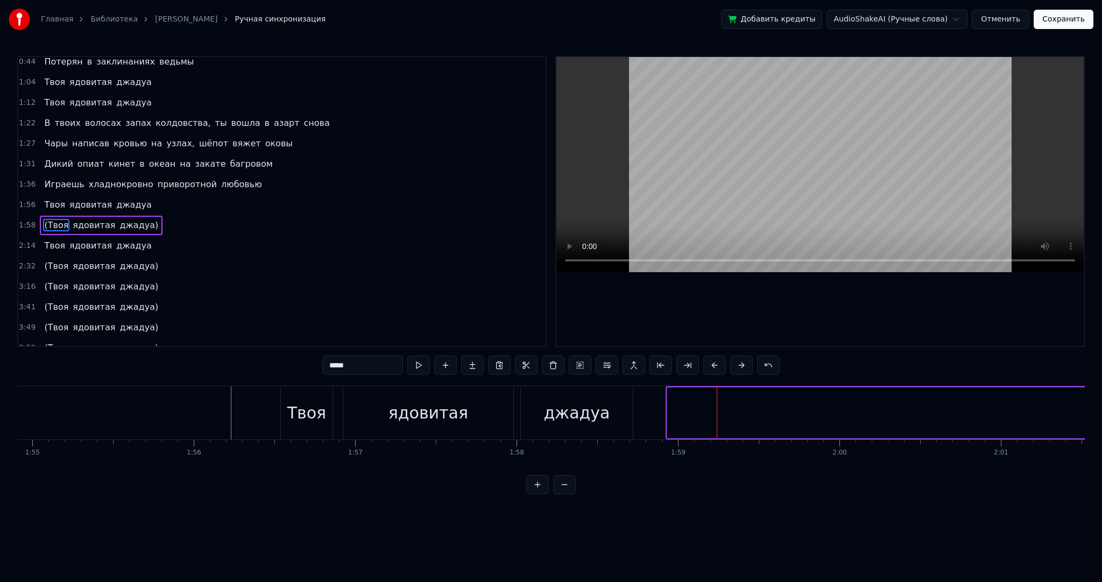
drag, startPoint x: 669, startPoint y: 405, endPoint x: 1078, endPoint y: 394, distance: 409.1
click at [1087, 394] on div at bounding box center [1089, 413] width 4 height 49
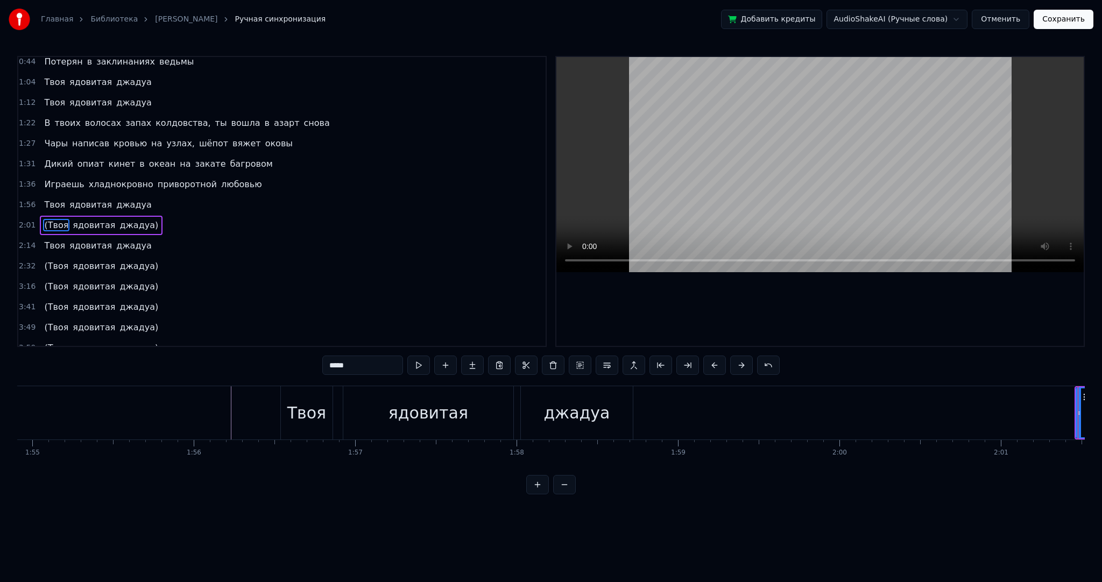
scroll to position [0, 19558]
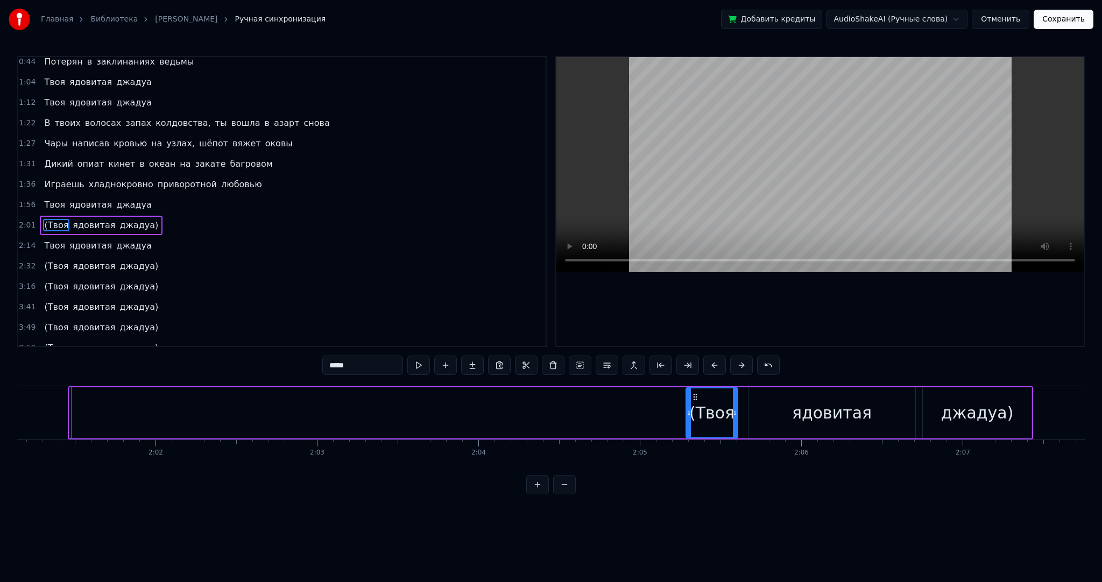
drag, startPoint x: 72, startPoint y: 407, endPoint x: 689, endPoint y: 385, distance: 617.1
click at [689, 385] on div "0:30 Яркостью огней твоя темнота накрывает забвение 0:35 Я в [GEOGRAPHIC_DATA],…" at bounding box center [551, 275] width 1068 height 439
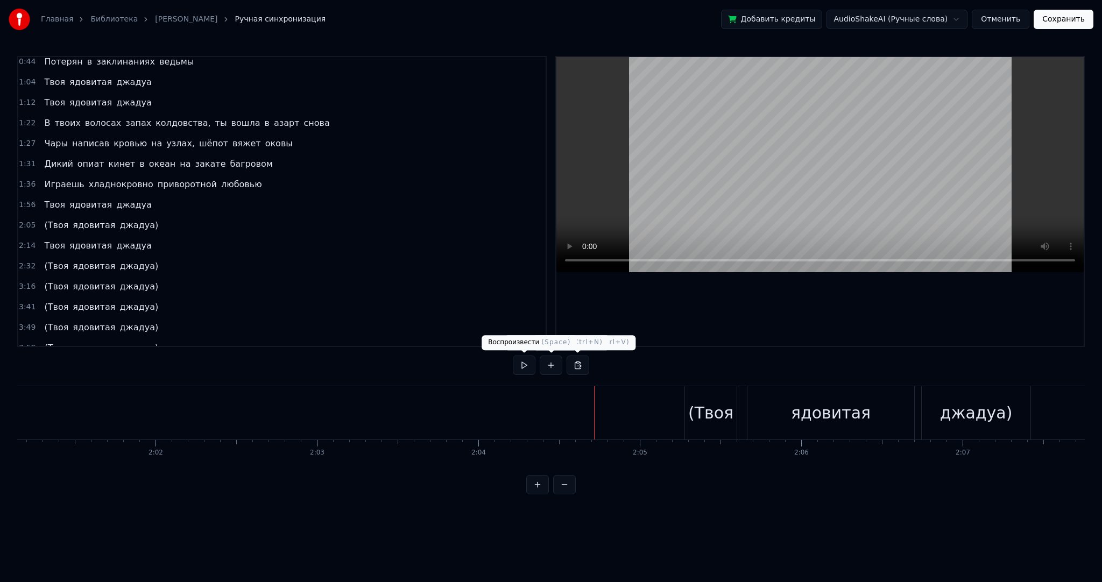
click at [518, 363] on button at bounding box center [524, 365] width 23 height 19
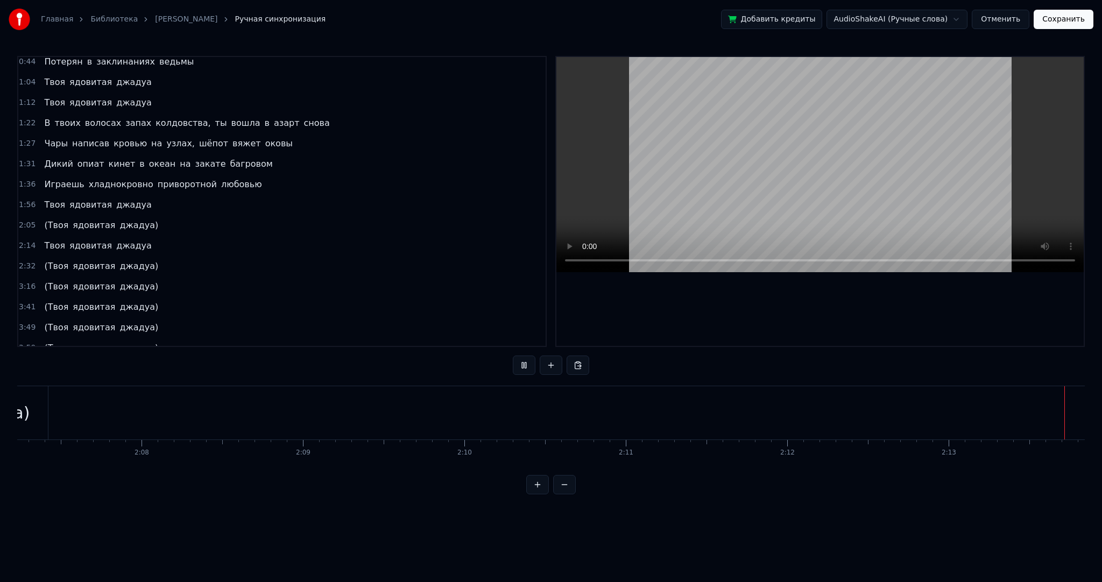
scroll to position [0, 21527]
click at [527, 363] on button at bounding box center [524, 365] width 23 height 19
click at [80, 239] on span "ядовитая" at bounding box center [90, 245] width 45 height 12
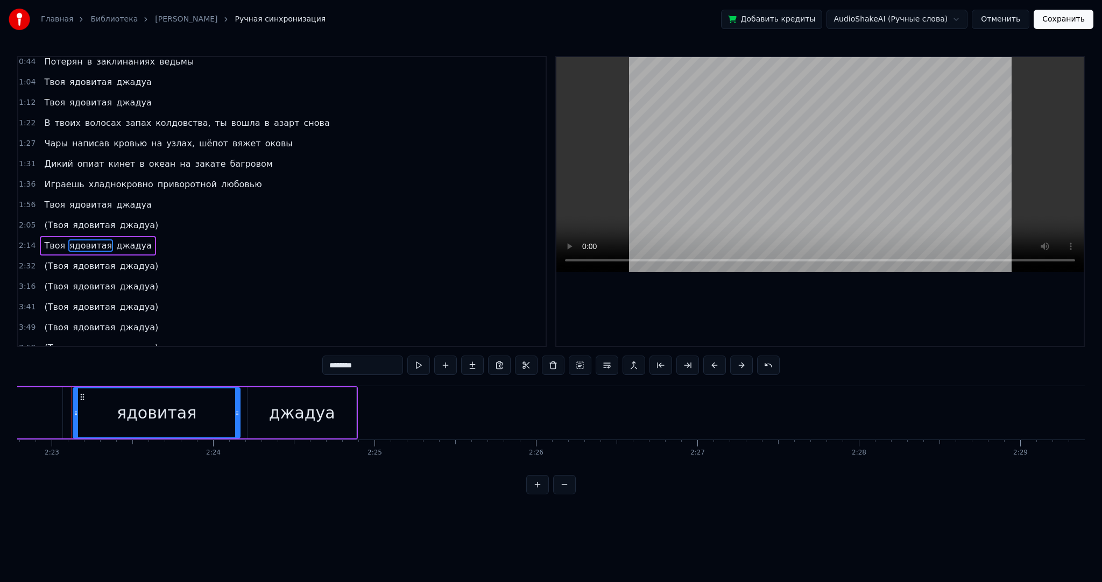
click at [72, 220] on span "ядовитая" at bounding box center [94, 225] width 45 height 12
click at [61, 236] on div "Твоя ядовитая джадуа" at bounding box center [98, 245] width 116 height 19
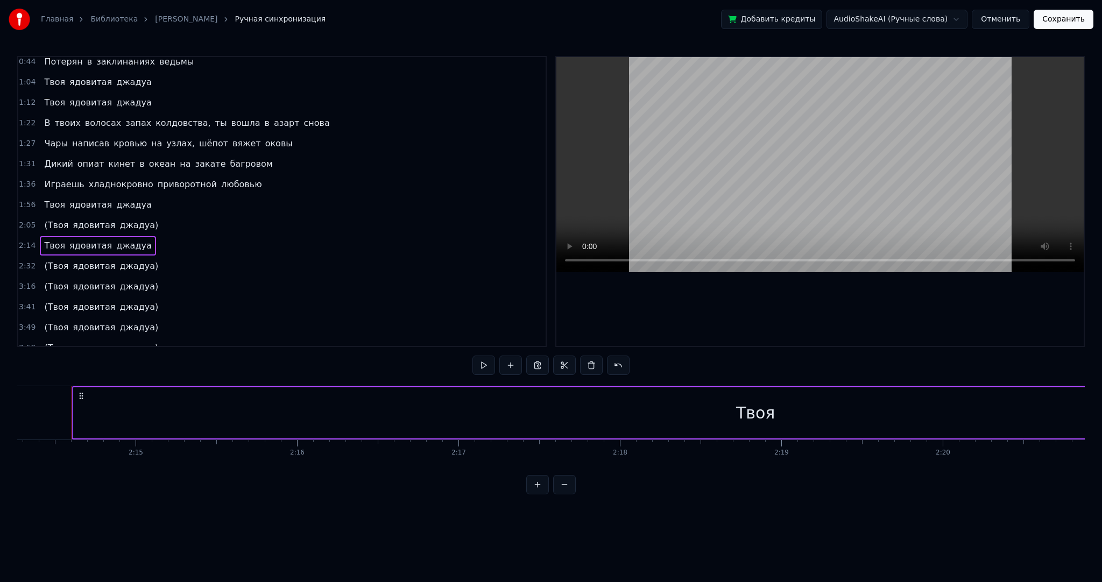
click at [53, 239] on span "Твоя" at bounding box center [54, 245] width 23 height 12
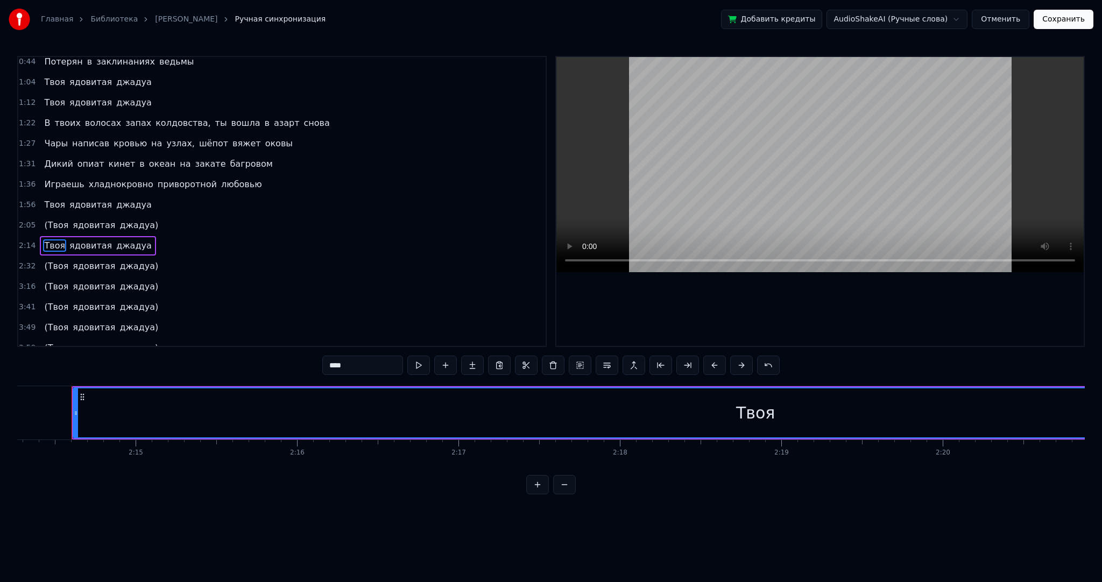
click at [75, 239] on span "ядовитая" at bounding box center [90, 245] width 45 height 12
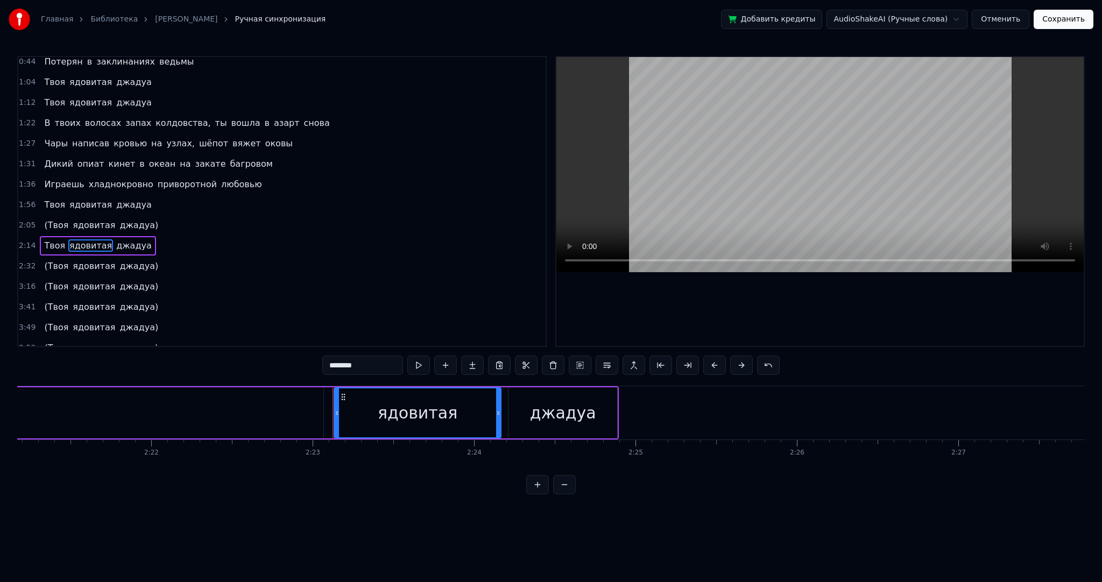
click at [47, 239] on span "Твоя" at bounding box center [54, 245] width 23 height 12
type input "****"
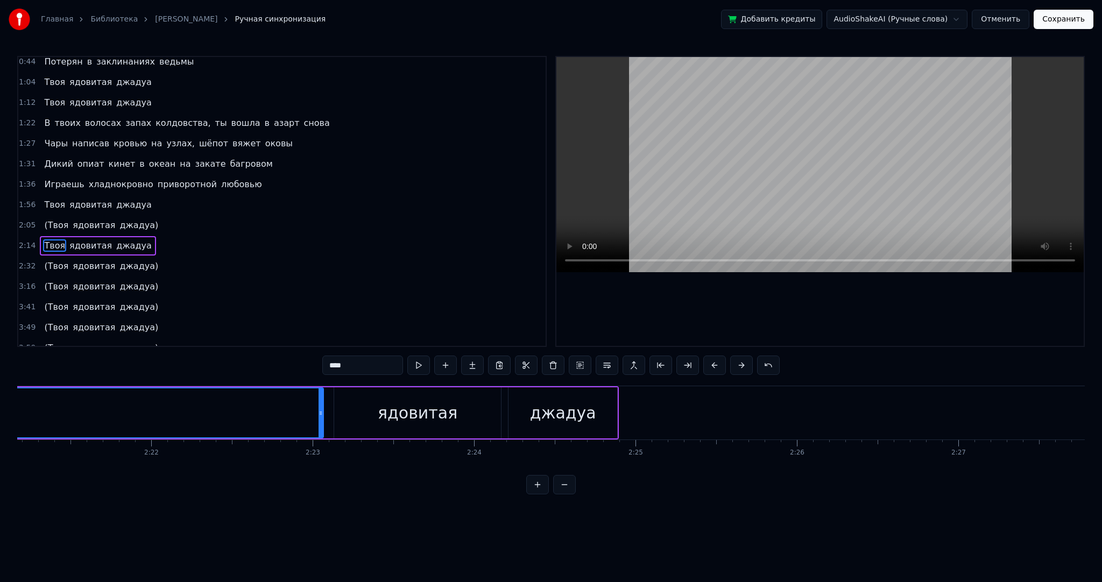
scroll to position [0, 21676]
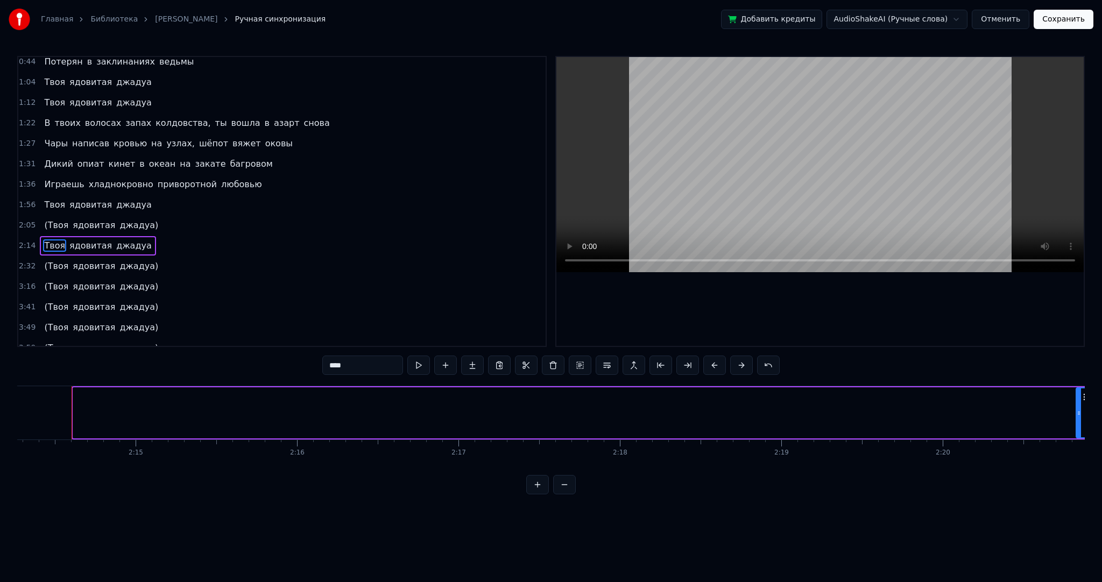
drag, startPoint x: 76, startPoint y: 411, endPoint x: 1081, endPoint y: 393, distance: 1004.3
click at [1081, 393] on div at bounding box center [1079, 413] width 4 height 49
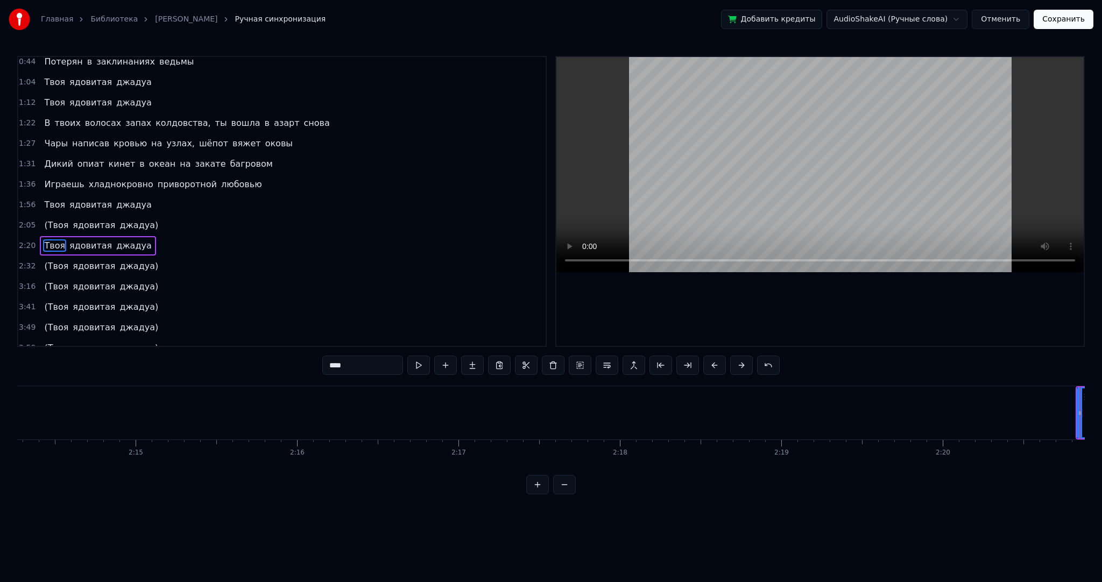
scroll to position [0, 22685]
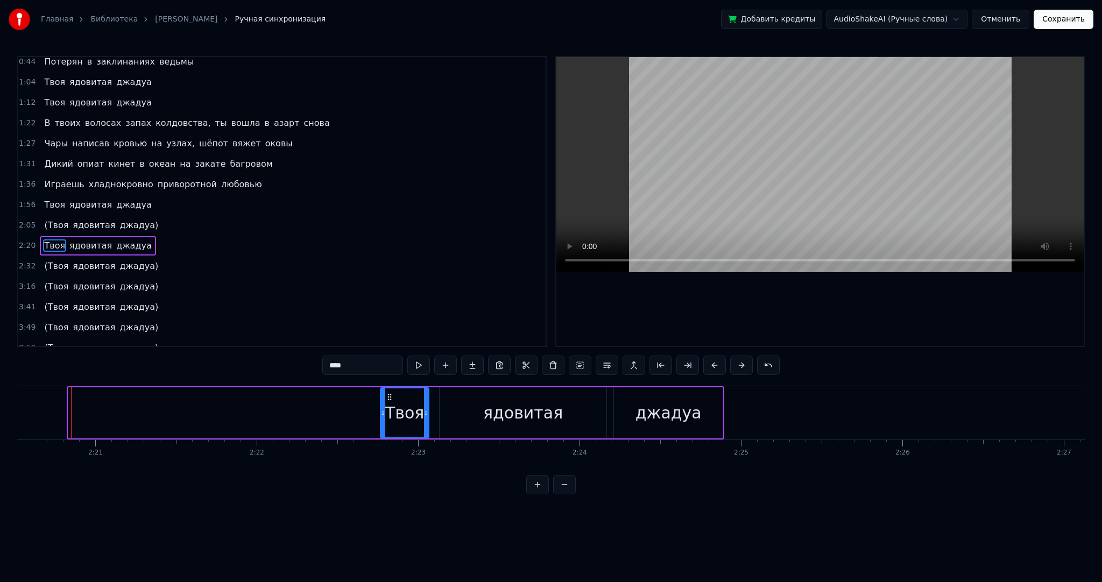
drag, startPoint x: 70, startPoint y: 409, endPoint x: 378, endPoint y: 394, distance: 308.2
click at [381, 394] on div at bounding box center [383, 413] width 4 height 49
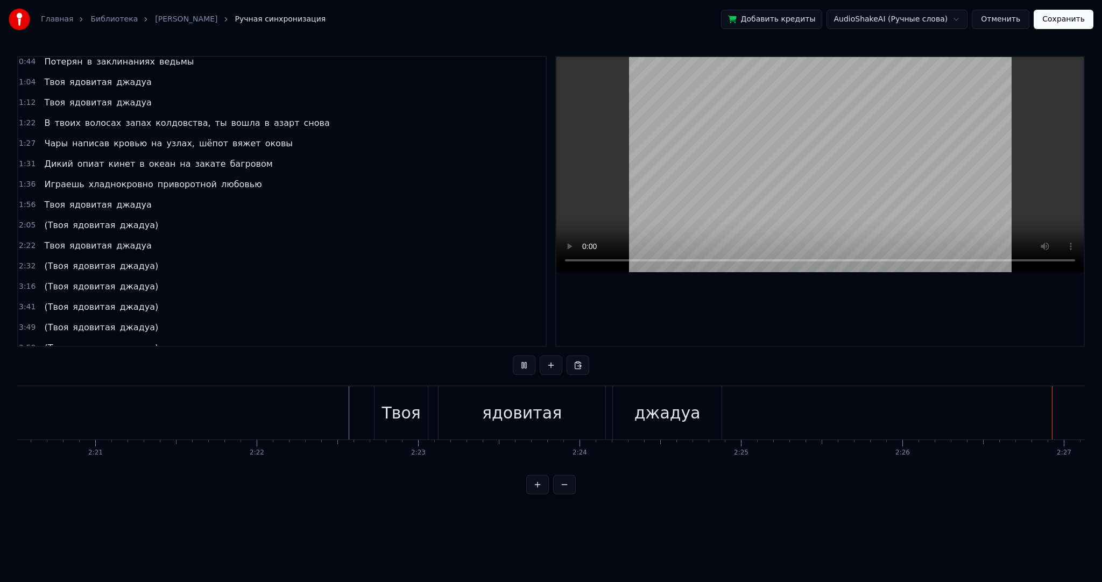
scroll to position [0, 23685]
click at [62, 257] on div "(Твоя ядовитая джадуа)" at bounding box center [101, 266] width 123 height 19
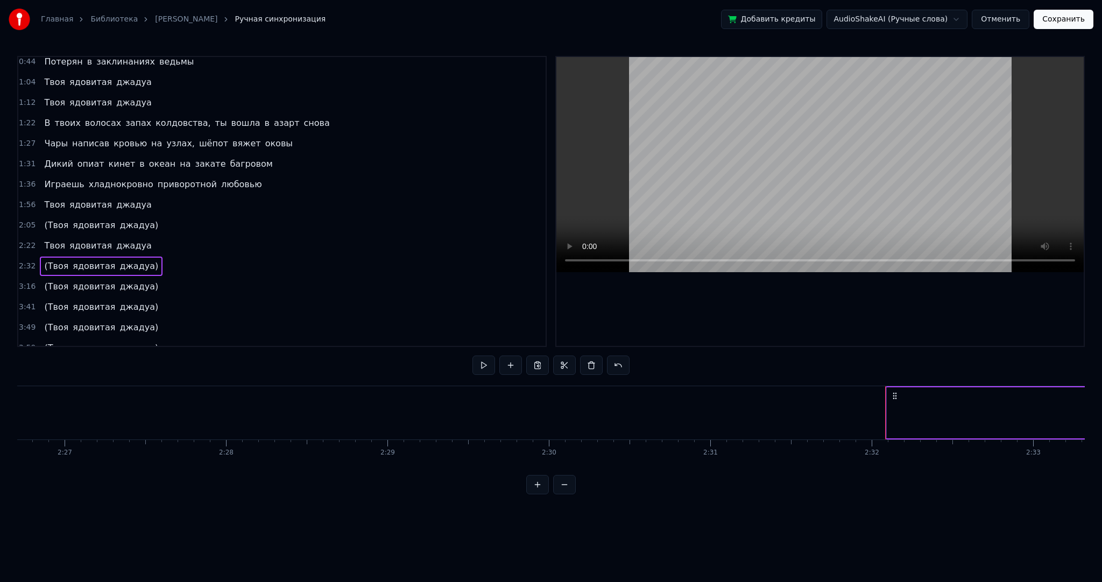
click at [48, 260] on span "(Твоя" at bounding box center [56, 266] width 26 height 12
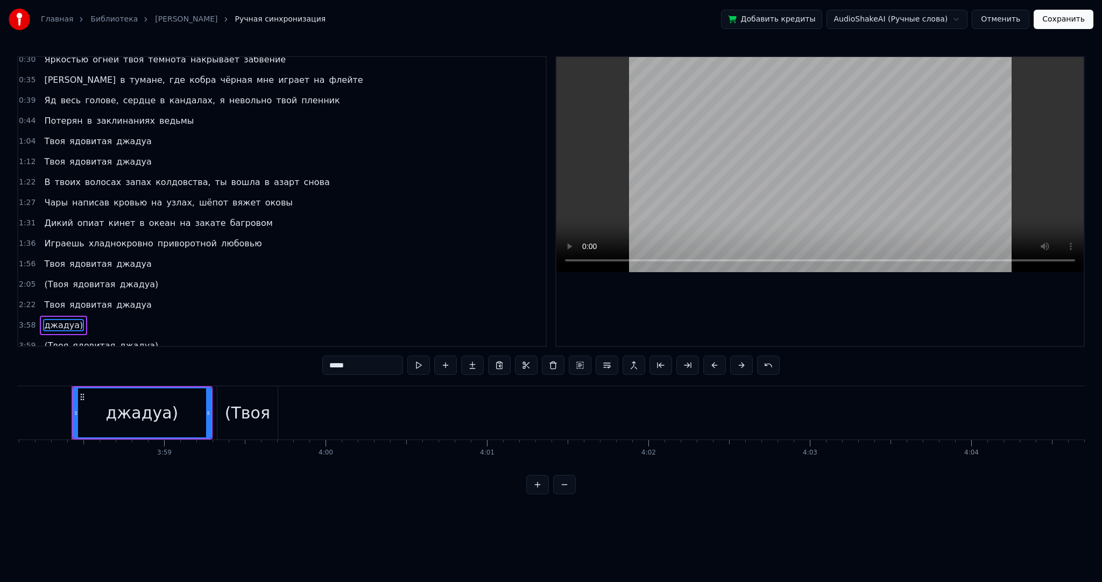
scroll to position [0, 0]
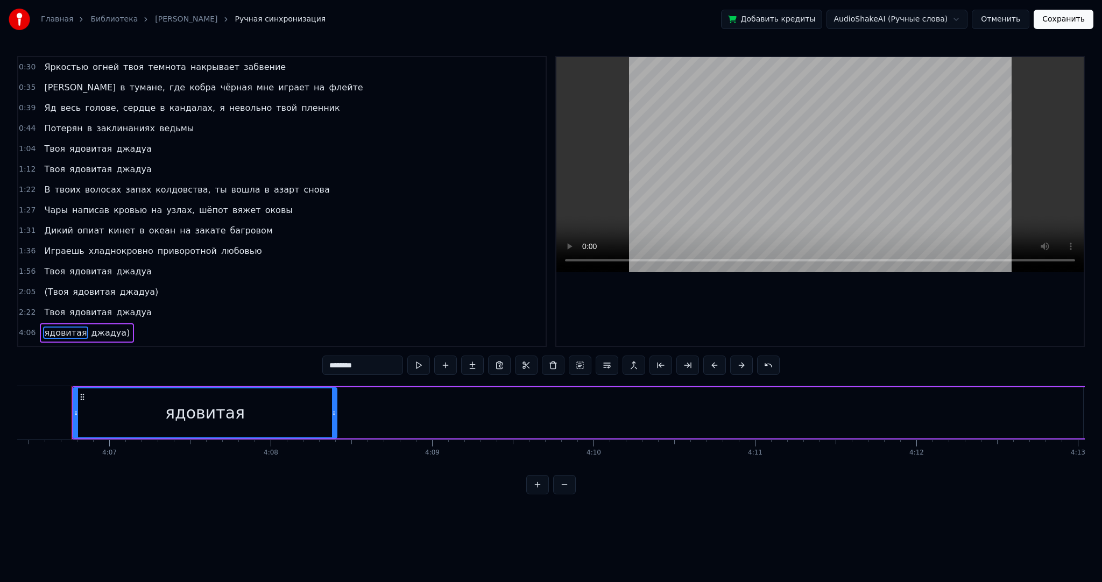
type input "*******"
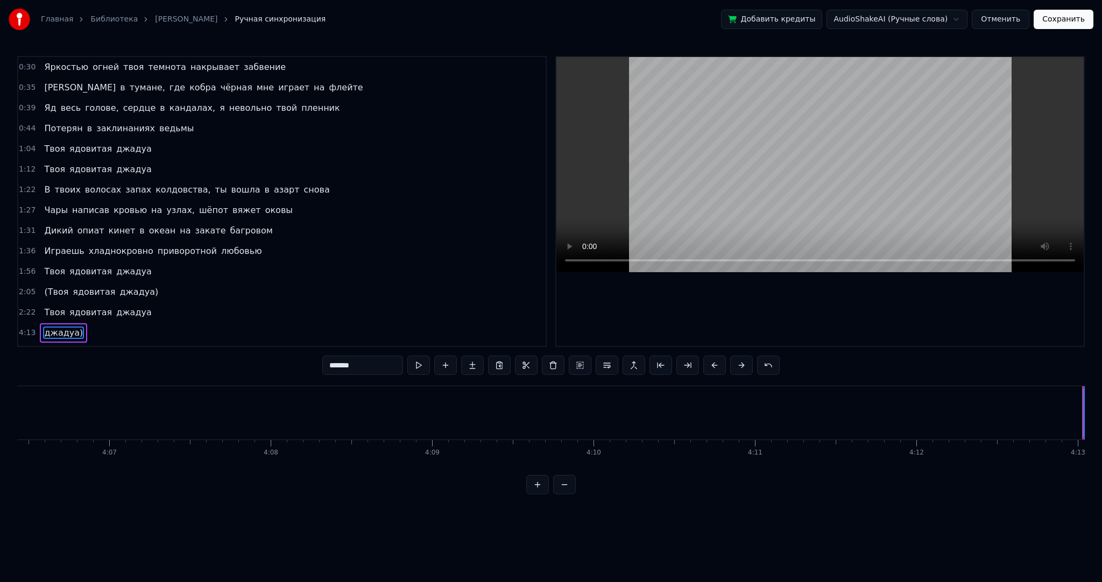
scroll to position [0, 40796]
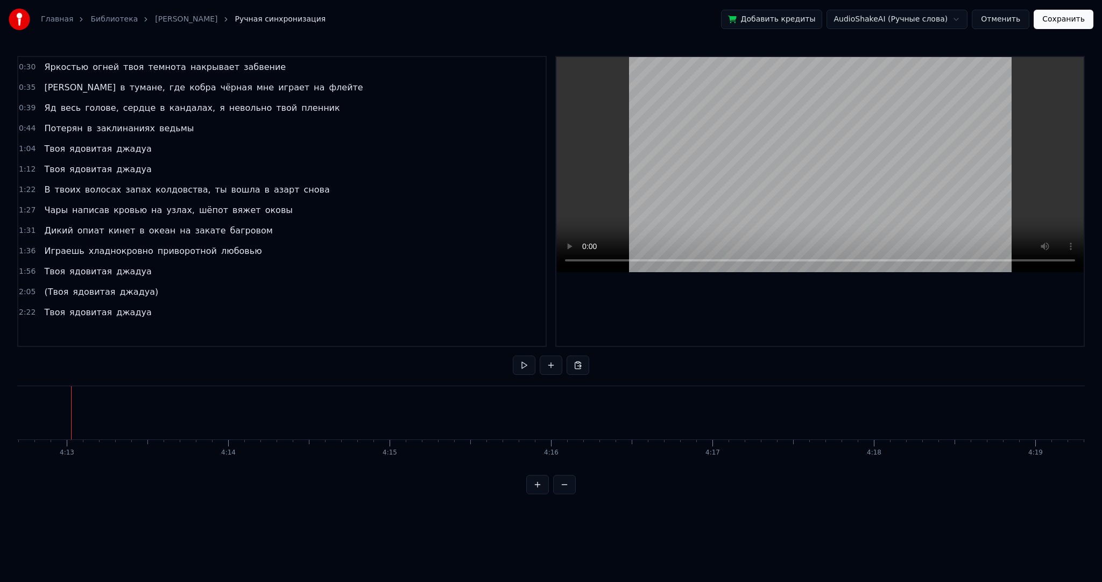
click at [51, 286] on span "(Твоя" at bounding box center [56, 292] width 26 height 12
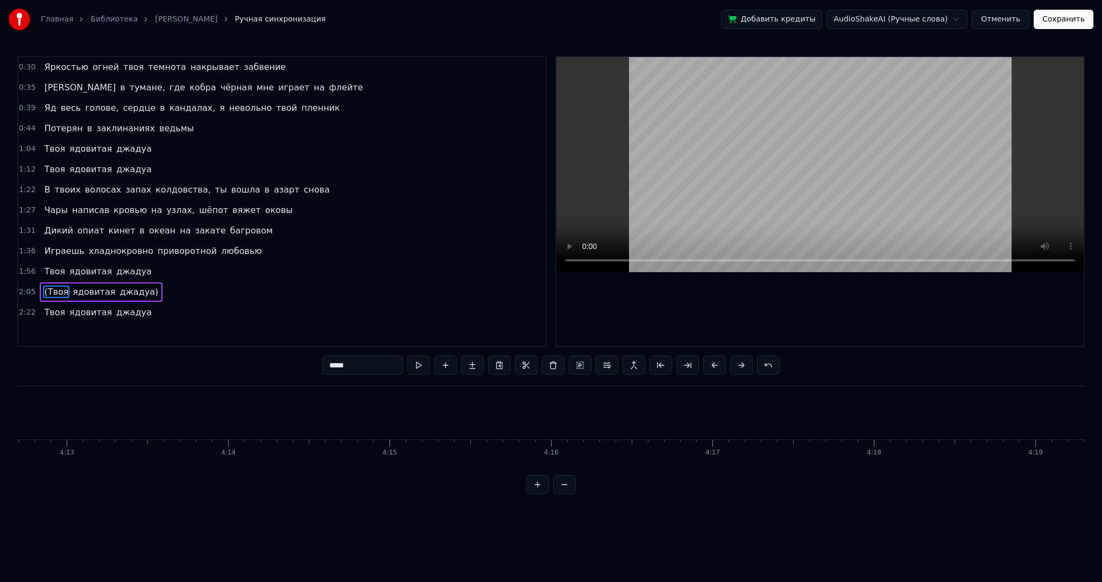
scroll to position [0, 20171]
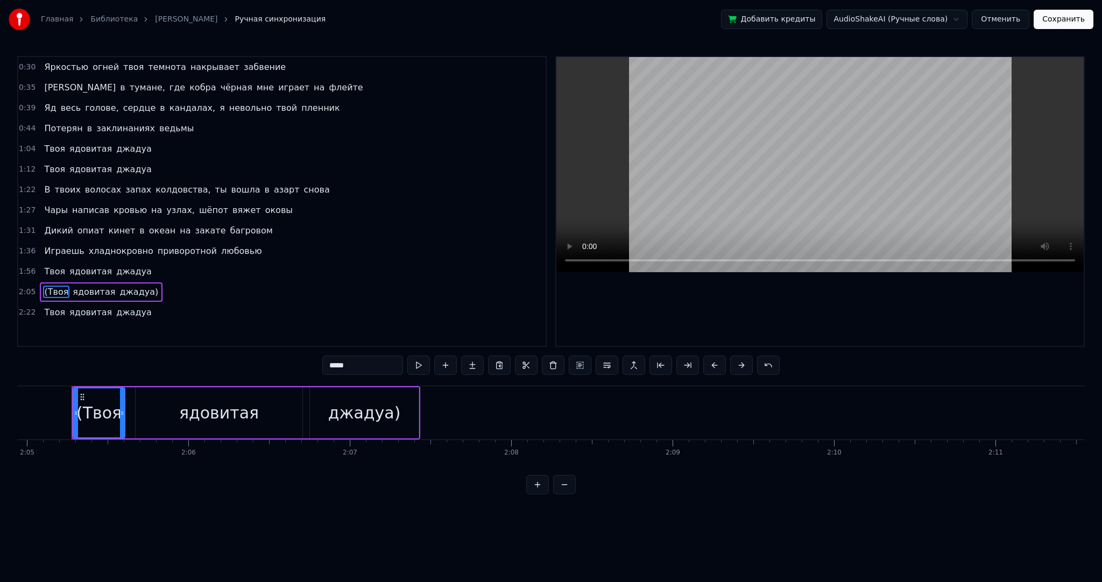
click at [334, 366] on input "*****" at bounding box center [362, 365] width 81 height 19
click at [130, 286] on span "джадуа)" at bounding box center [135, 292] width 41 height 12
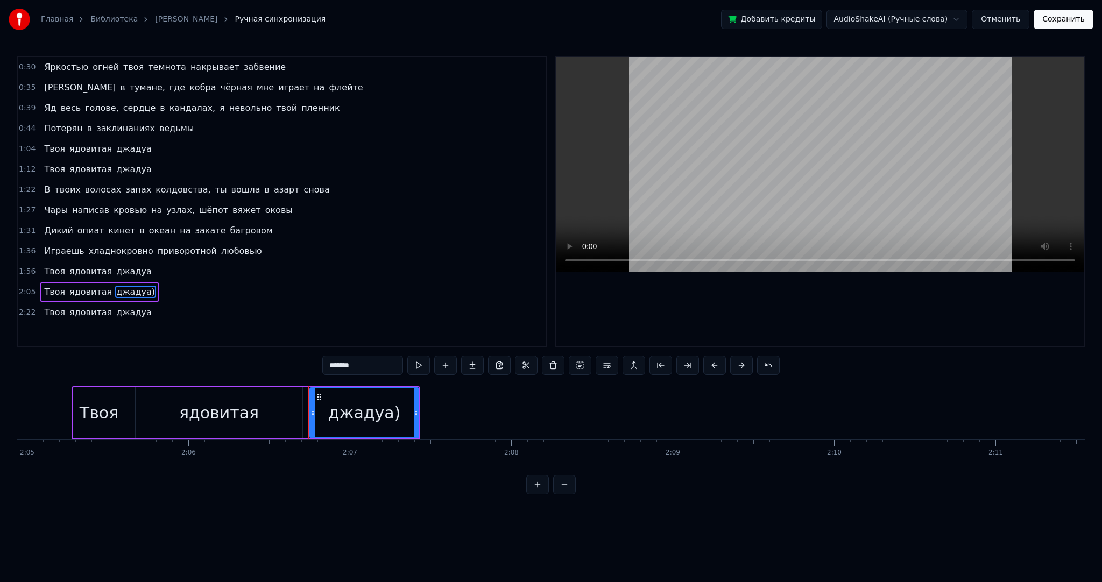
click at [366, 362] on input "*******" at bounding box center [362, 365] width 81 height 19
click at [43, 266] on span "Твоя" at bounding box center [54, 271] width 23 height 12
type input "****"
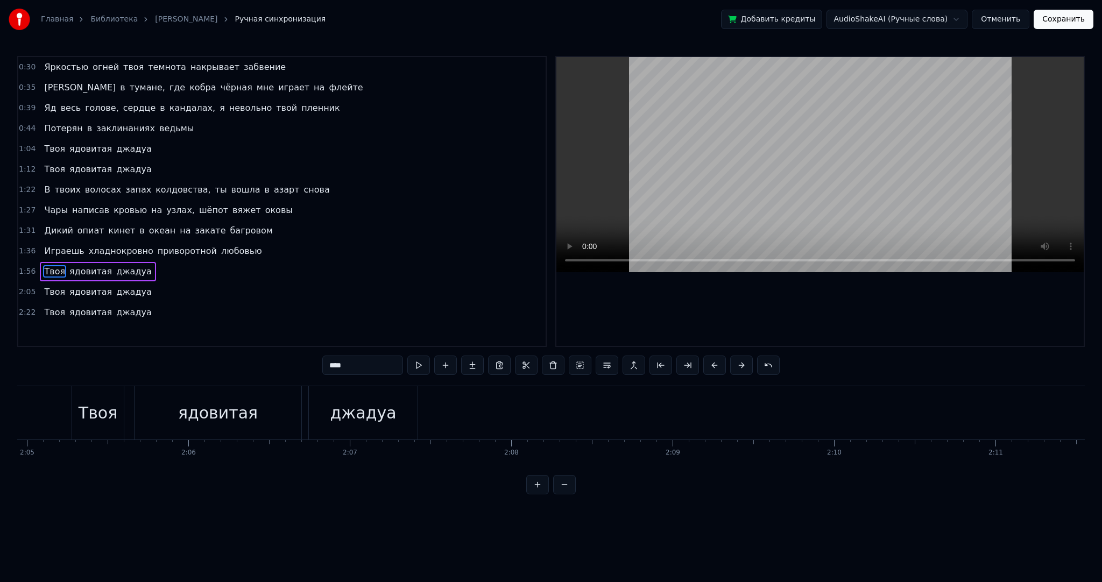
scroll to position [0, 18760]
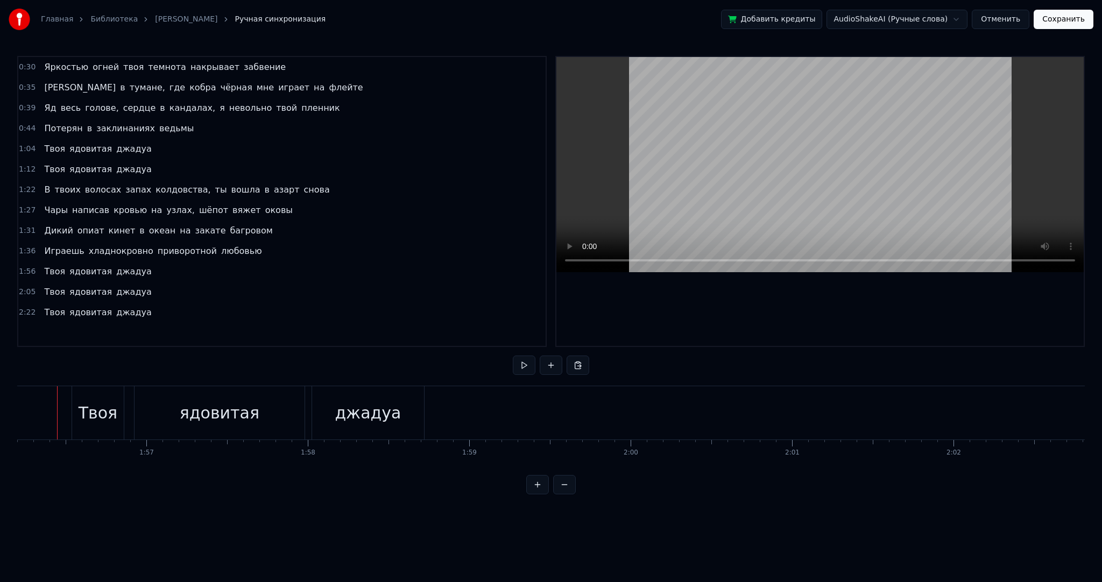
scroll to position [0, 18745]
click at [50, 286] on span "Твоя" at bounding box center [54, 292] width 23 height 12
click at [56, 310] on span "Твоя" at bounding box center [54, 312] width 23 height 12
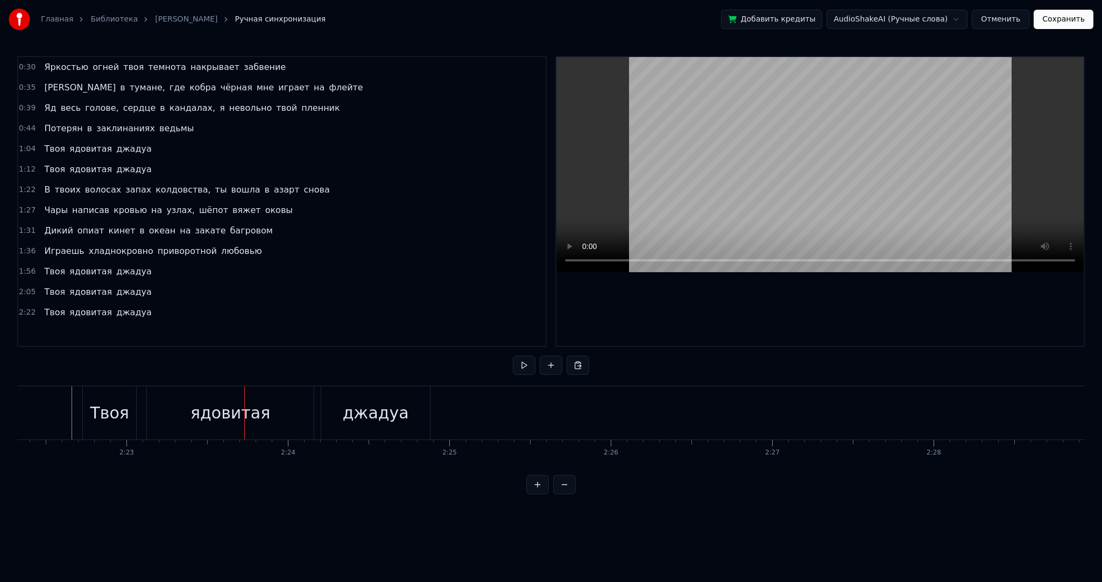
click at [1056, 18] on button "Сохранить" at bounding box center [1064, 19] width 60 height 19
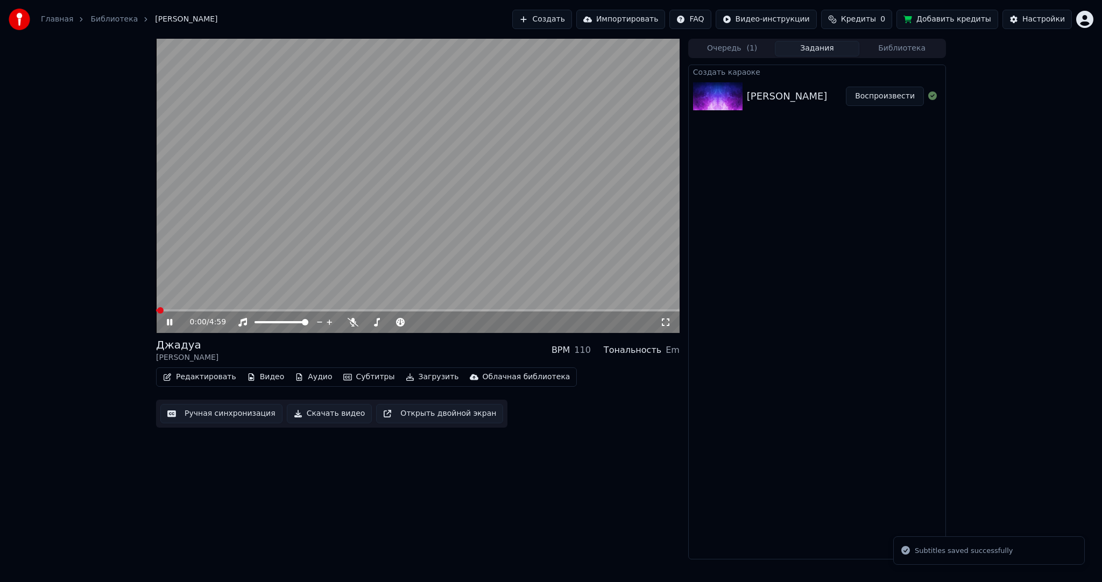
drag, startPoint x: 365, startPoint y: 246, endPoint x: 382, endPoint y: 287, distance: 44.4
click at [365, 246] on video at bounding box center [418, 186] width 524 height 294
click at [404, 376] on button "Загрузить" at bounding box center [432, 377] width 62 height 15
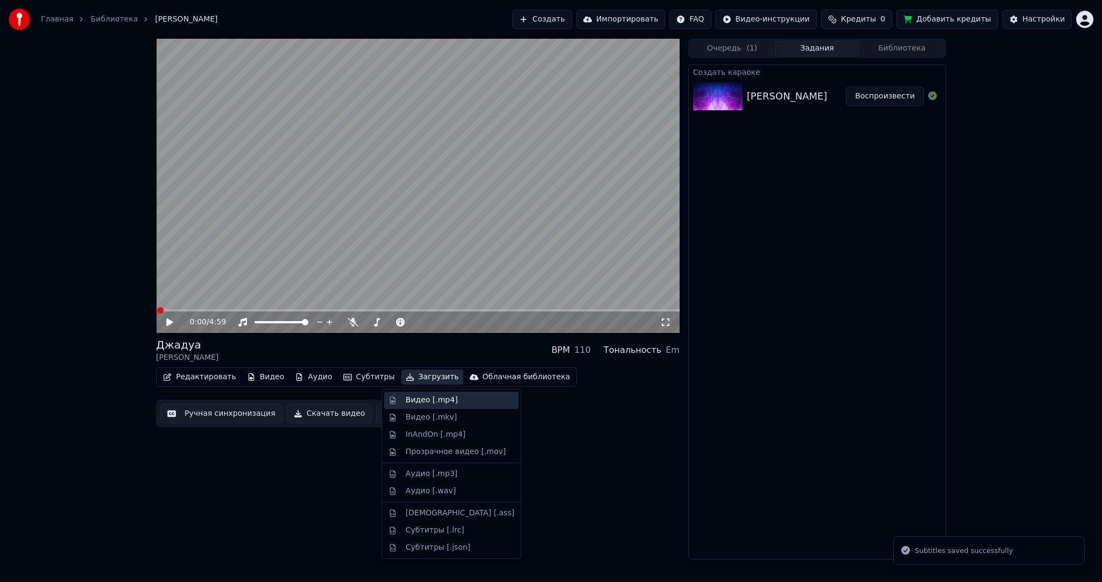
click at [414, 396] on div "Видео [.mp4]" at bounding box center [432, 400] width 52 height 11
